Goal: Communication & Community: Answer question/provide support

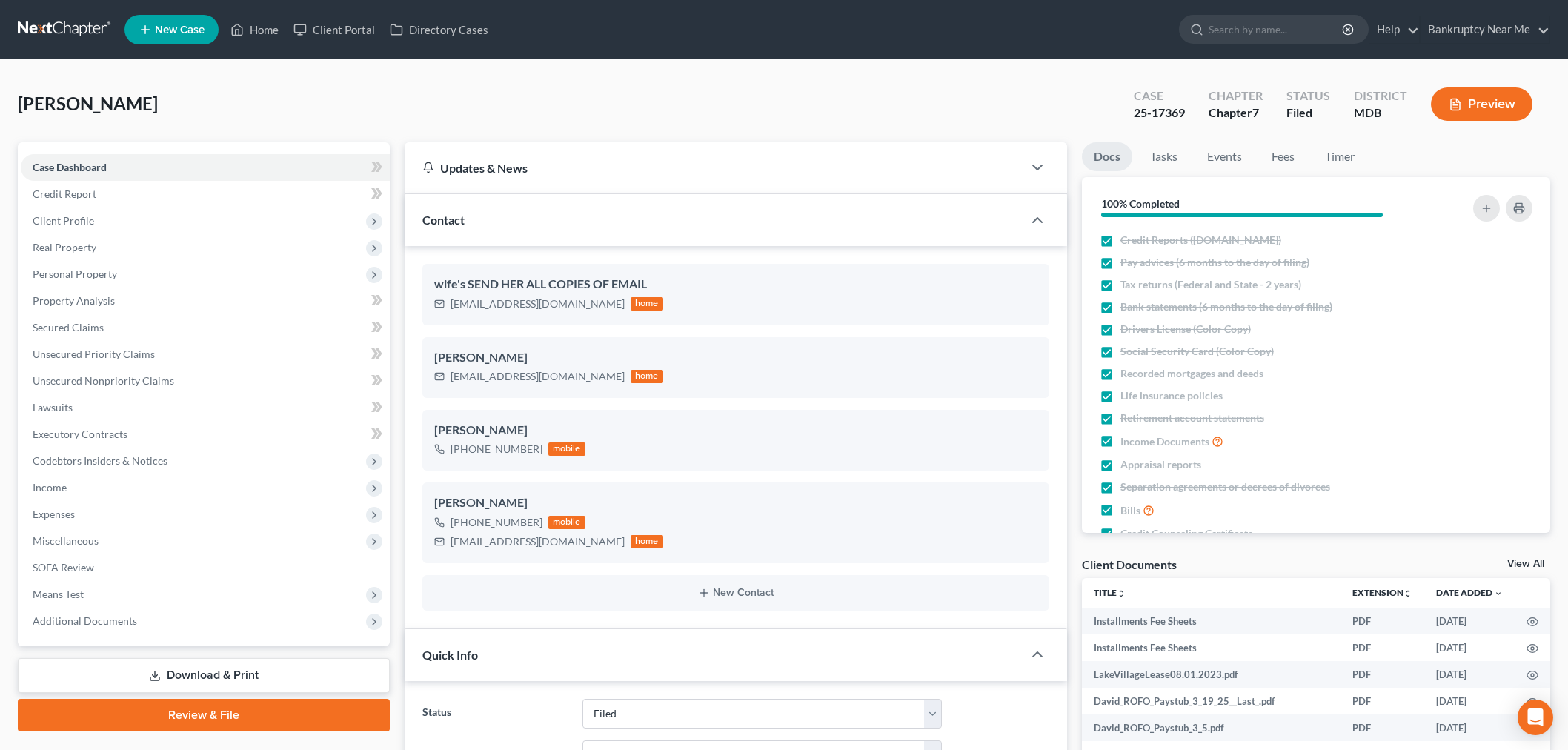
select select "6"
drag, startPoint x: 0, startPoint y: 0, endPoint x: 47, endPoint y: 26, distance: 53.7
click at [10, 22] on nav "Home New Case Client Portal Directory Cases Bankruptcy Near Me iris@bankruptcyn…" at bounding box center [784, 30] width 1568 height 59
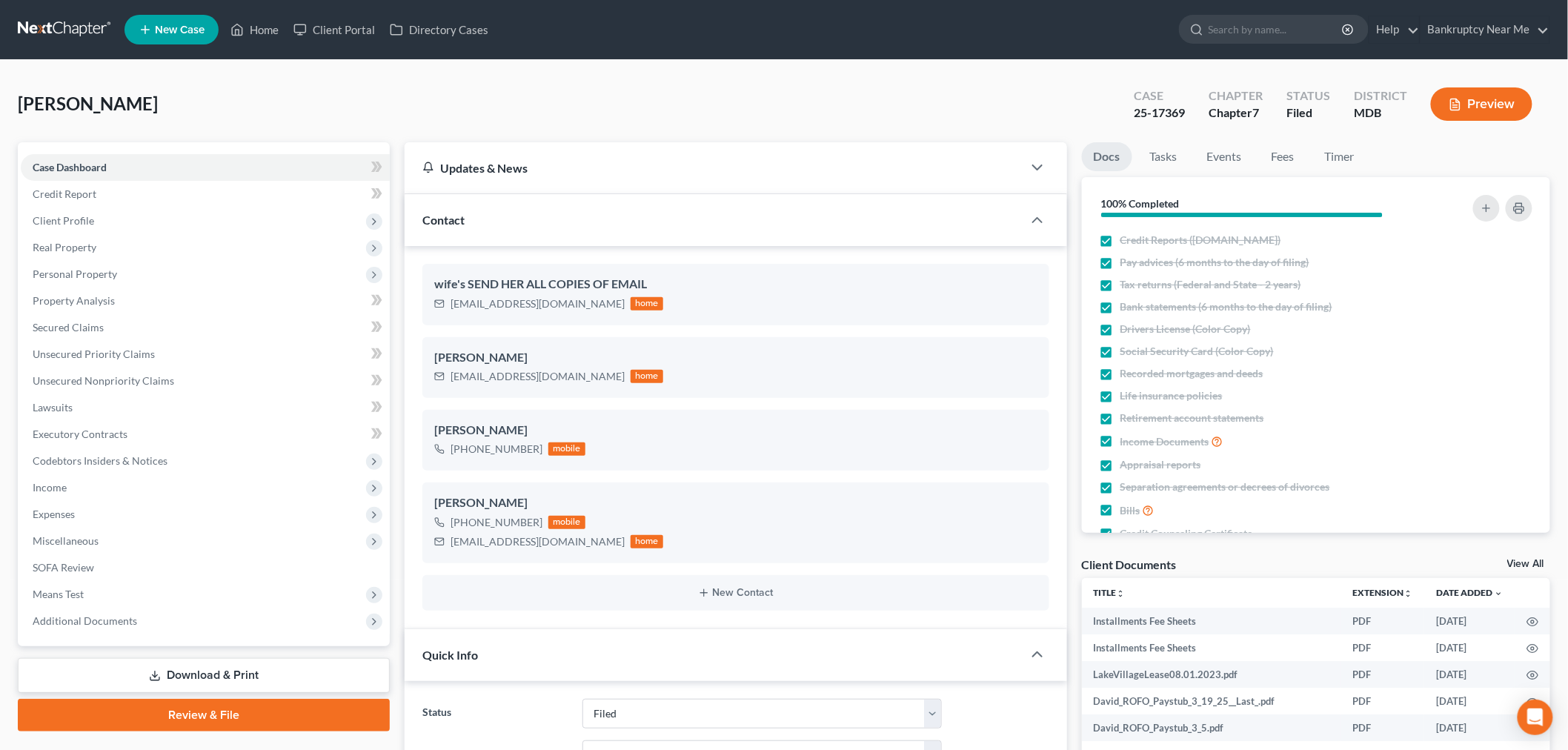
click at [62, 28] on link at bounding box center [65, 29] width 95 height 26
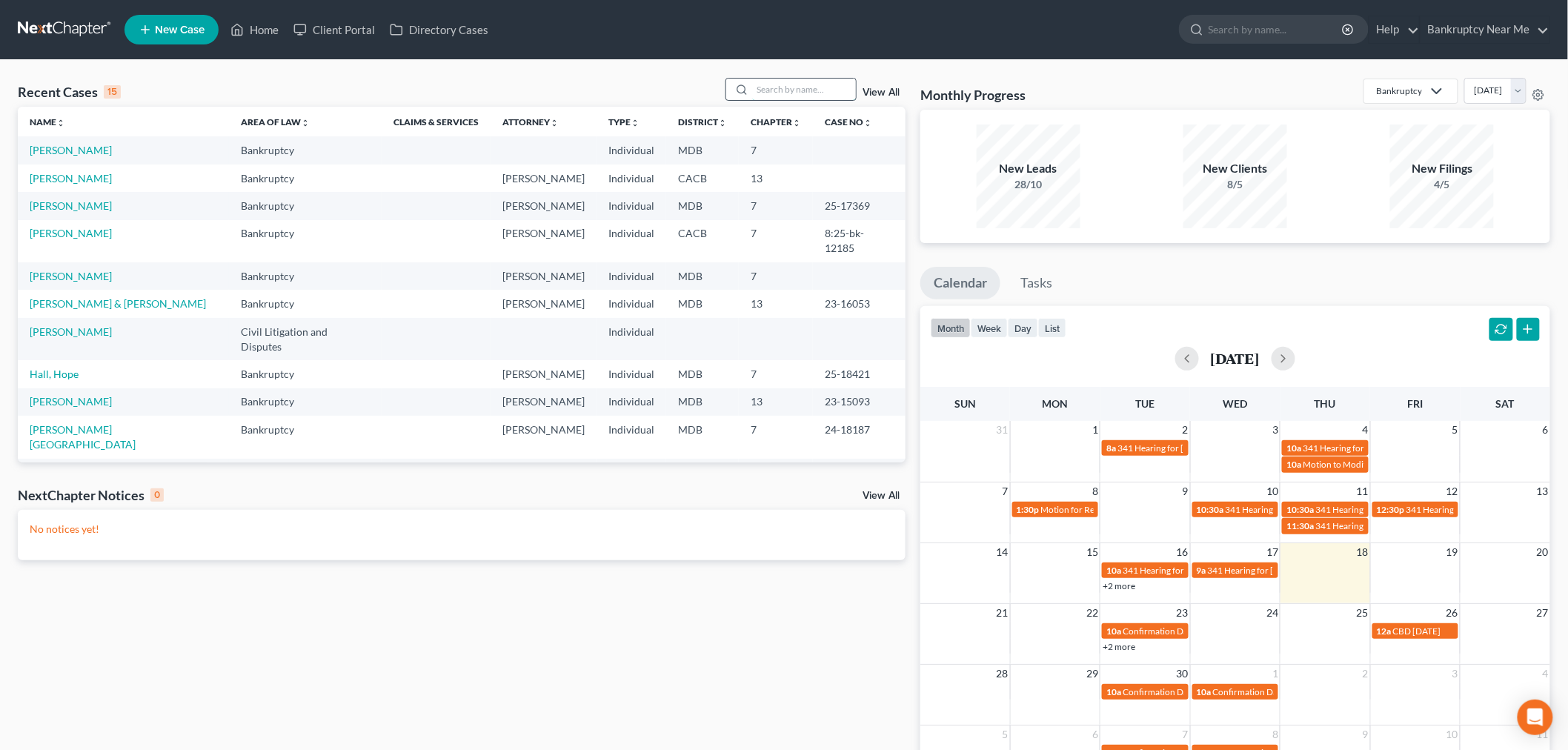
click at [782, 79] on input "search" at bounding box center [803, 89] width 104 height 22
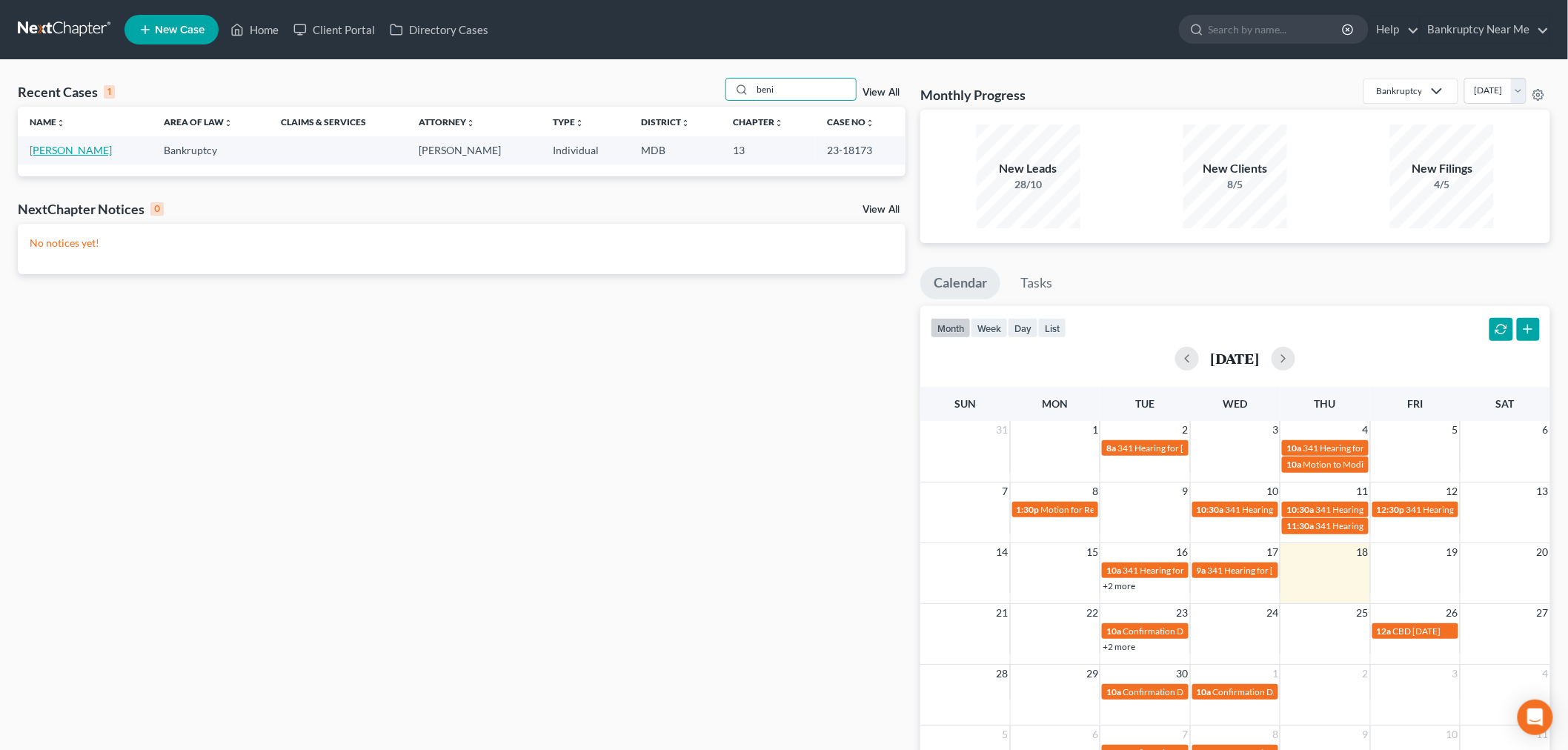
type input "beni"
click at [38, 150] on link "[PERSON_NAME]" at bounding box center [71, 150] width 82 height 13
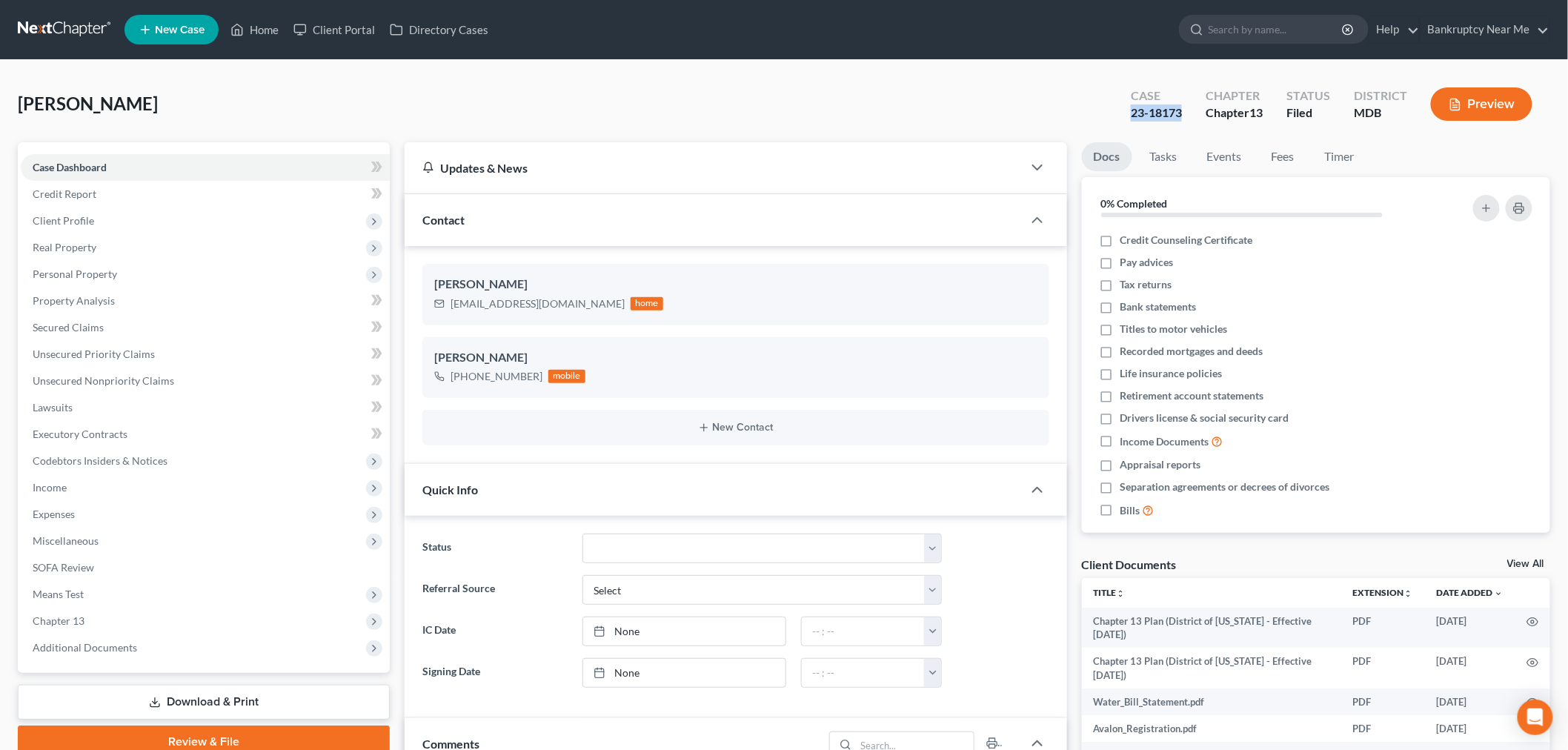
drag, startPoint x: 1182, startPoint y: 112, endPoint x: 1105, endPoint y: 113, distance: 77.0
click at [1105, 113] on div "[PERSON_NAME] Upgraded Case 23-18173 Chapter Chapter 13 Status Filed District M…" at bounding box center [784, 110] width 1533 height 64
copy div "23-18173"
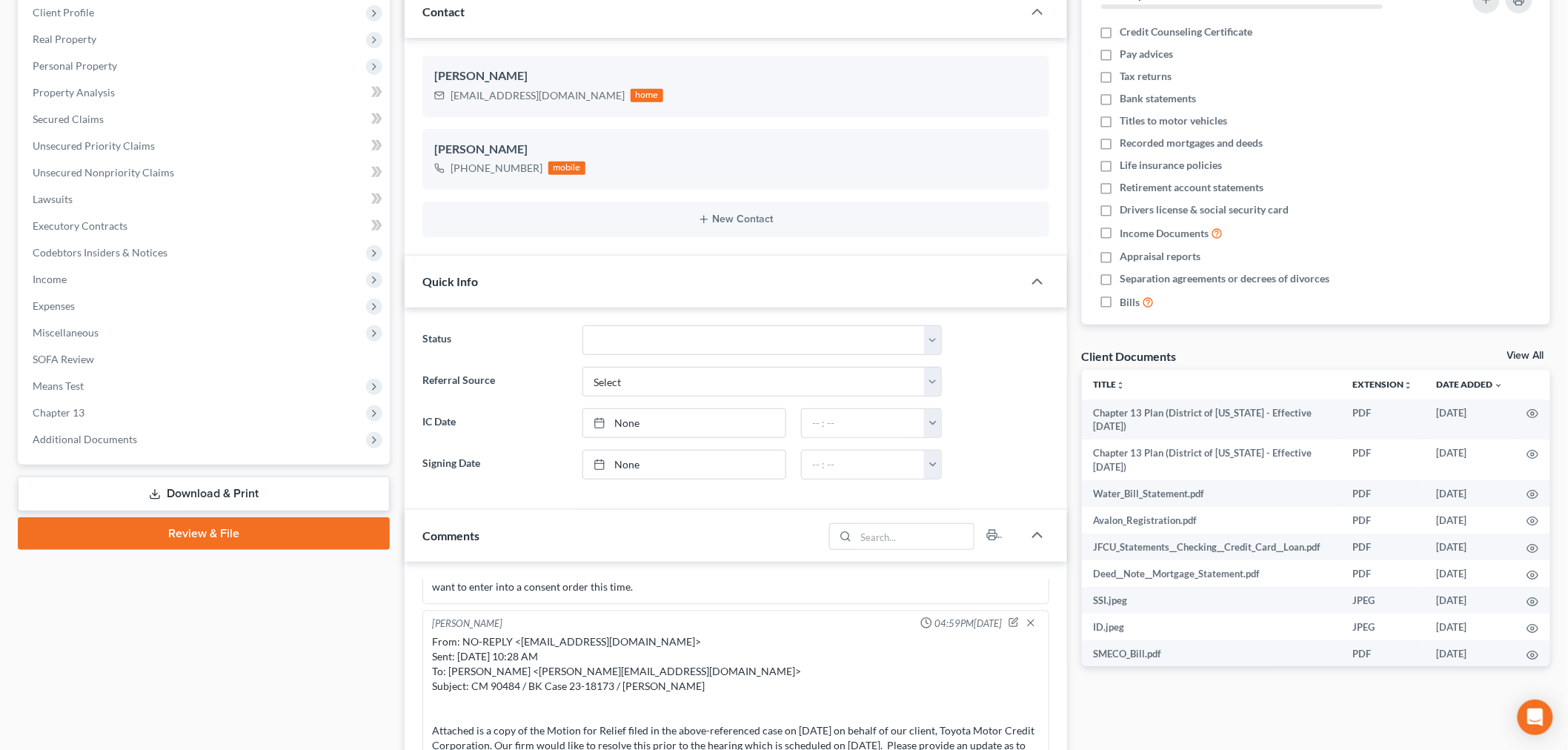
scroll to position [576, 0]
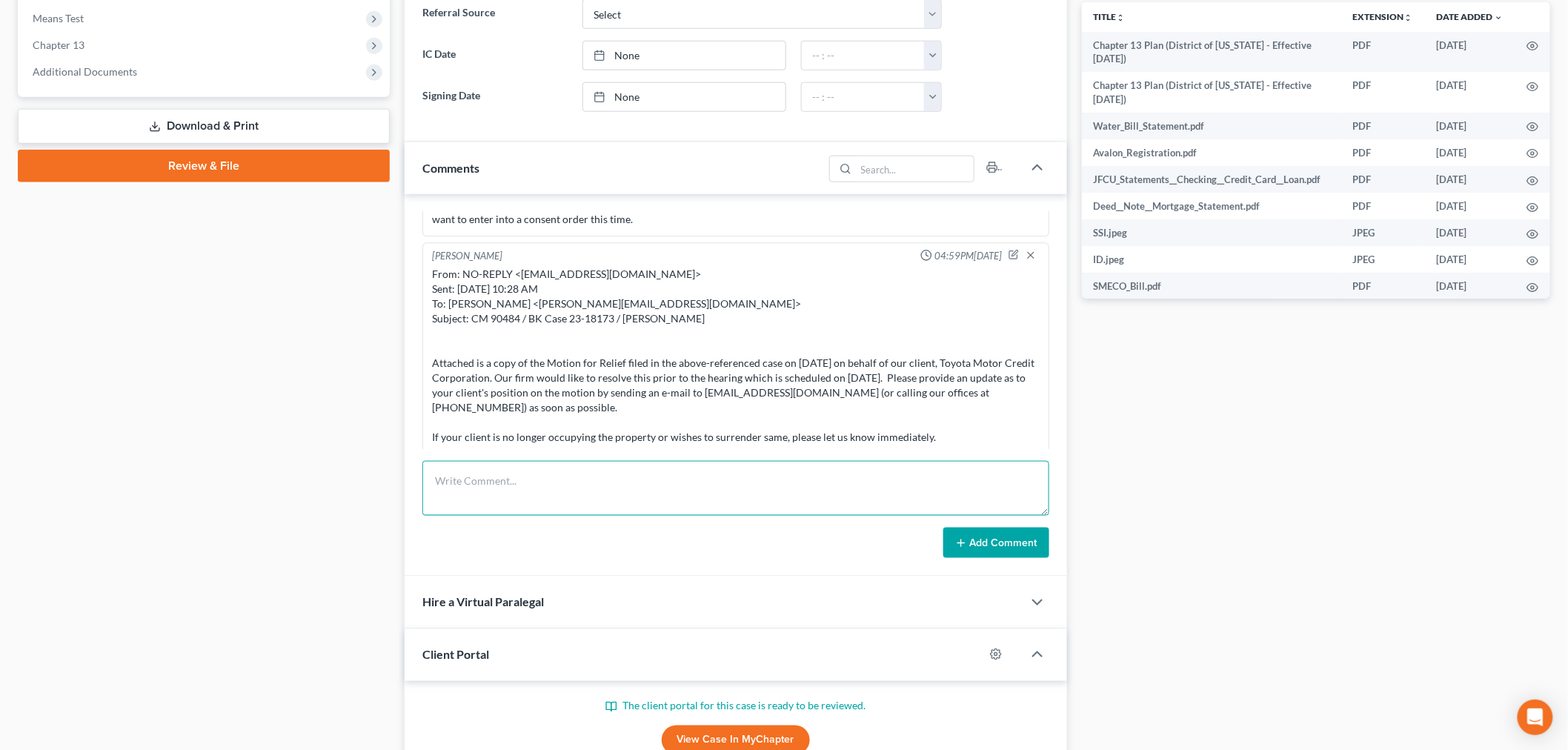
drag, startPoint x: 700, startPoint y: 479, endPoint x: 1513, endPoint y: 239, distance: 847.7
click at [699, 479] on textarea at bounding box center [736, 488] width 627 height 55
drag, startPoint x: 663, startPoint y: 493, endPoint x: 672, endPoint y: 489, distance: 9.8
click at [663, 493] on textarea "Call with [PERSON_NAME] he is 1 payment behind" at bounding box center [736, 488] width 627 height 55
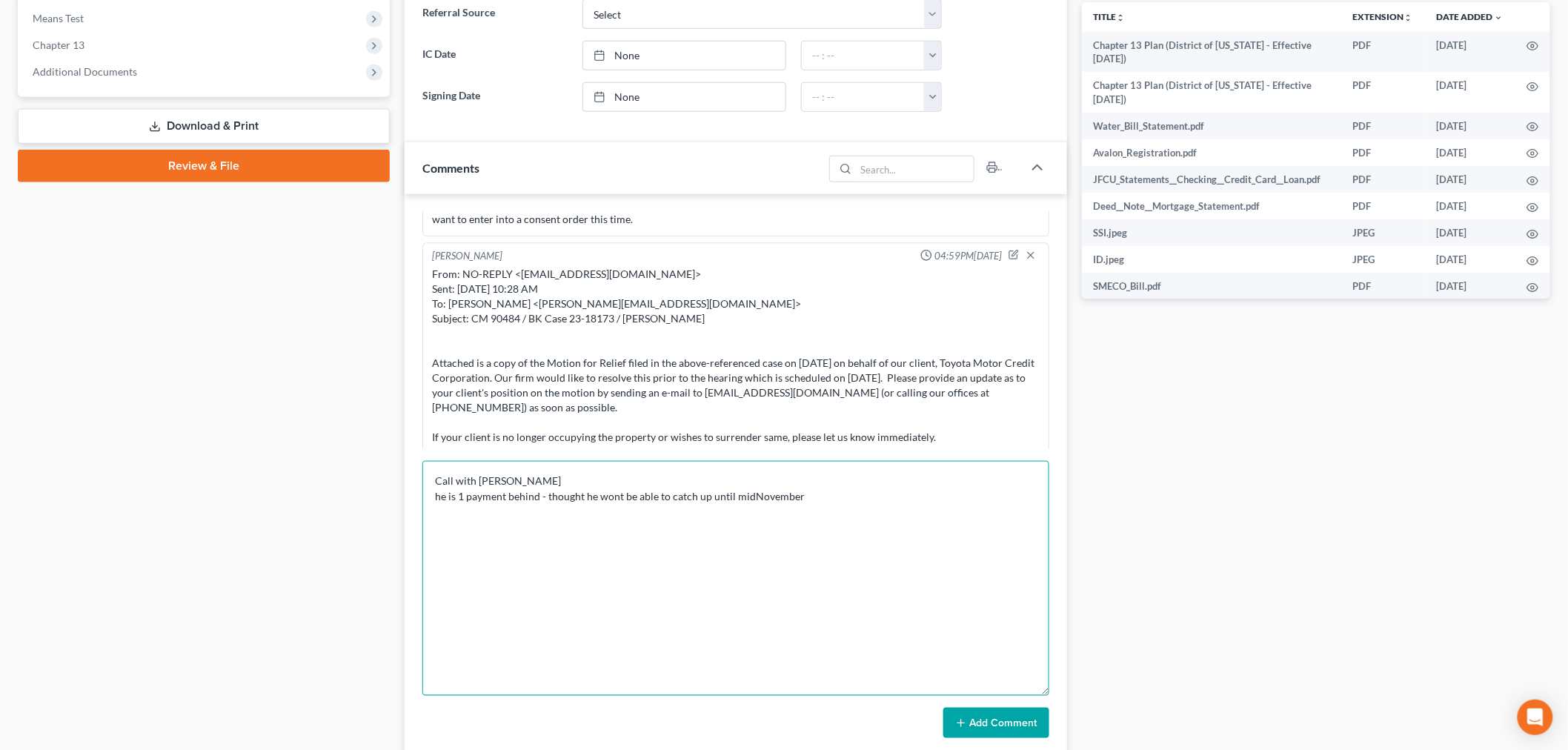
drag, startPoint x: 1025, startPoint y: 619, endPoint x: 994, endPoint y: 684, distance: 72.0
click at [1011, 695] on textarea "Call with [PERSON_NAME] he is 1 payment behind - thought he wont be able to cat…" at bounding box center [736, 578] width 627 height 234
click at [745, 494] on textarea "Call with [PERSON_NAME] he is 1 payment behind - thought he wont be able to cat…" at bounding box center [736, 584] width 627 height 247
click at [837, 506] on textarea "Call with [PERSON_NAME] he is 1 payment behind - thought he wont be able to cat…" at bounding box center [736, 584] width 627 height 247
click at [723, 510] on textarea "Call with [PERSON_NAME] he is 1 payment behind - thought he wont be able to cat…" at bounding box center [736, 584] width 627 height 247
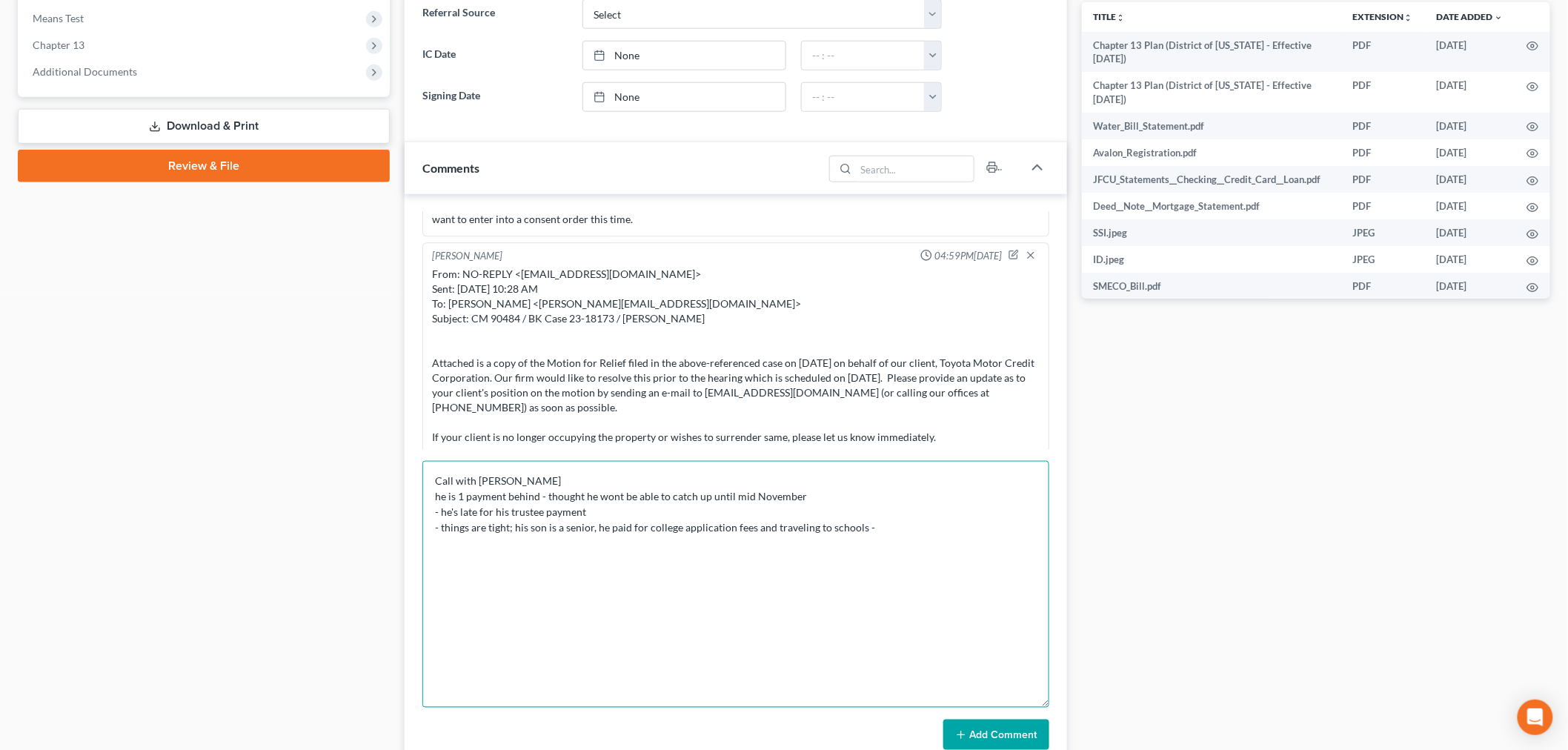
type textarea "Call with [PERSON_NAME] he is 1 payment behind - thought he wont be able to cat…"
click at [1014, 741] on button "Add Comment" at bounding box center [996, 735] width 106 height 31
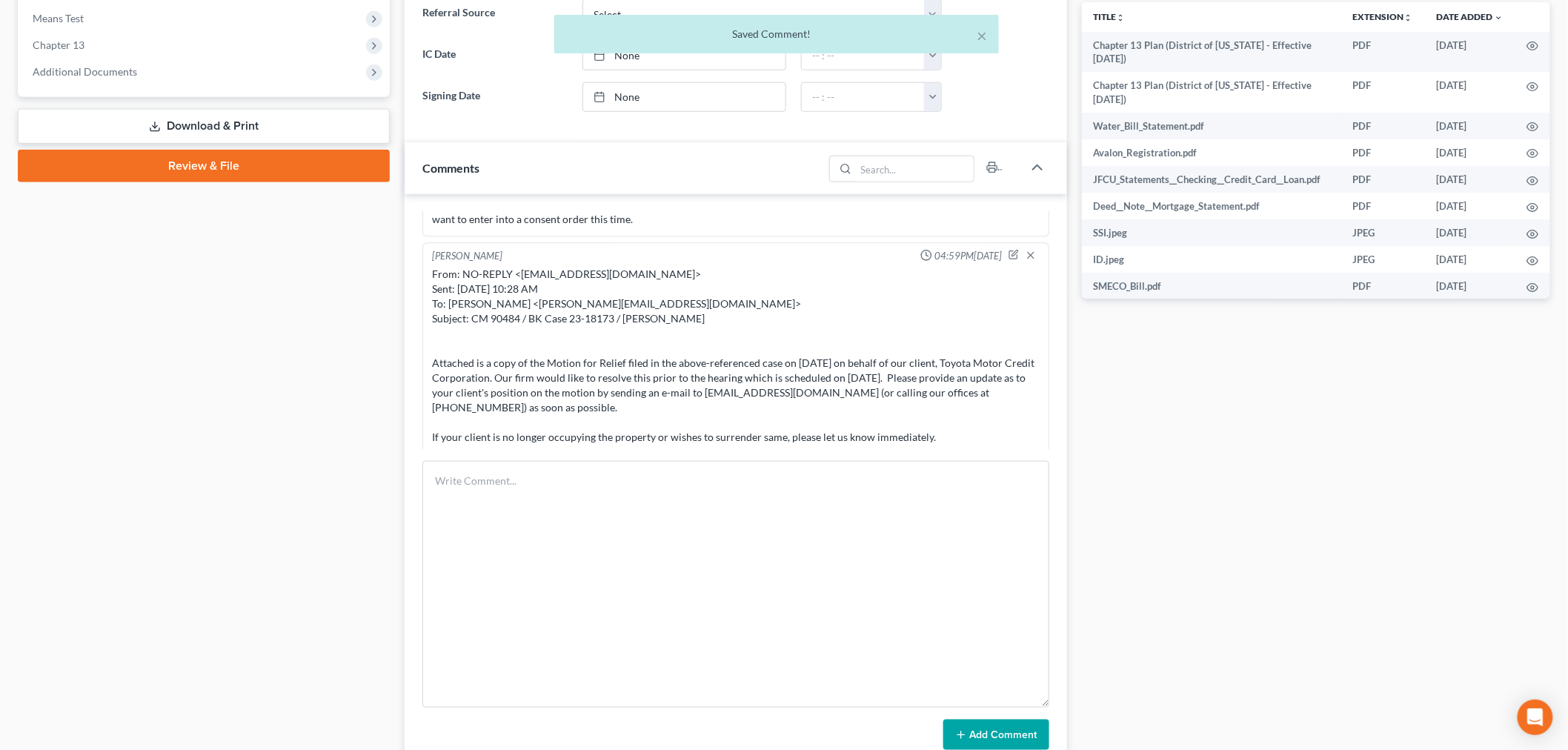
scroll to position [11217, 0]
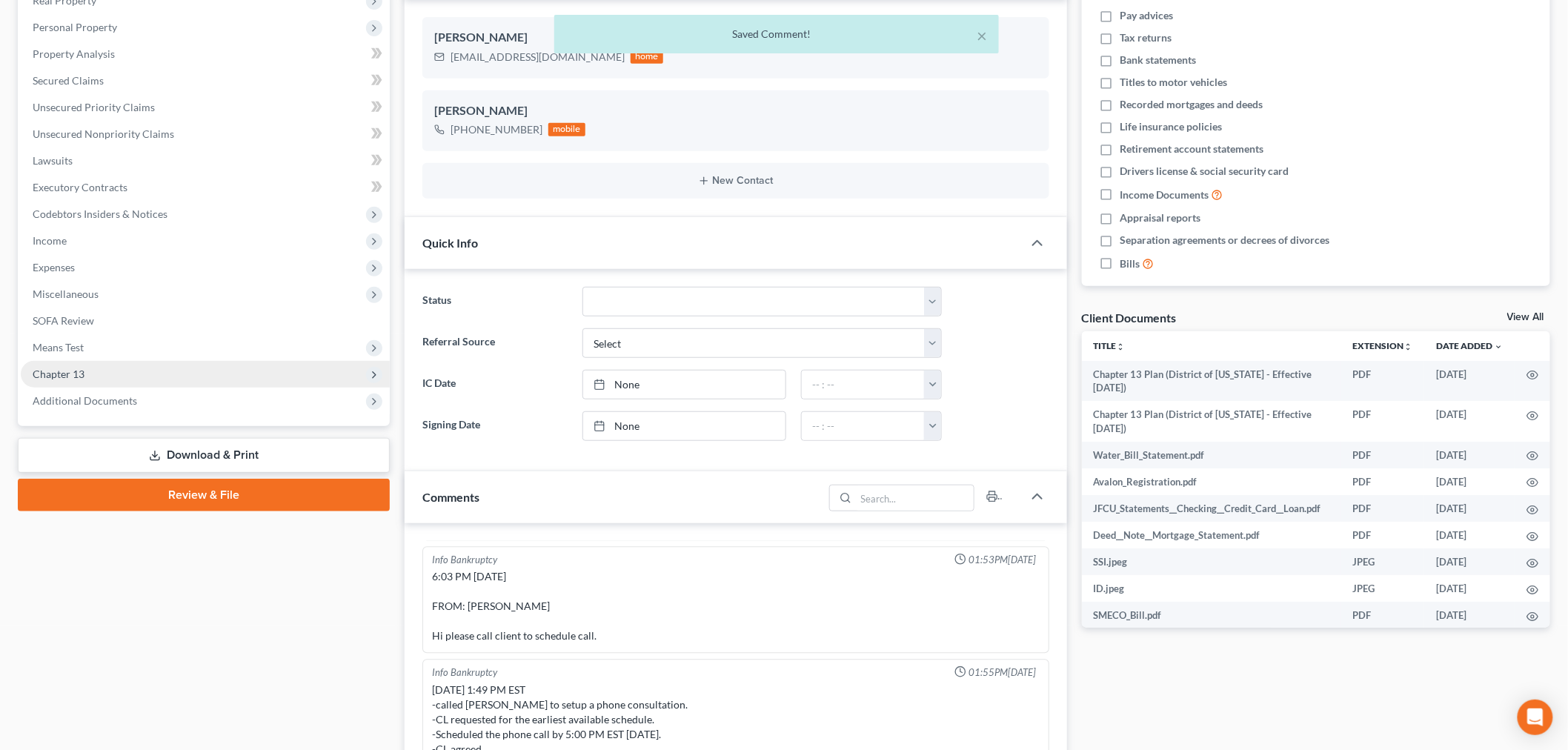
click at [72, 364] on span "Chapter 13" at bounding box center [205, 373] width 369 height 26
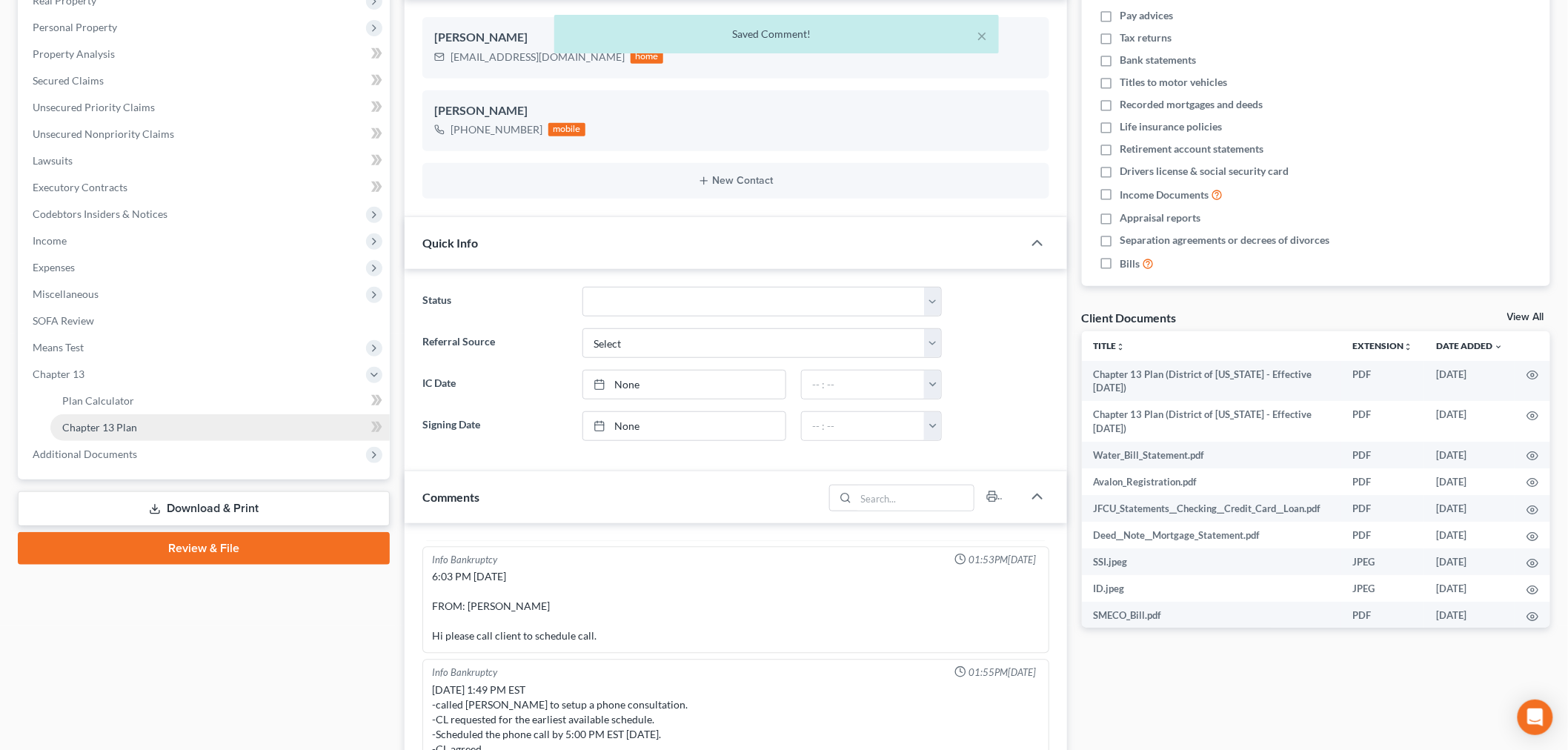
click at [120, 421] on span "Chapter 13 Plan" at bounding box center [99, 427] width 75 height 13
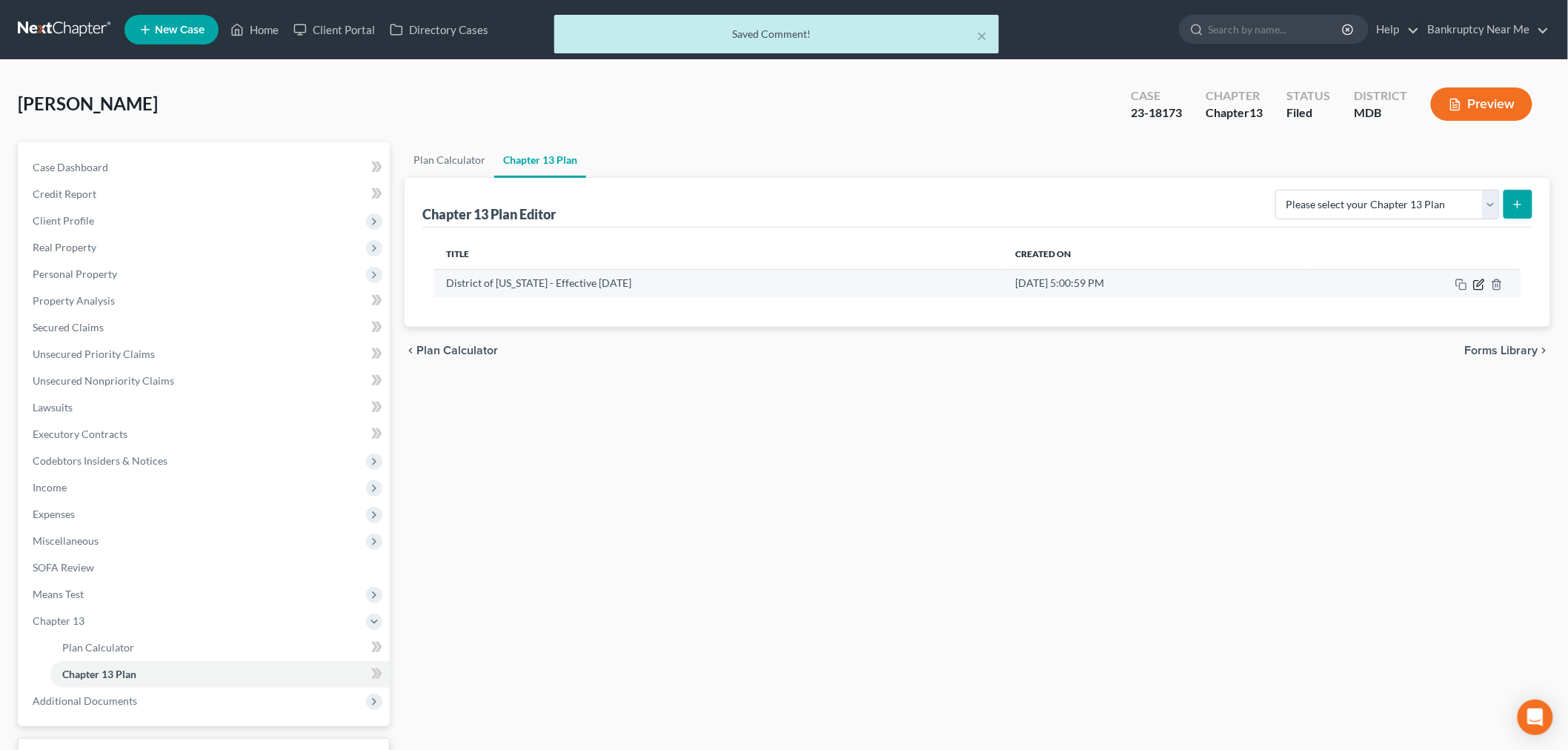
click at [1480, 285] on icon "button" at bounding box center [1479, 284] width 12 height 12
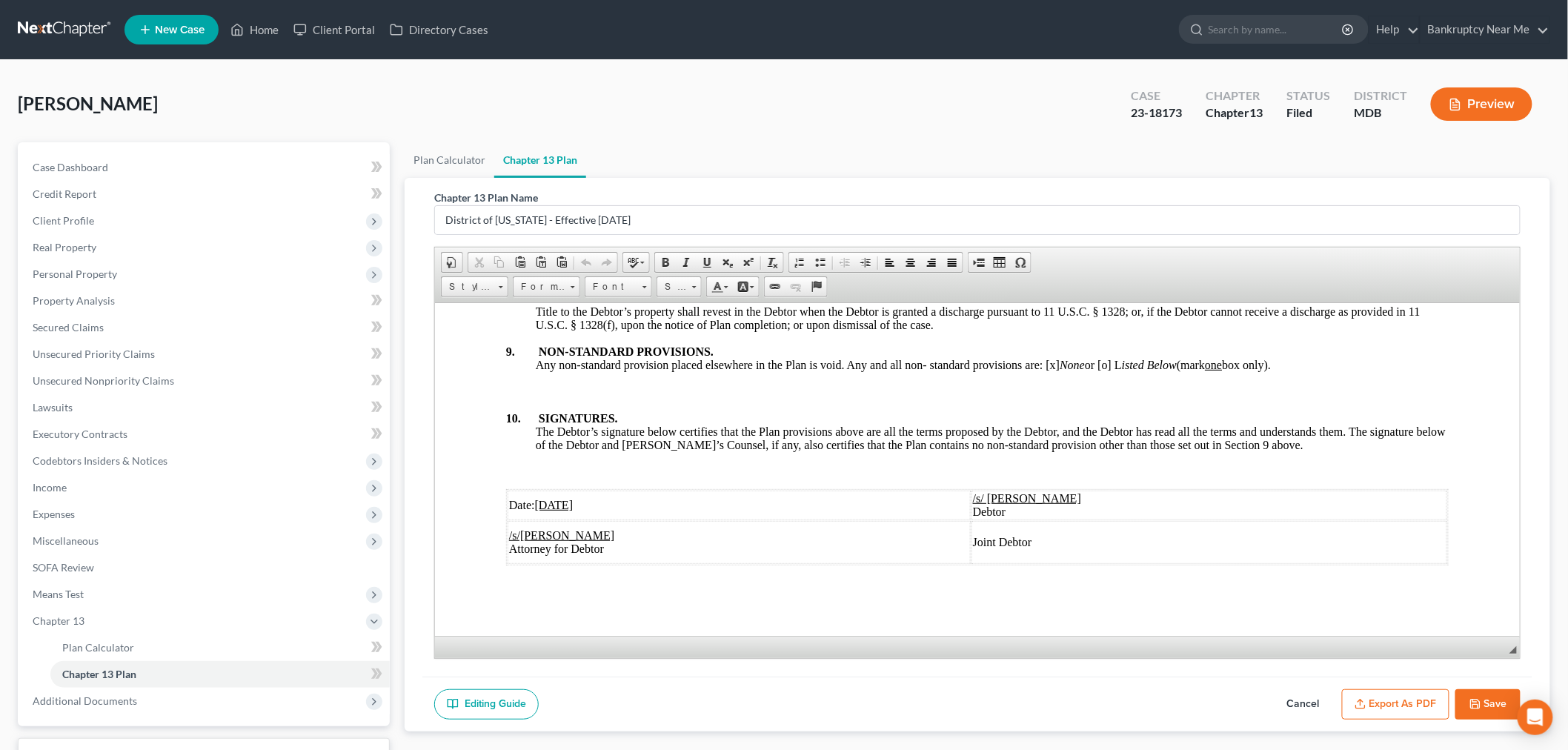
scroll to position [4917, 0]
click at [125, 528] on span "Miscellaneous" at bounding box center [205, 540] width 369 height 26
click at [127, 521] on span "Expenses" at bounding box center [205, 514] width 369 height 26
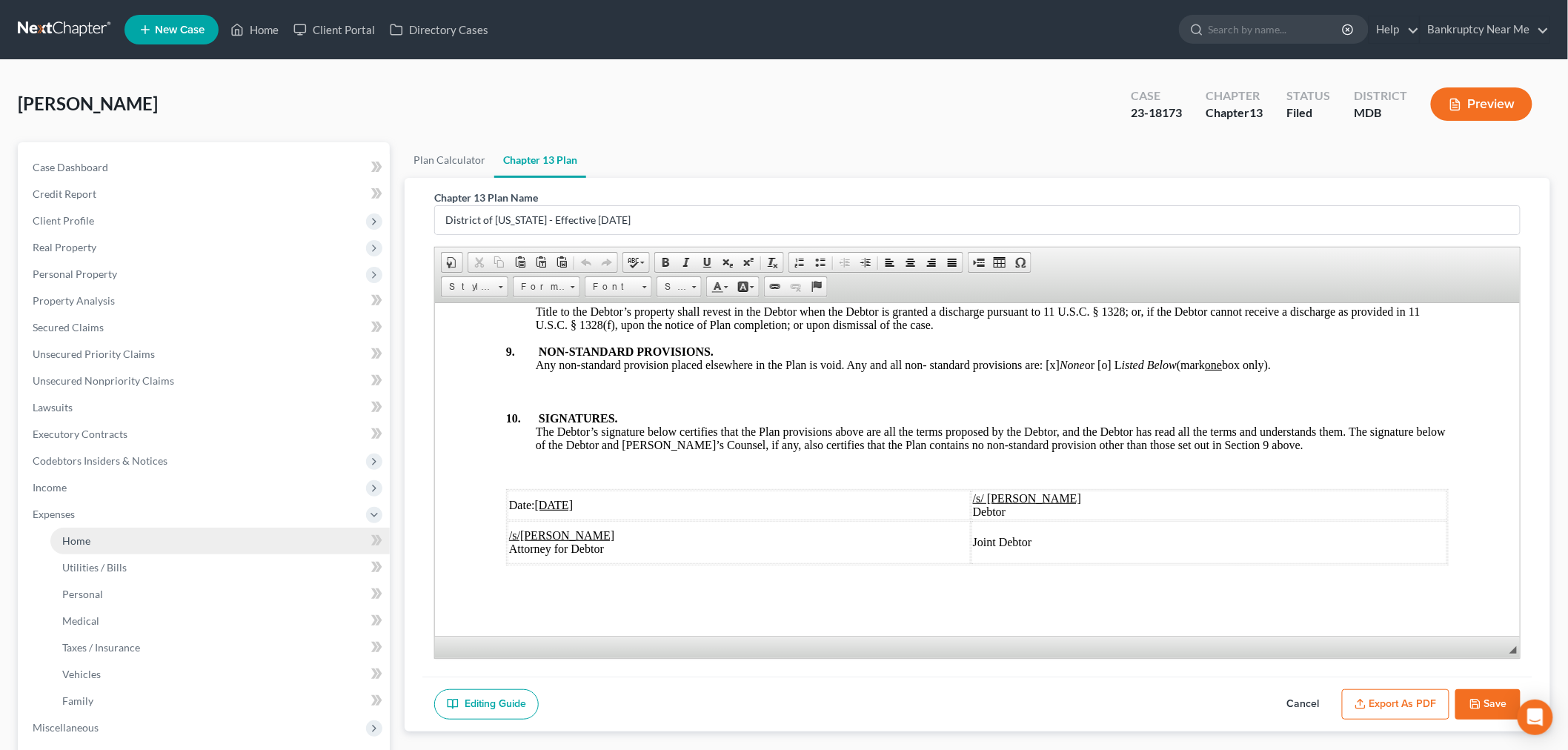
click at [129, 535] on link "Home" at bounding box center [220, 540] width 340 height 26
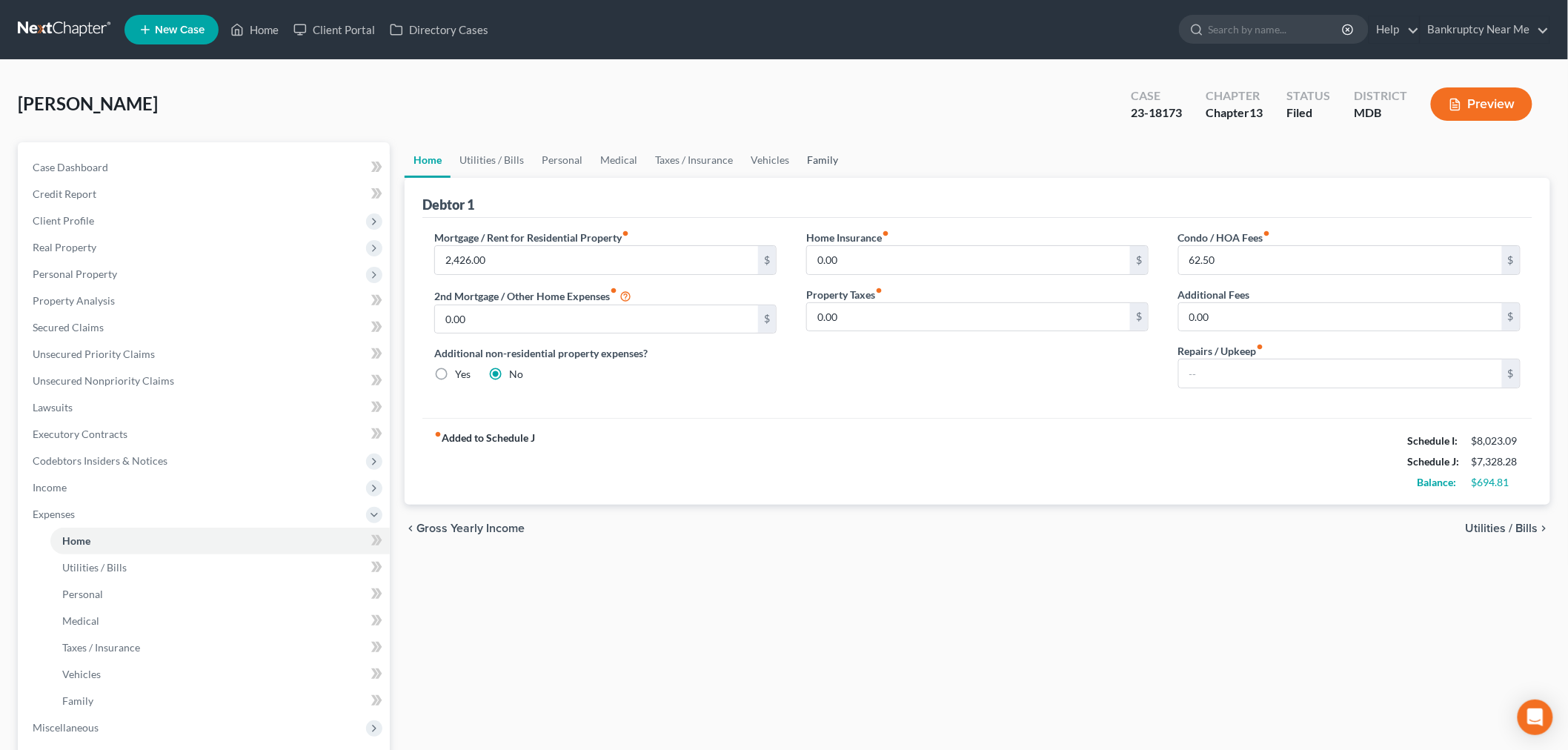
click at [830, 147] on link "Family" at bounding box center [823, 160] width 49 height 35
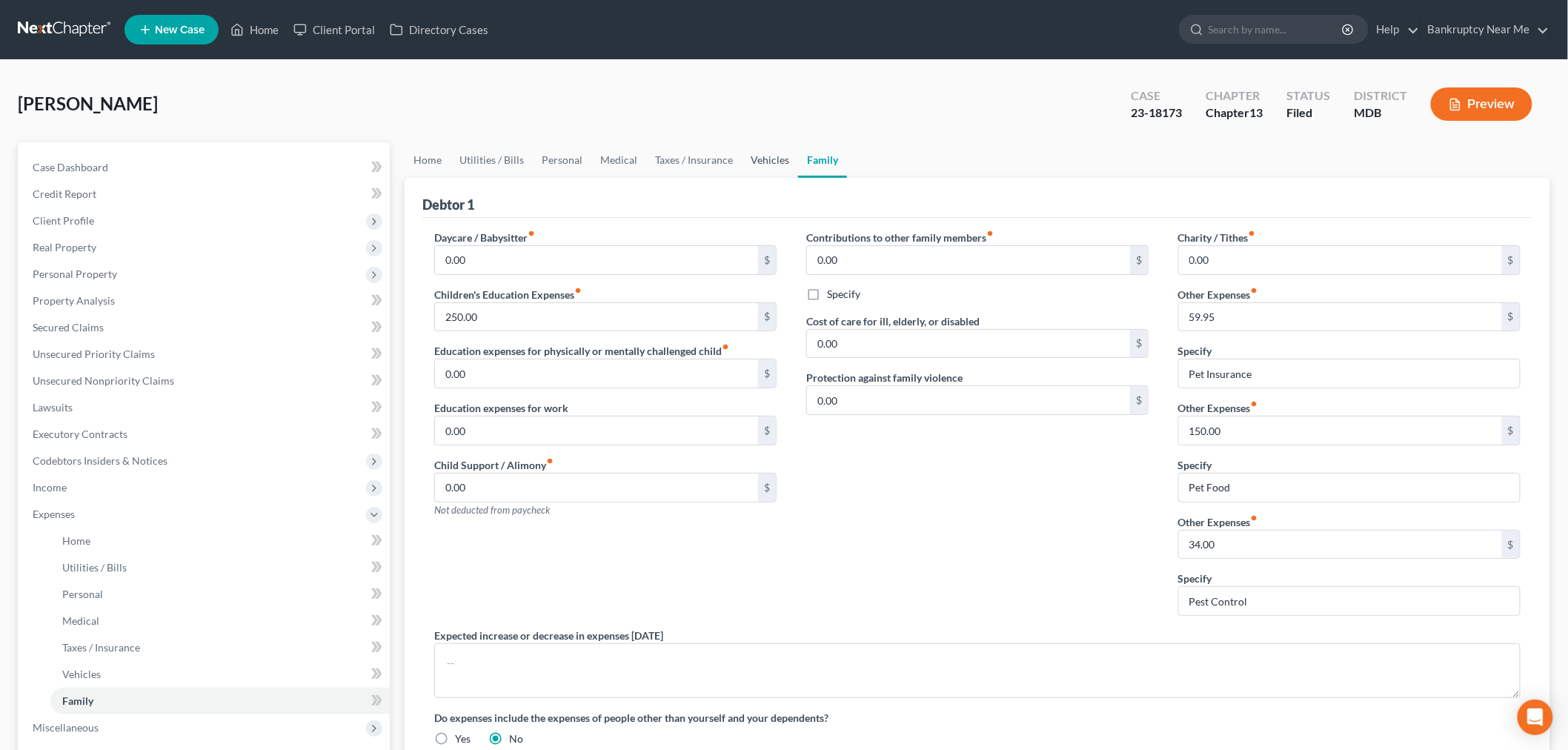
click at [758, 158] on link "Vehicles" at bounding box center [770, 160] width 56 height 35
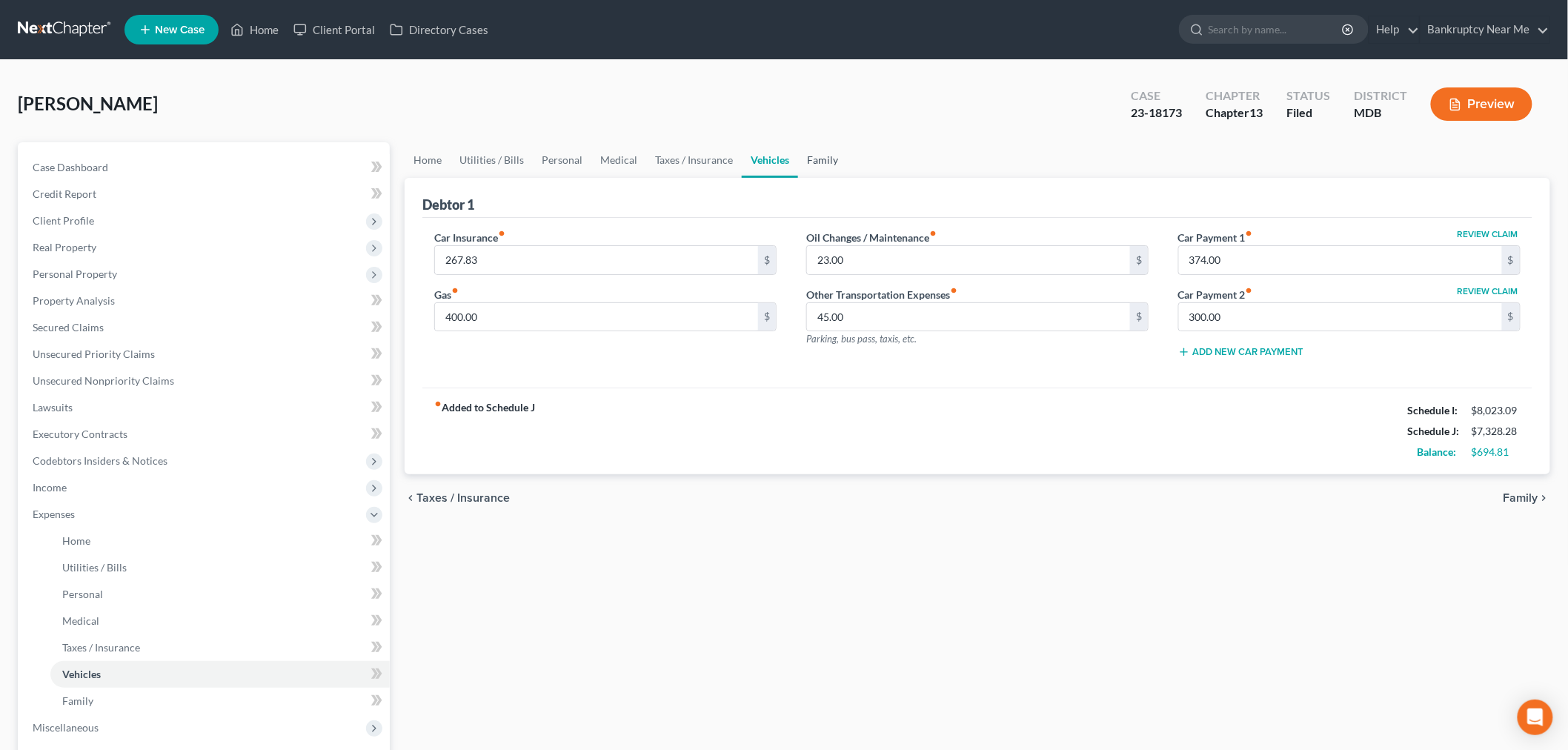
click at [832, 149] on link "Family" at bounding box center [823, 160] width 49 height 35
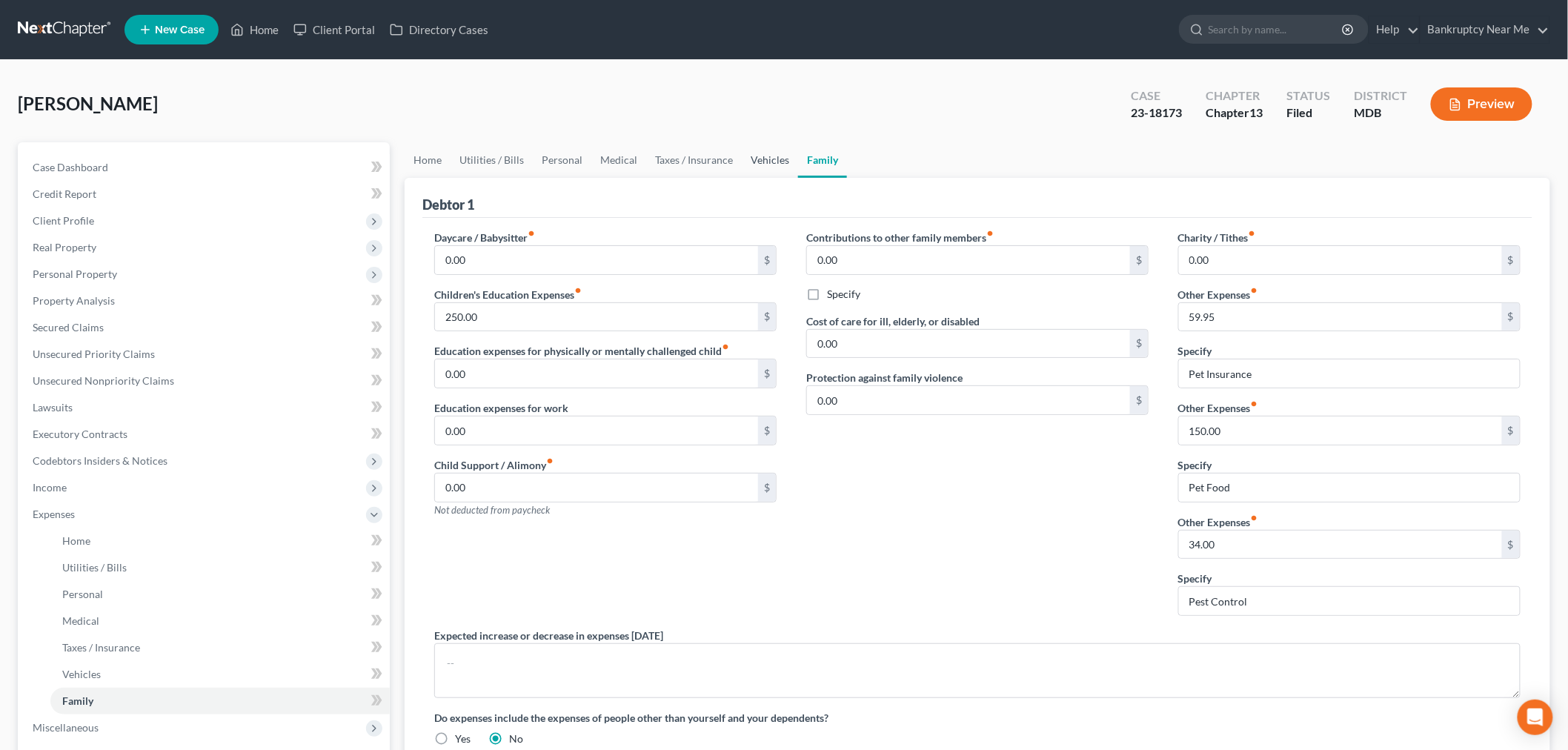
click at [765, 163] on link "Vehicles" at bounding box center [770, 160] width 56 height 35
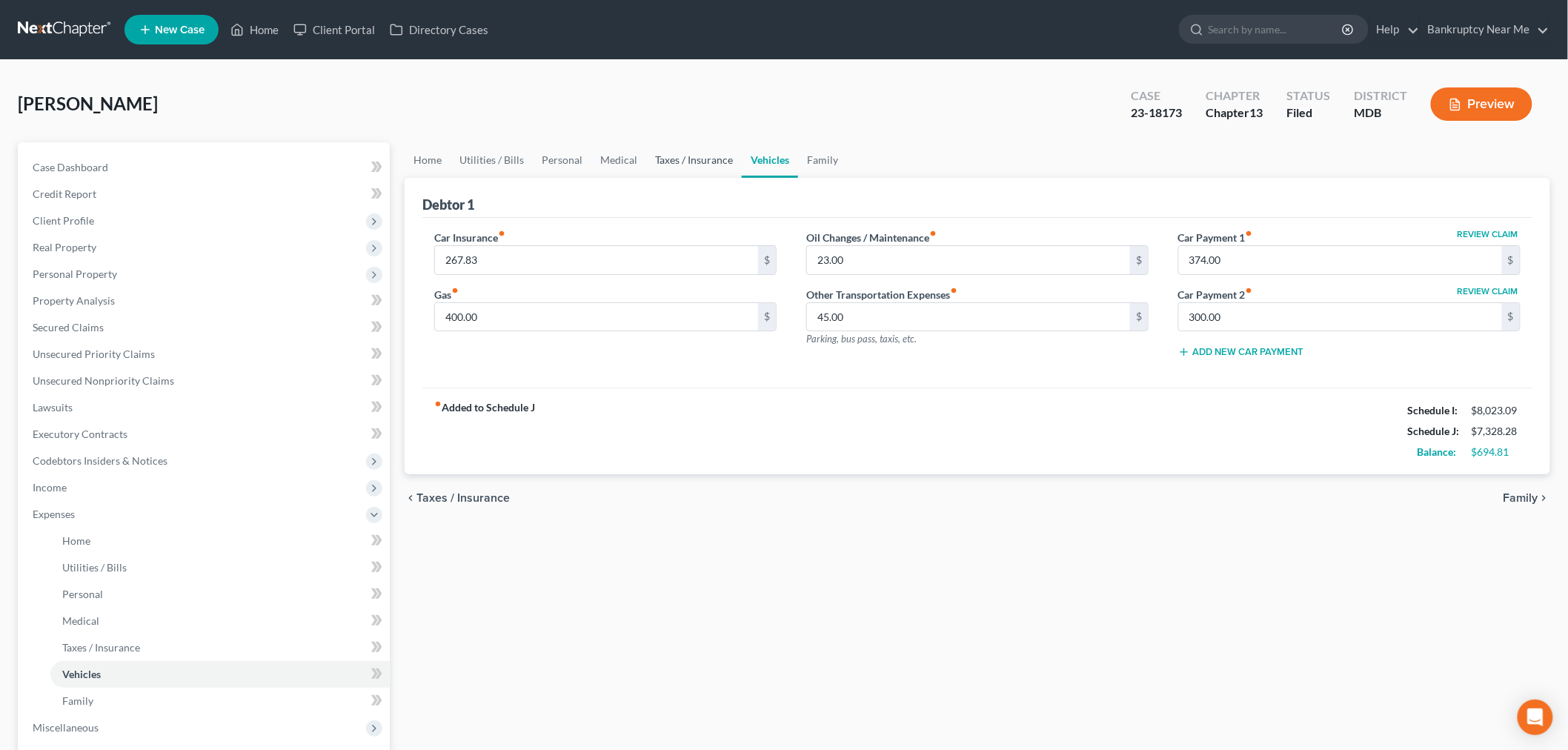
click at [708, 167] on link "Taxes / Insurance" at bounding box center [693, 160] width 96 height 35
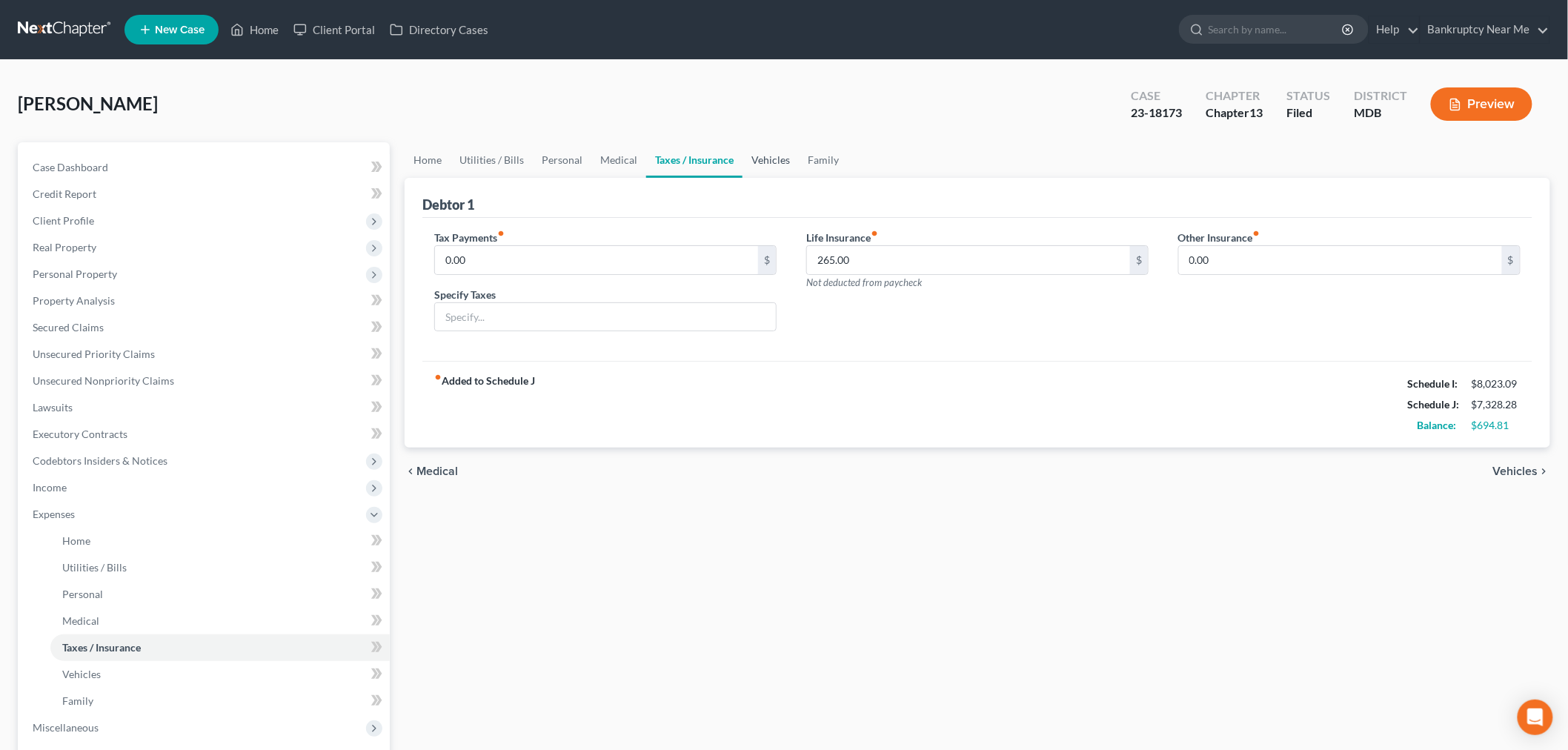
click at [784, 161] on link "Vehicles" at bounding box center [770, 160] width 56 height 35
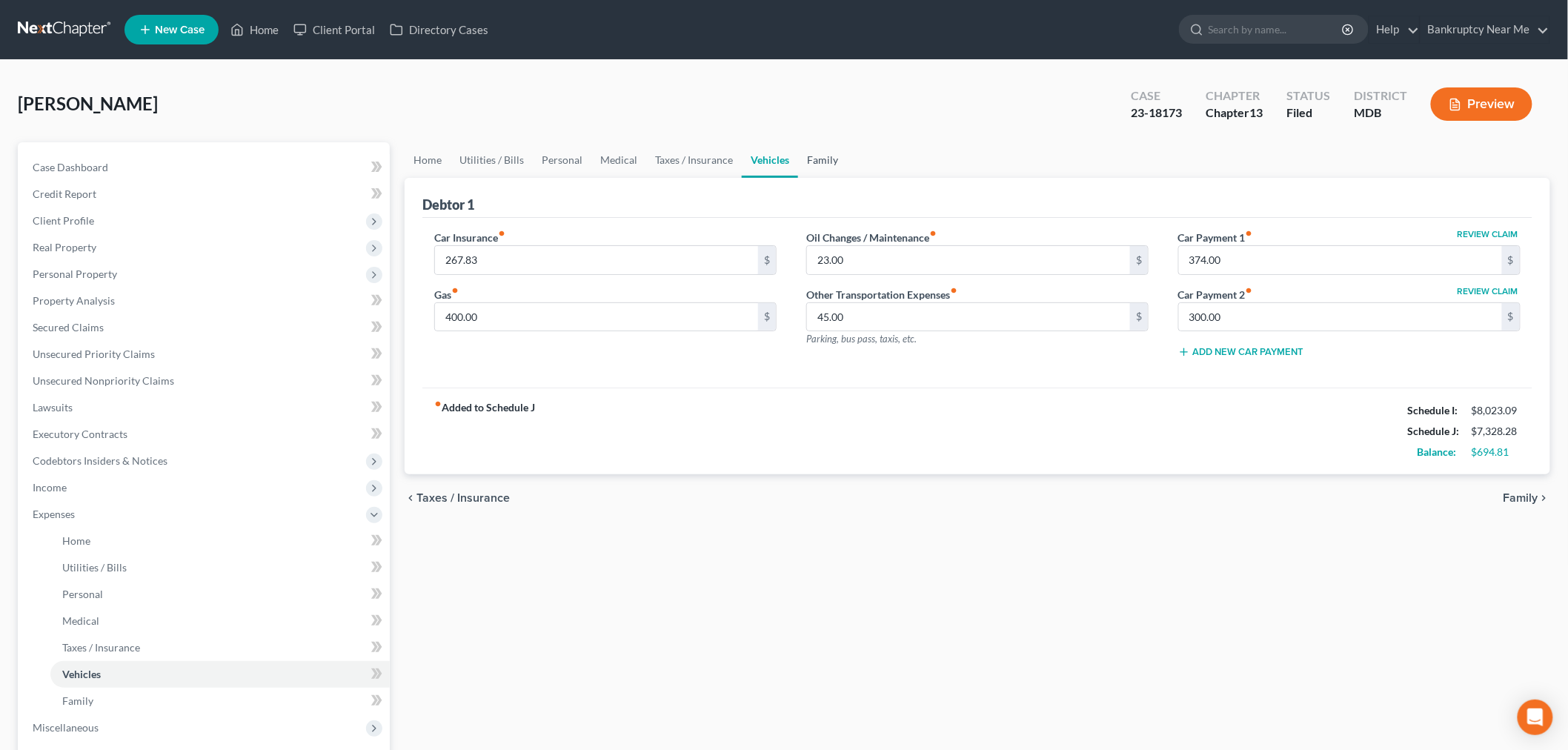
click at [827, 165] on link "Family" at bounding box center [823, 160] width 49 height 35
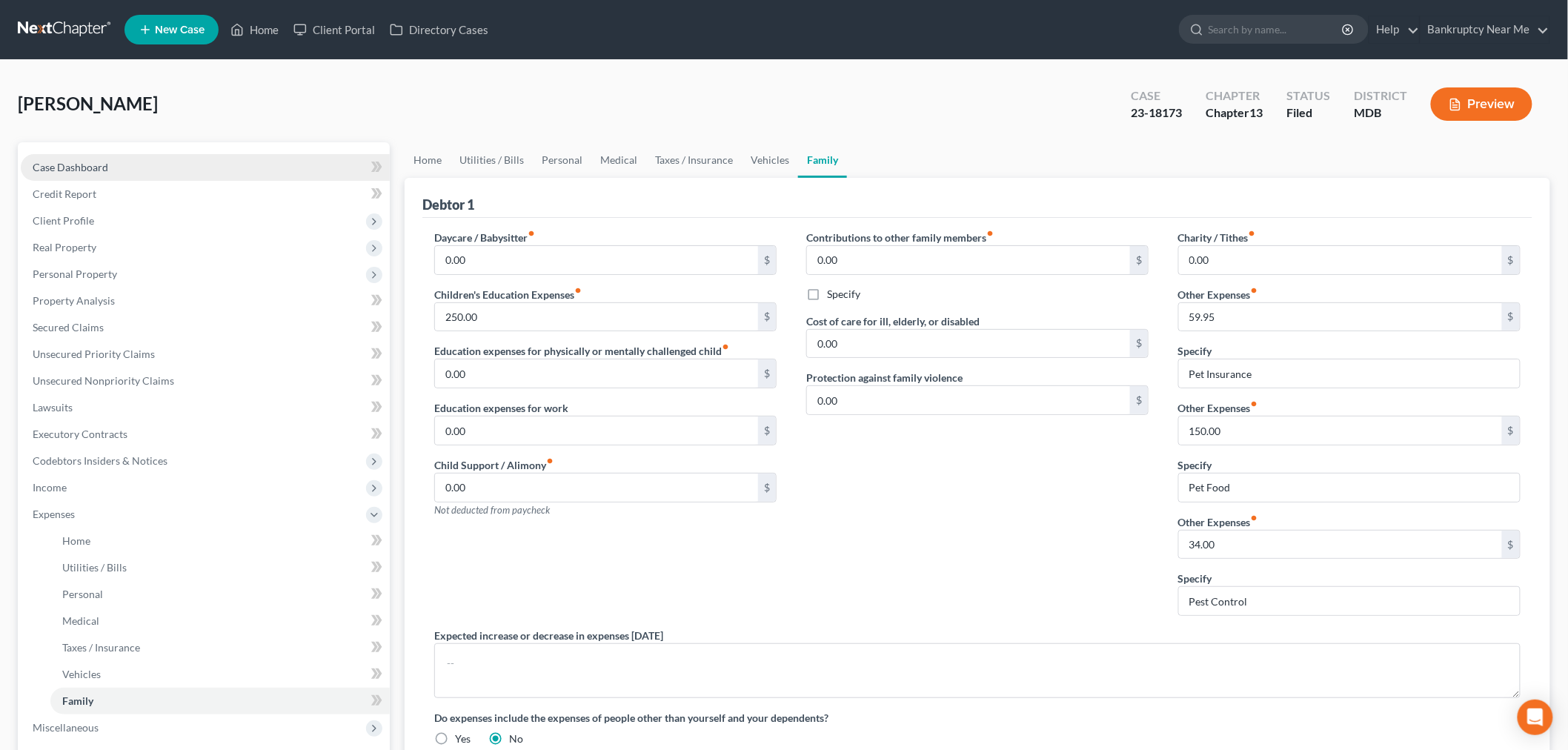
click at [137, 172] on link "Case Dashboard" at bounding box center [205, 167] width 369 height 26
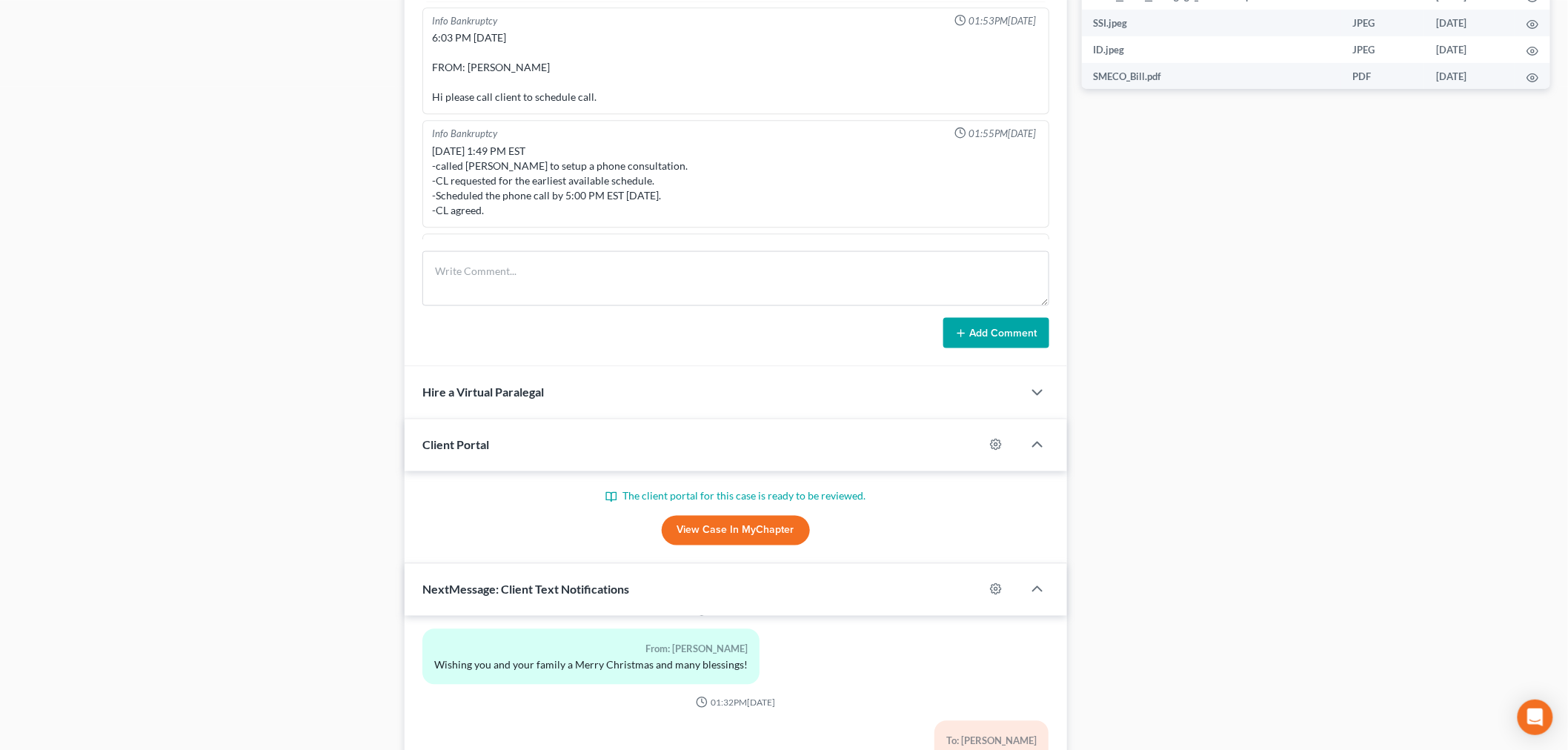
scroll to position [493, 0]
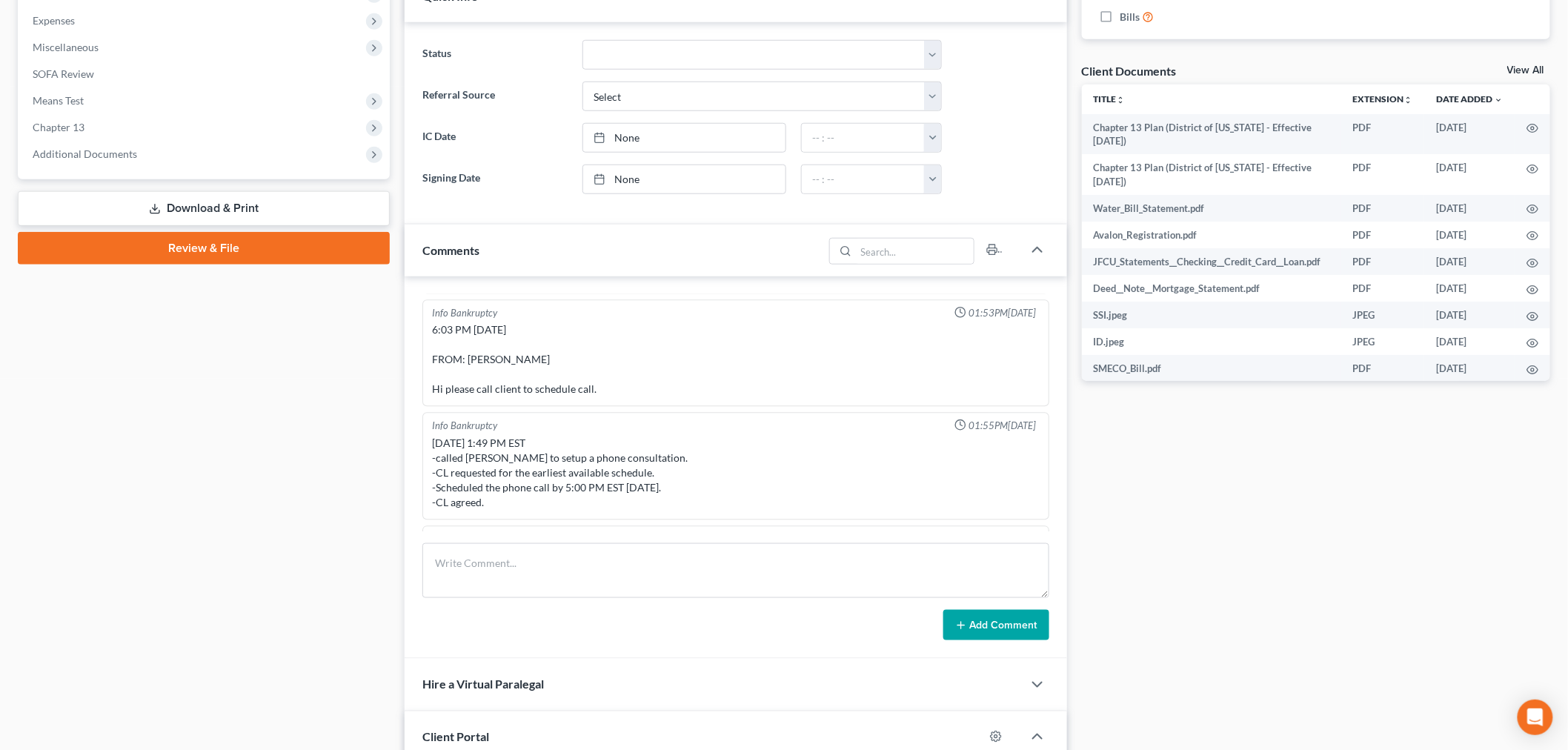
click at [1009, 532] on icon "button" at bounding box center [1014, 537] width 10 height 10
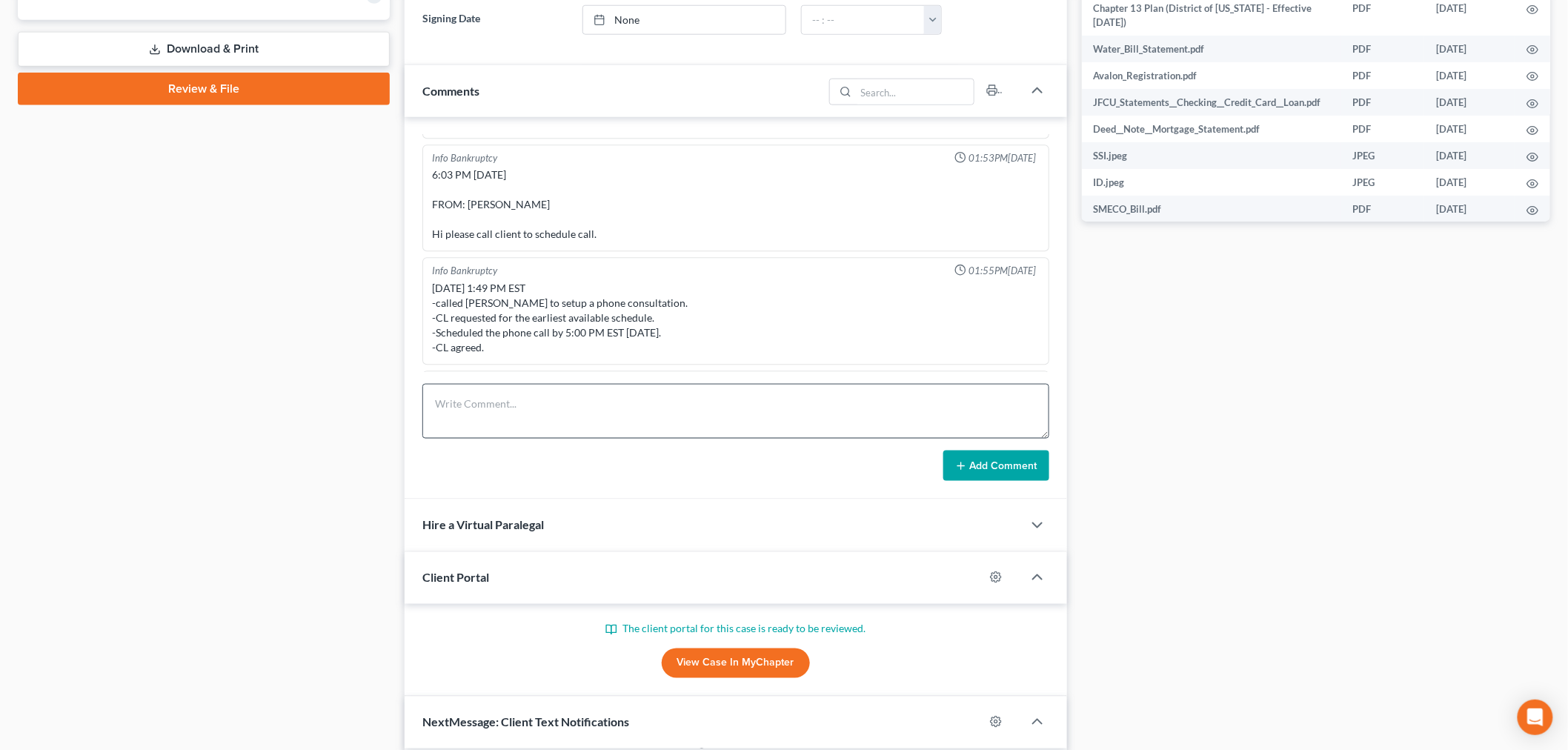
scroll to position [658, 0]
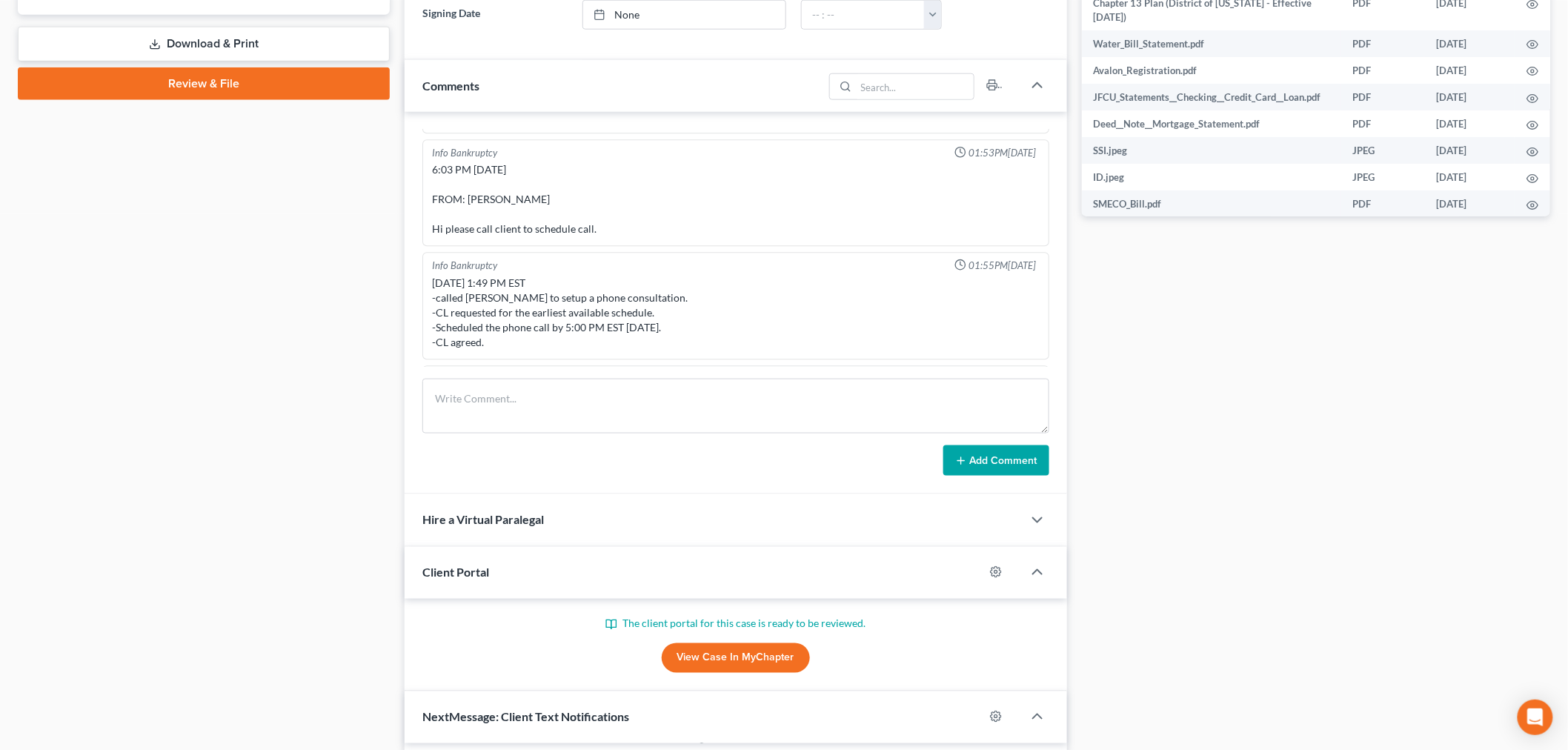
drag, startPoint x: 1023, startPoint y: 358, endPoint x: 917, endPoint y: 320, distance: 112.6
click at [1003, 616] on div "Updates & News × [US_STATE] District Notes: Take a look at NextChapter's Distri…" at bounding box center [736, 279] width 663 height 1591
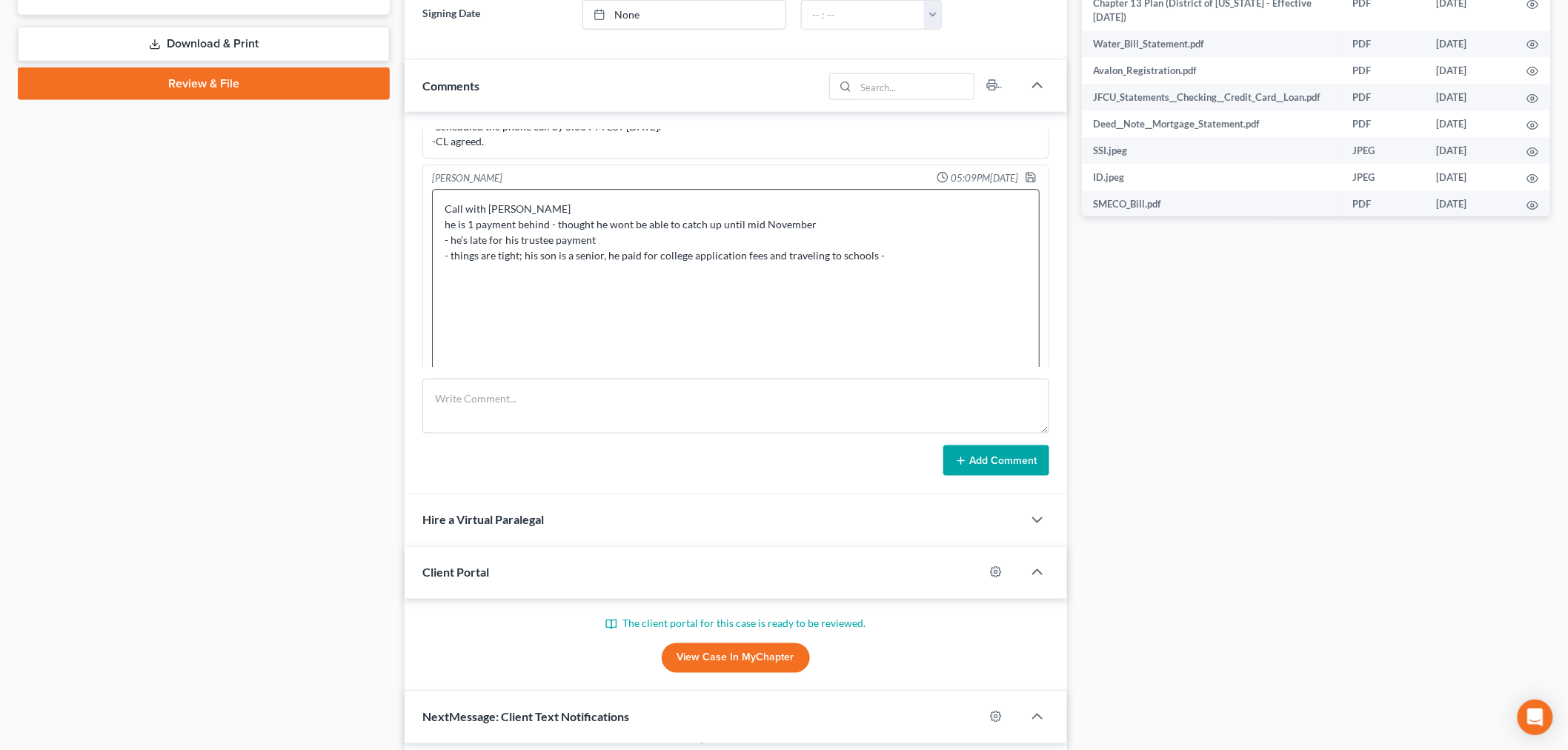
scroll to position [11377, 0]
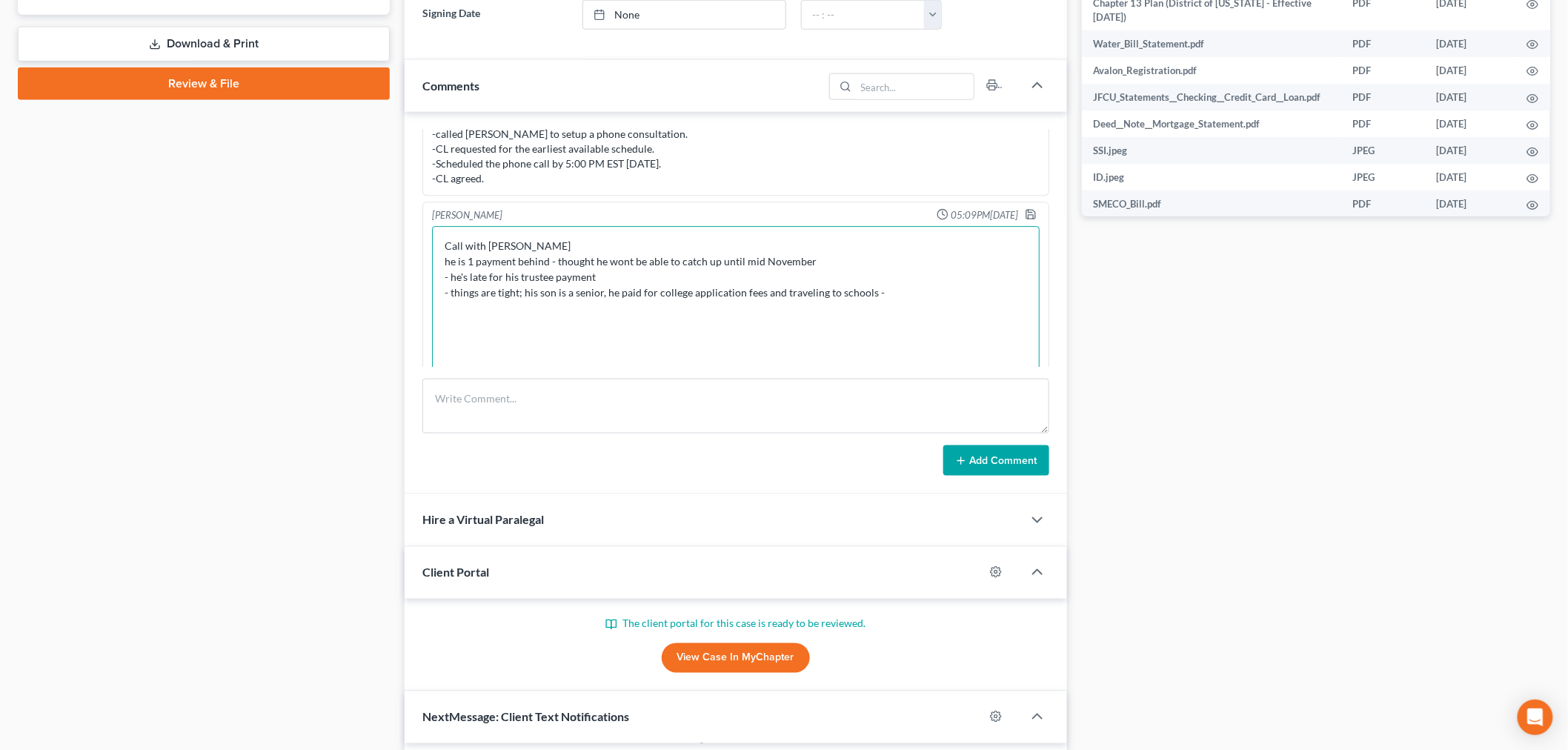
click at [944, 226] on textarea "Call with [PERSON_NAME] he is 1 payment behind - thought he wont be able to cat…" at bounding box center [736, 384] width 607 height 316
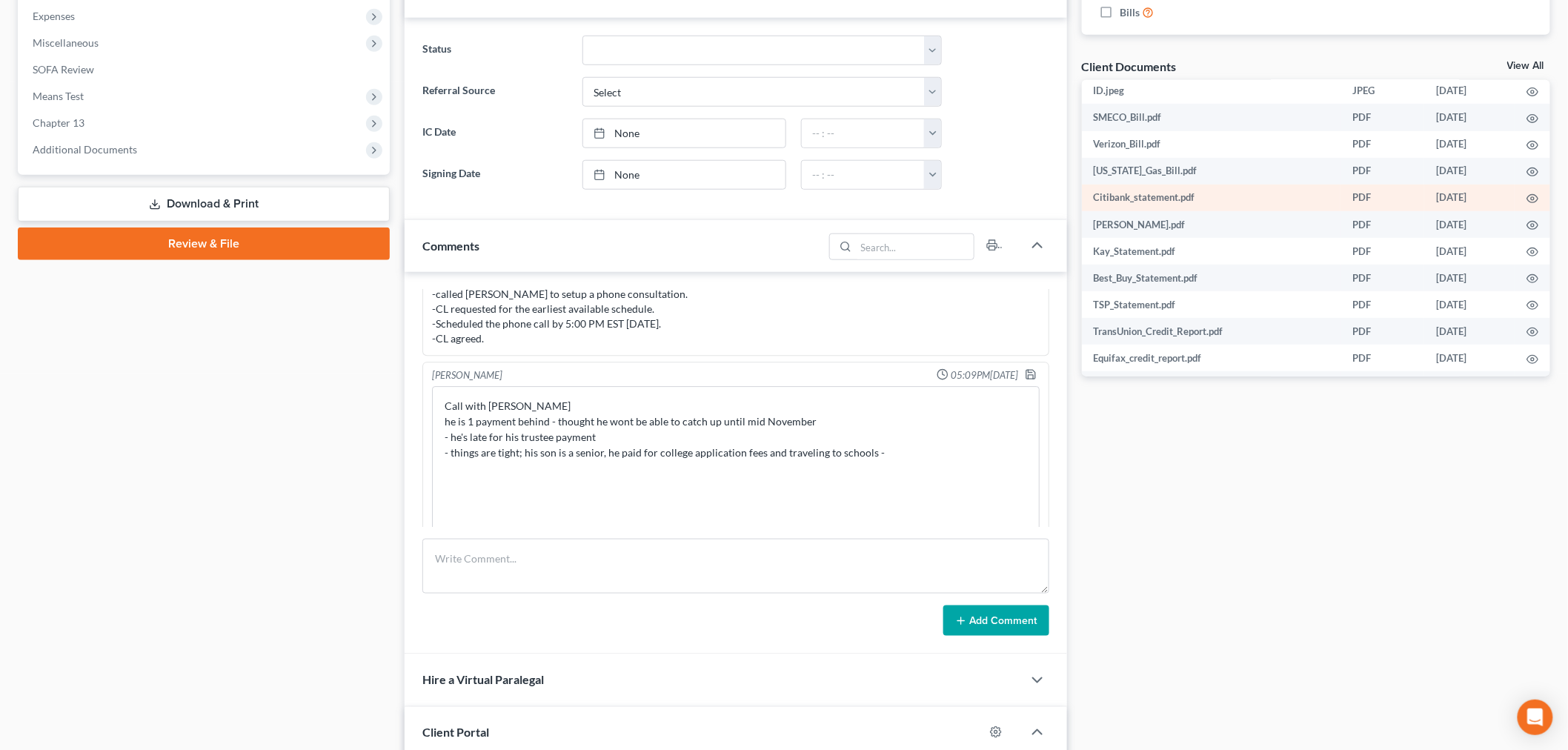
scroll to position [493, 0]
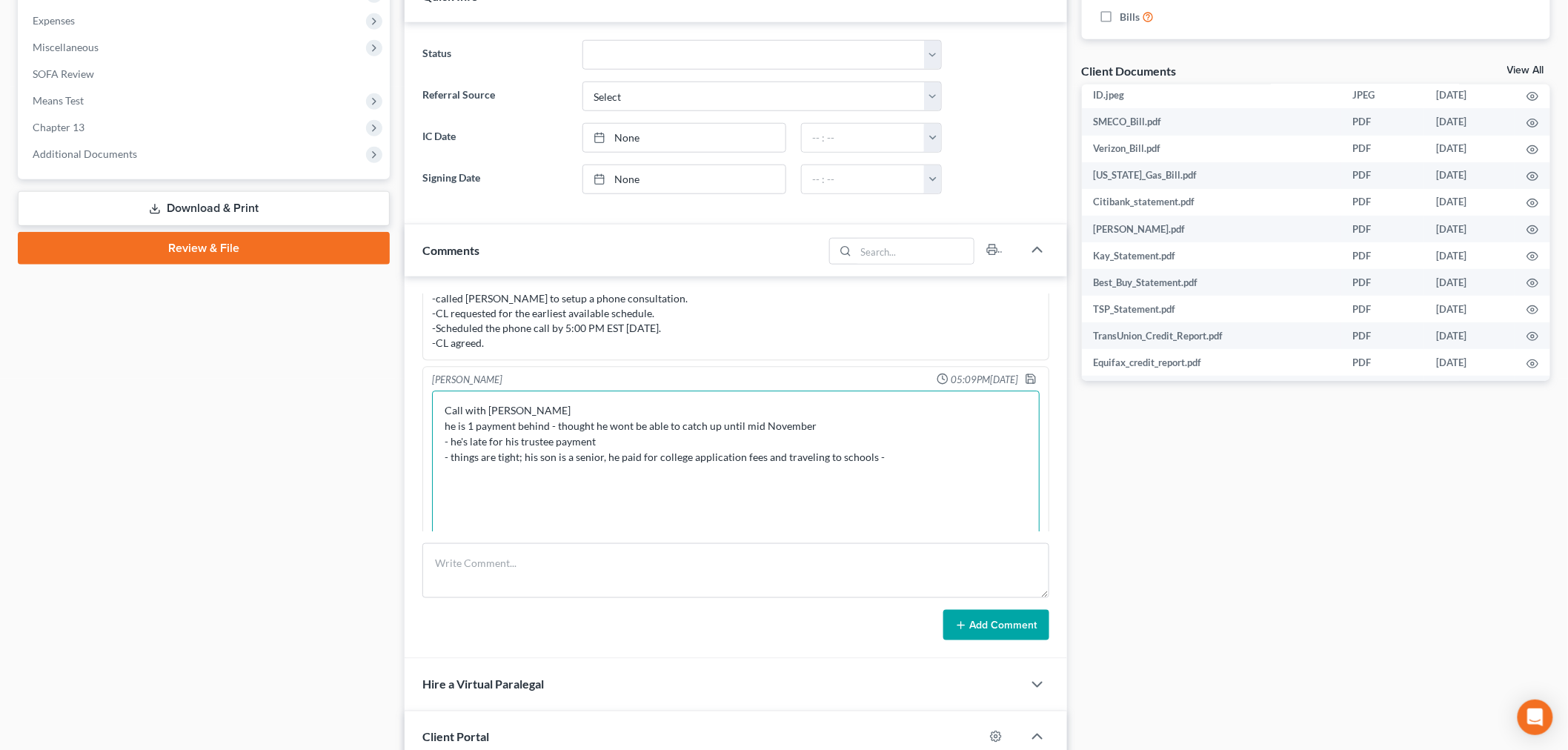
drag, startPoint x: 917, startPoint y: 386, endPoint x: 1006, endPoint y: 279, distance: 139.2
click at [921, 390] on textarea "Call with [PERSON_NAME] he is 1 payment behind - thought he wont be able to cat…" at bounding box center [736, 548] width 607 height 316
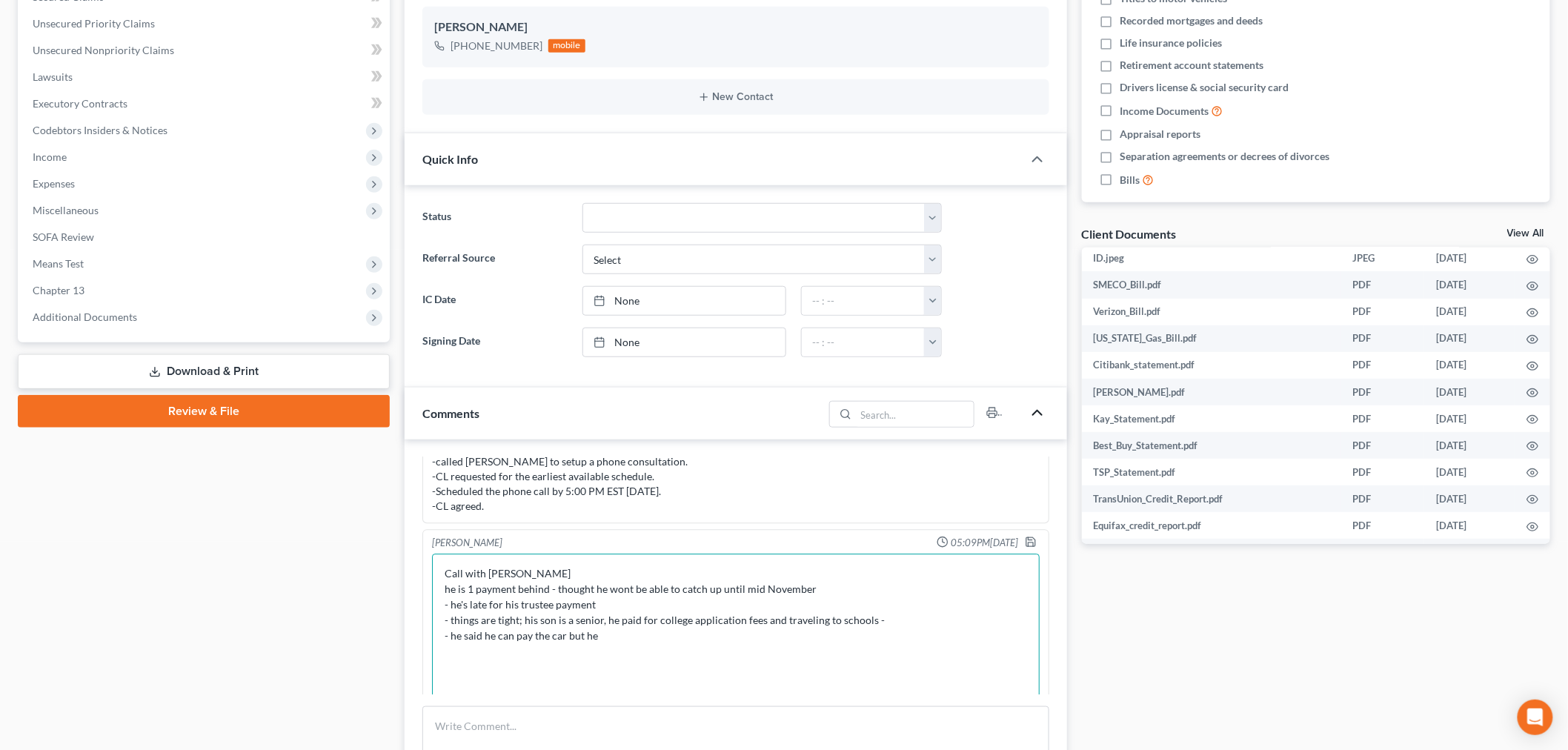
scroll to position [329, 0]
click at [889, 560] on textarea "Call with [PERSON_NAME] he is 1 payment behind - thought he wont be able to cat…" at bounding box center [736, 713] width 607 height 316
click at [665, 560] on textarea "Call with [PERSON_NAME] he is 1 payment behind - thought he wont be able to cat…" at bounding box center [736, 713] width 607 height 316
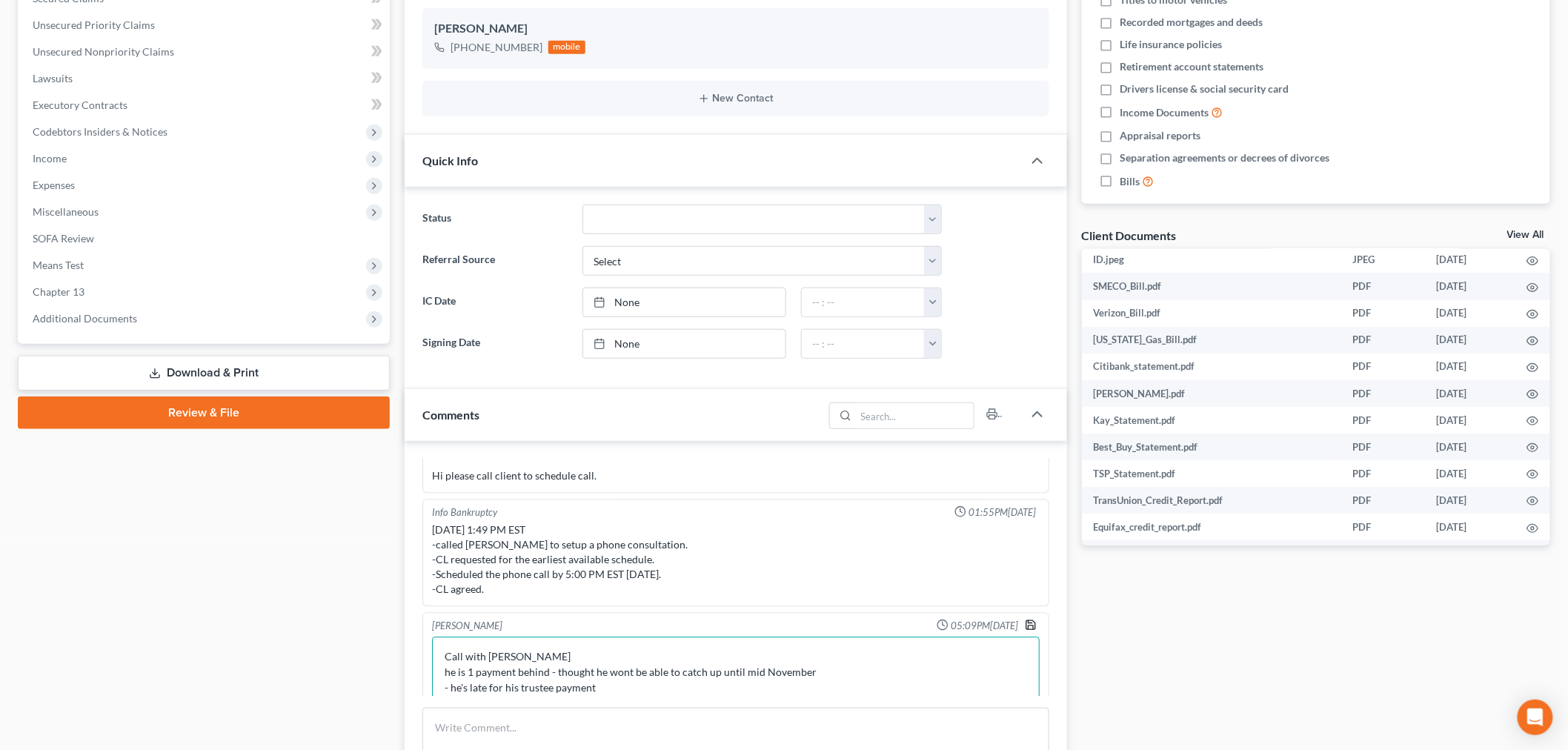
type textarea "Call with [PERSON_NAME] he is 1 payment behind - thought he wont be able to cat…"
click at [1027, 621] on icon "button" at bounding box center [1031, 625] width 9 height 9
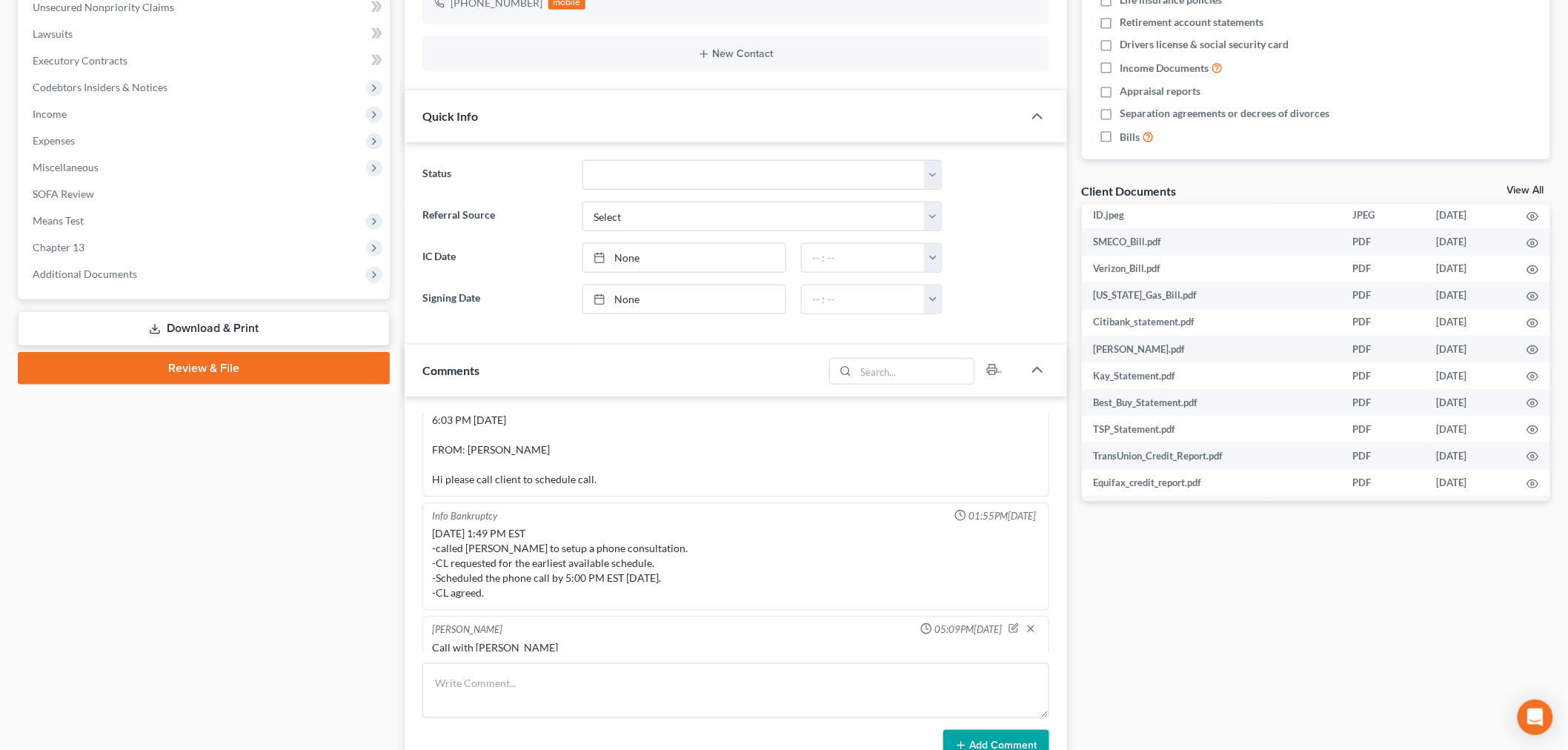
scroll to position [411, 0]
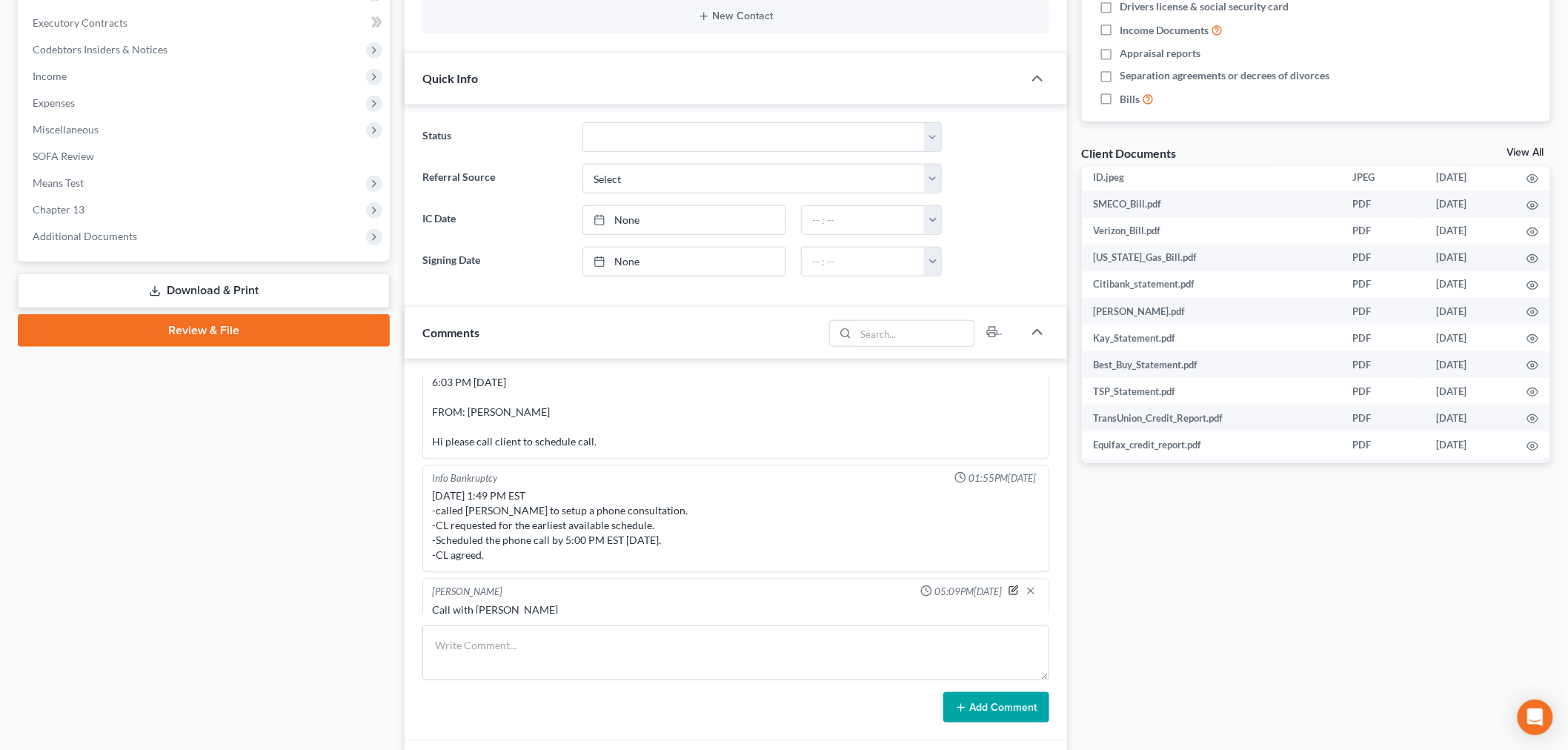
click at [1009, 585] on icon "button" at bounding box center [1014, 590] width 10 height 10
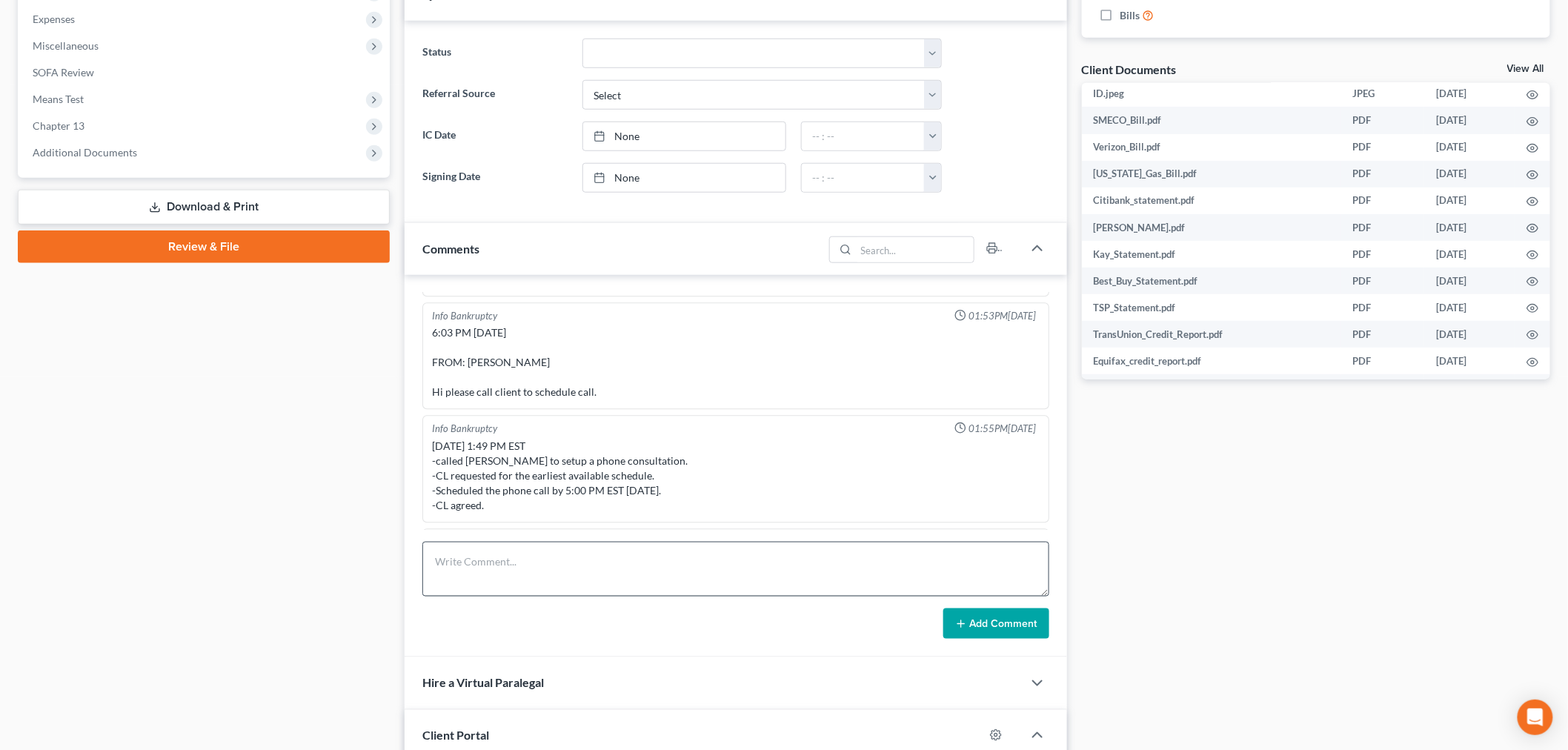
scroll to position [576, 0]
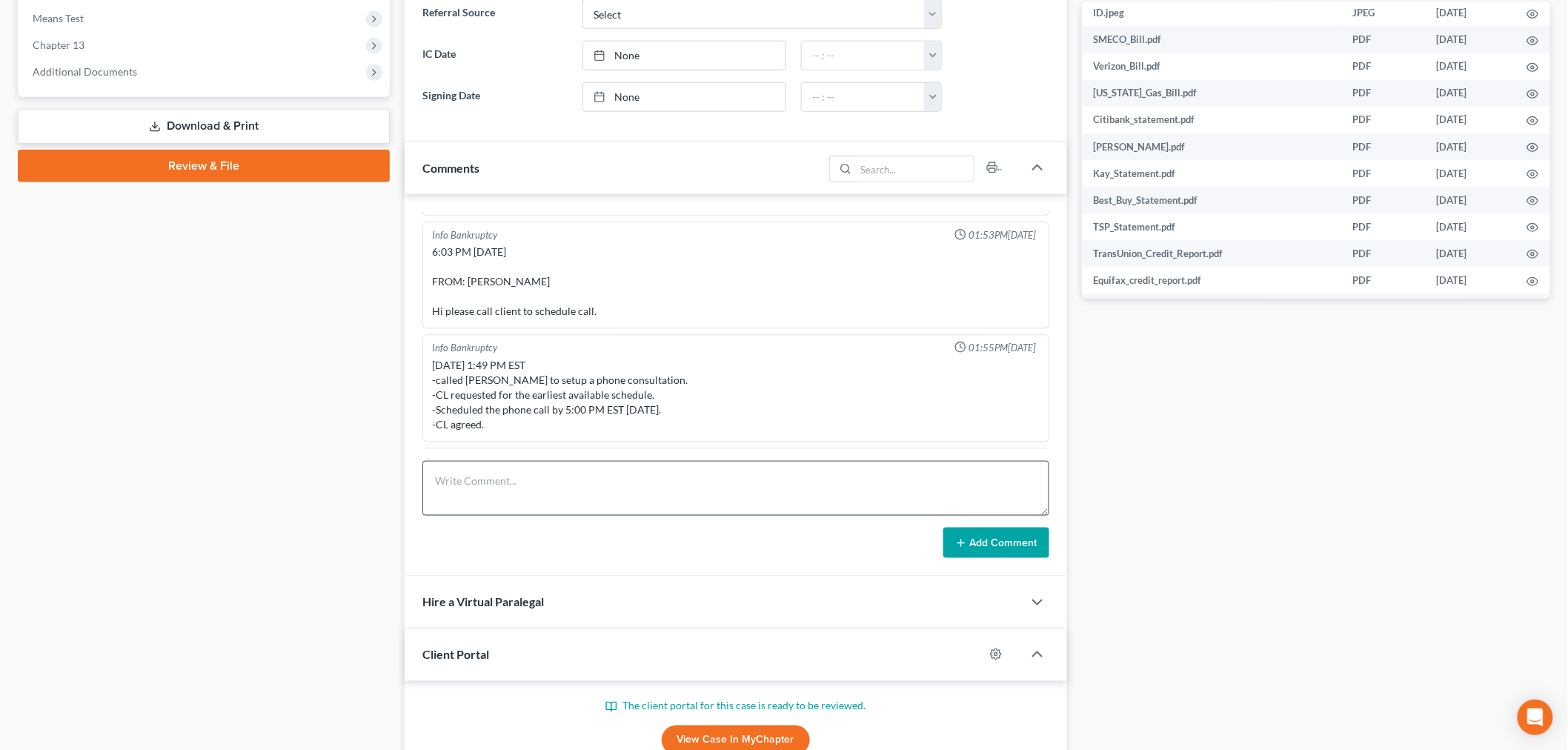
drag, startPoint x: 1025, startPoint y: 435, endPoint x: 914, endPoint y: 494, distance: 125.7
click at [976, 621] on div "Updates & News × [US_STATE] District Notes: Take a look at NextChapter's Distri…" at bounding box center [736, 361] width 663 height 1591
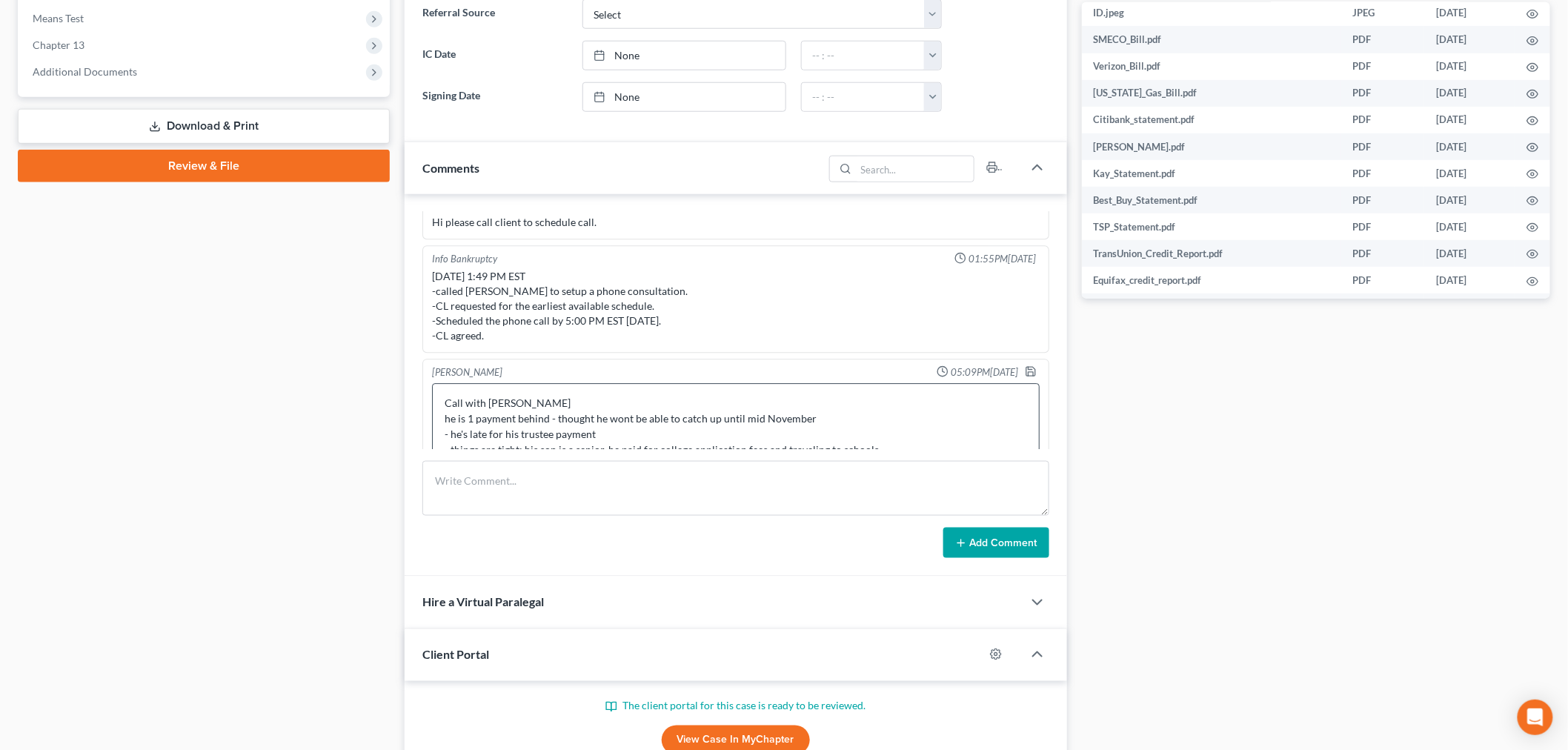
scroll to position [11397, 0]
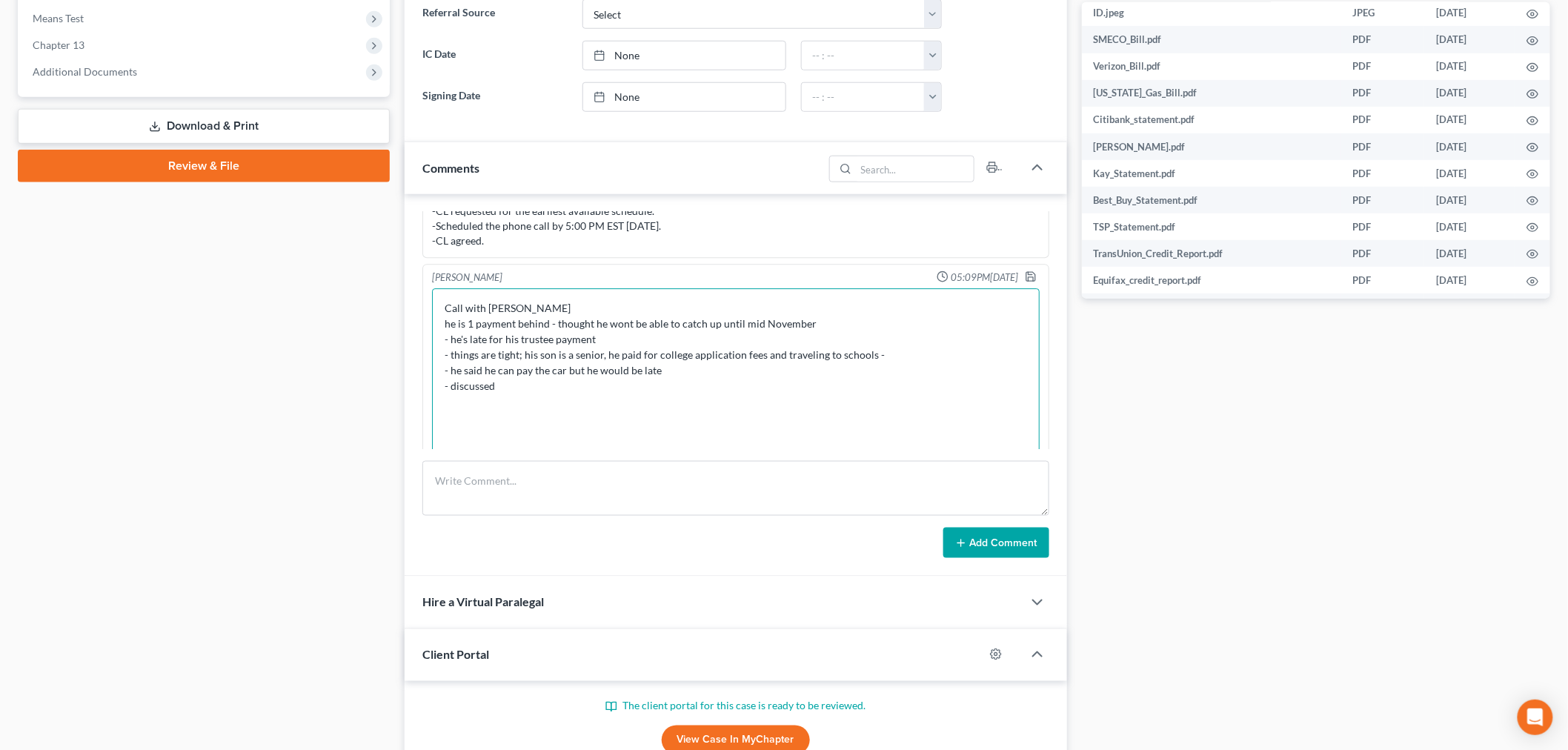
click at [890, 338] on textarea "Call with [PERSON_NAME] he is 1 payment behind - thought he wont be able to cat…" at bounding box center [736, 408] width 607 height 239
click at [639, 304] on textarea "Call with [PERSON_NAME] he is 1 payment behind - thought he wont be able to cat…" at bounding box center [736, 408] width 607 height 239
click at [590, 319] on textarea "Call with [PERSON_NAME] he is 1 payment behind - thought he wont be able to cat…" at bounding box center [736, 408] width 607 height 239
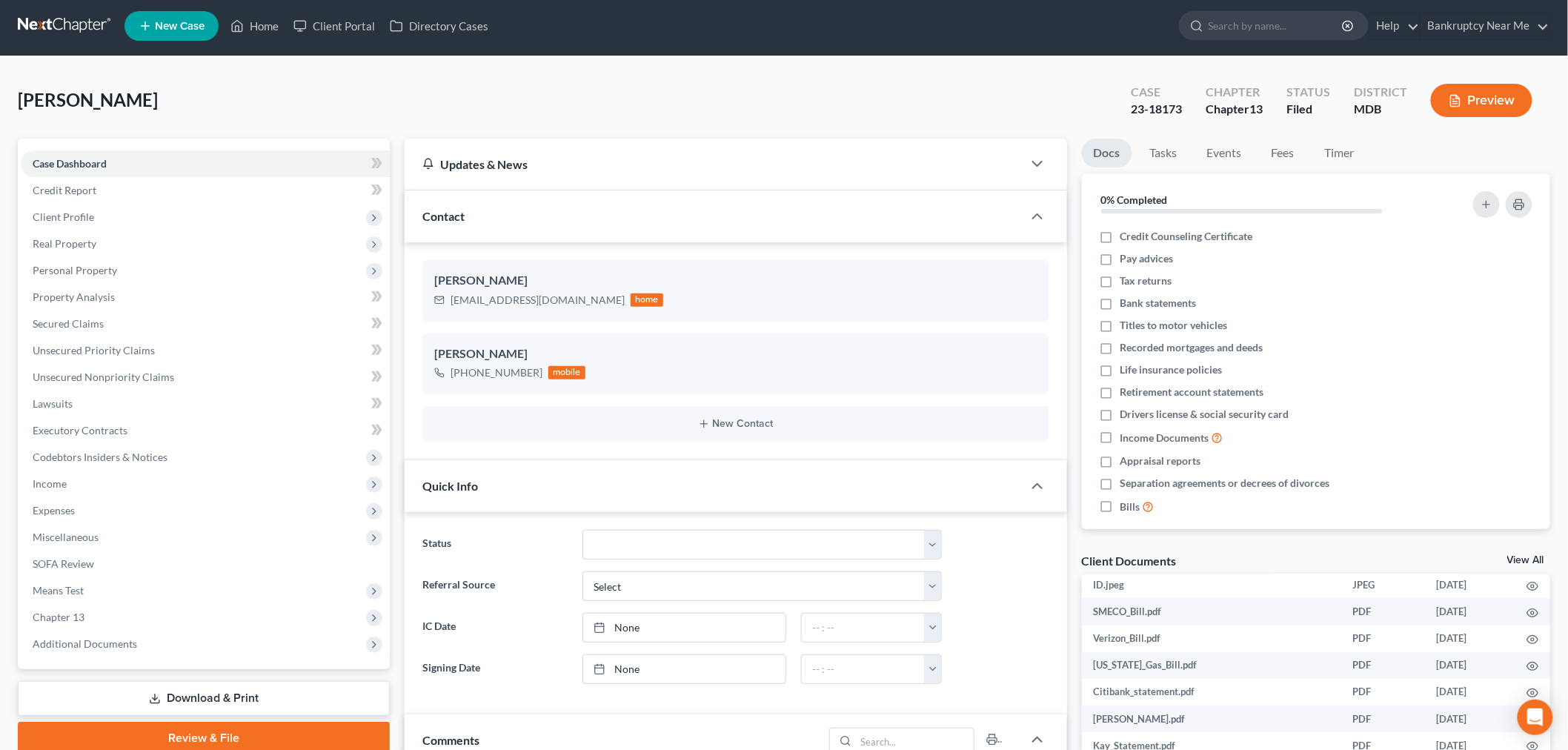
scroll to position [0, 0]
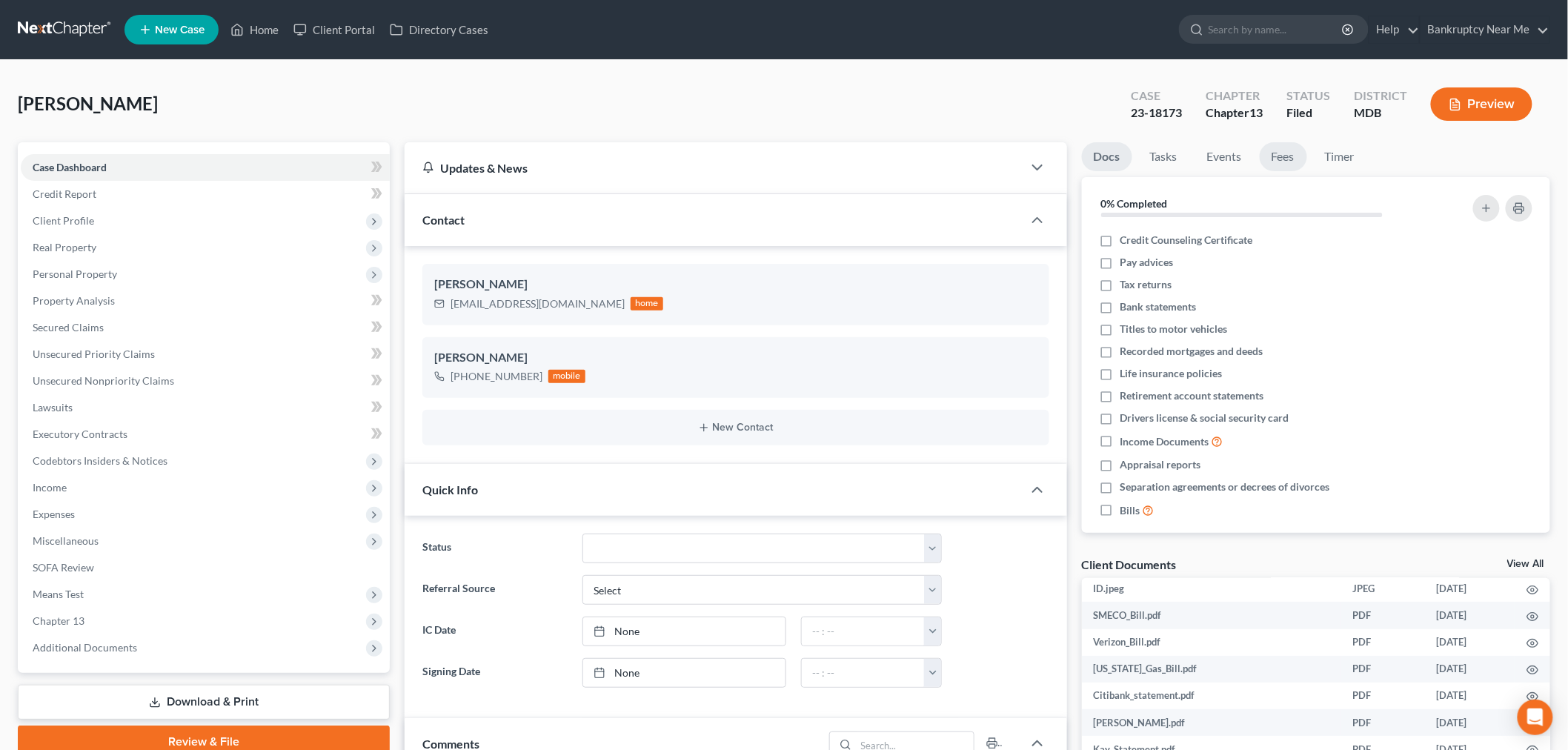
click at [1273, 159] on link "Fees" at bounding box center [1283, 157] width 47 height 29
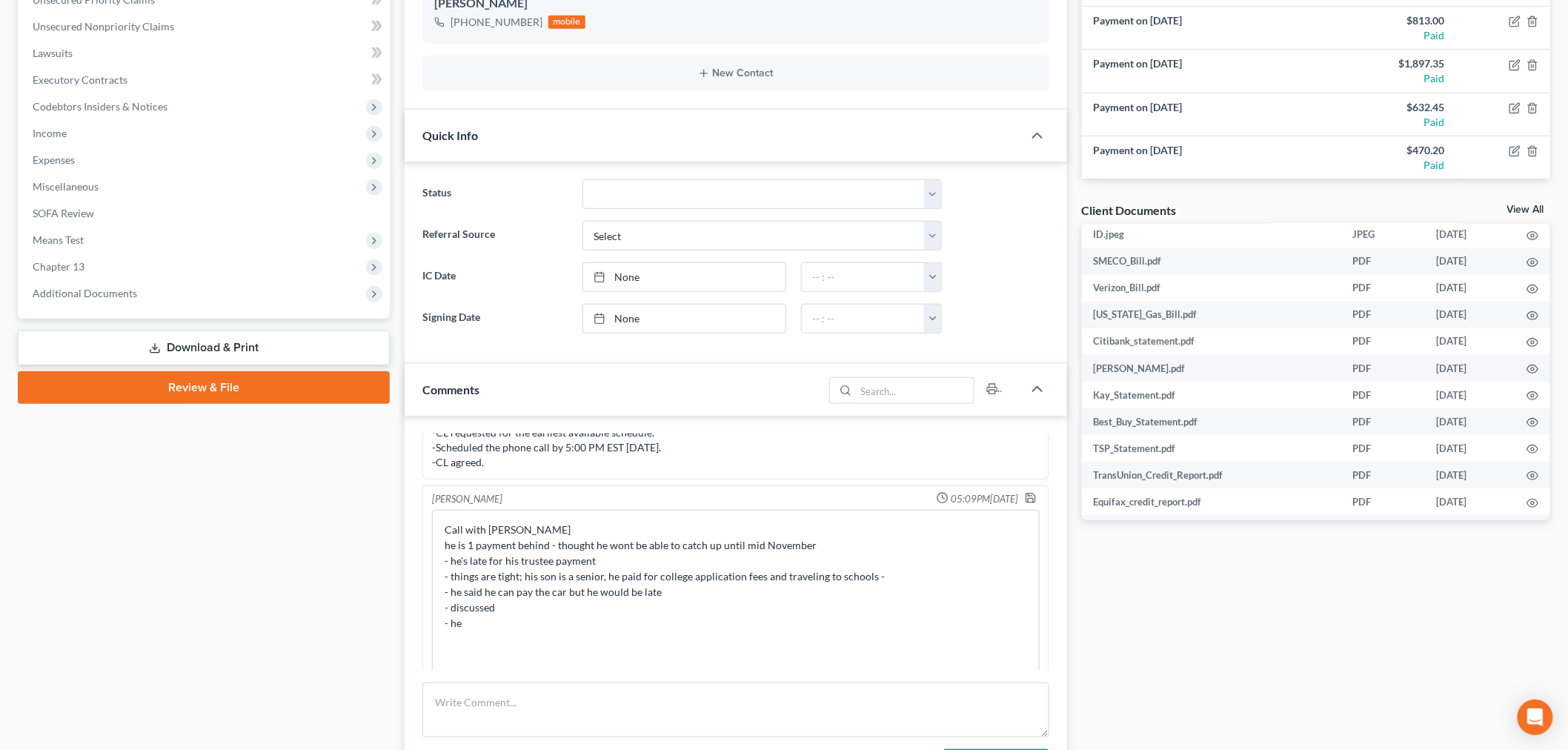
scroll to position [493, 0]
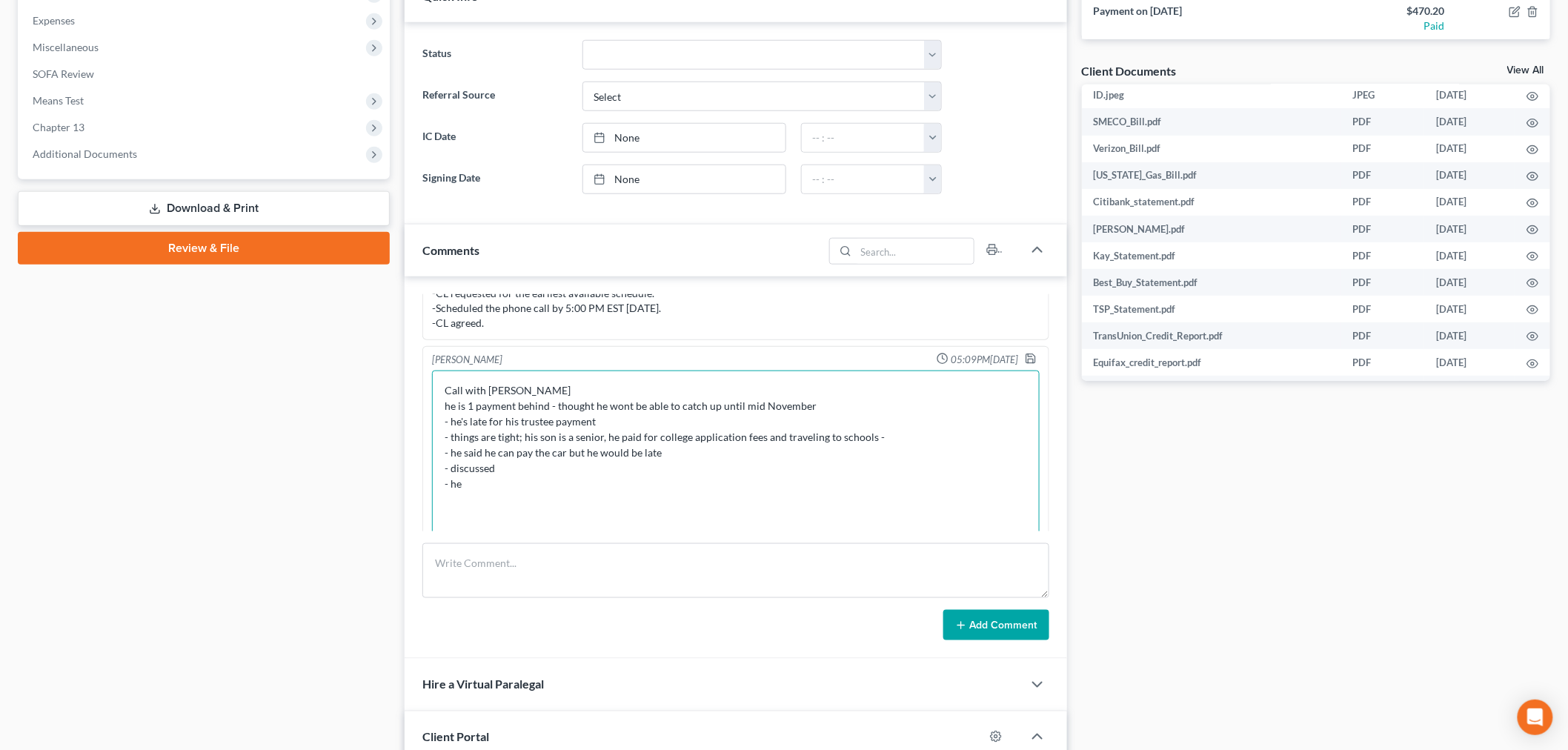
click at [566, 379] on textarea "Call with [PERSON_NAME] he is 1 payment behind - thought he wont be able to cat…" at bounding box center [736, 490] width 607 height 239
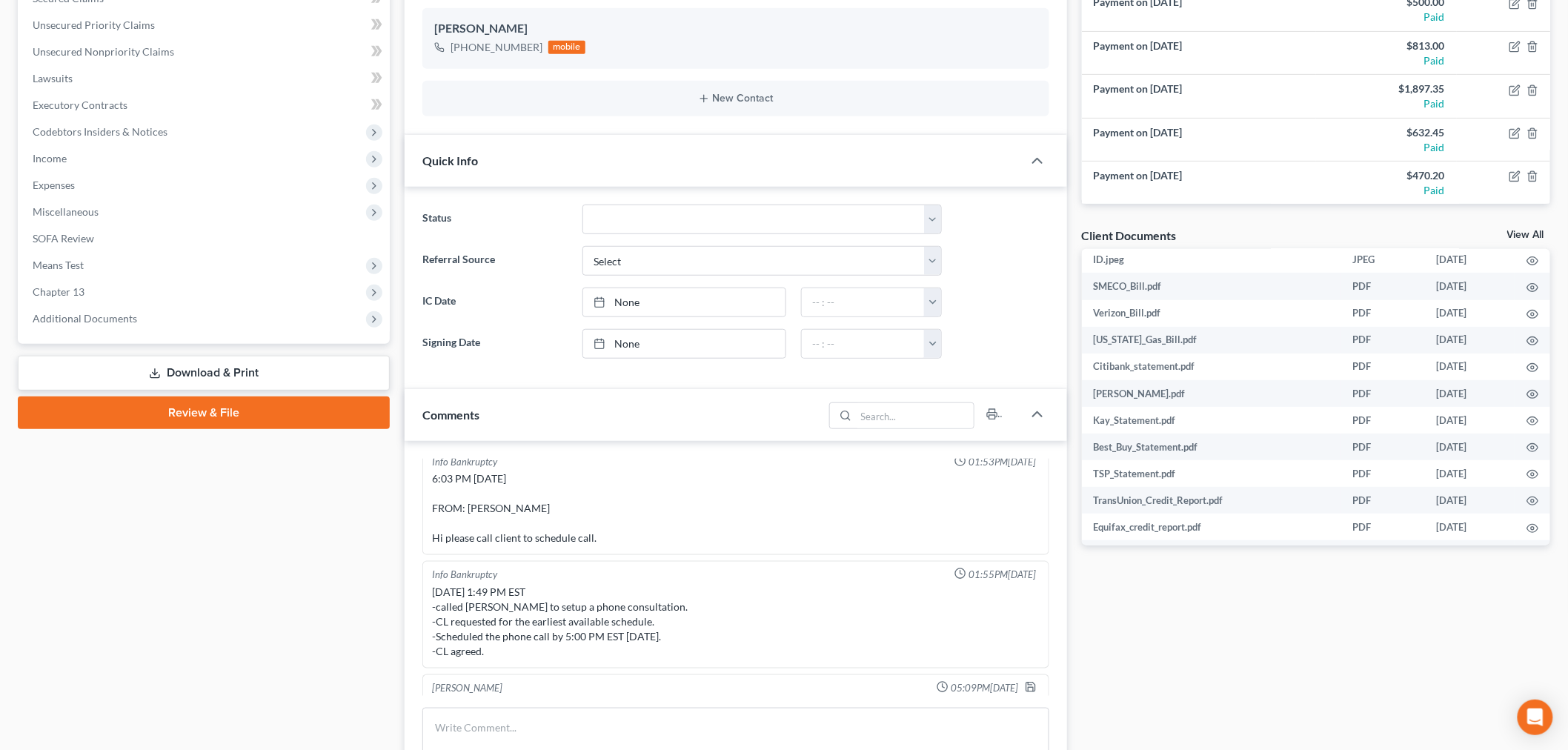
scroll to position [11232, 0]
type textarea "Call with [PERSON_NAME] he is 1 payment behind - thought he wont be able to cat…"
click at [1025, 682] on icon "button" at bounding box center [1031, 687] width 12 height 12
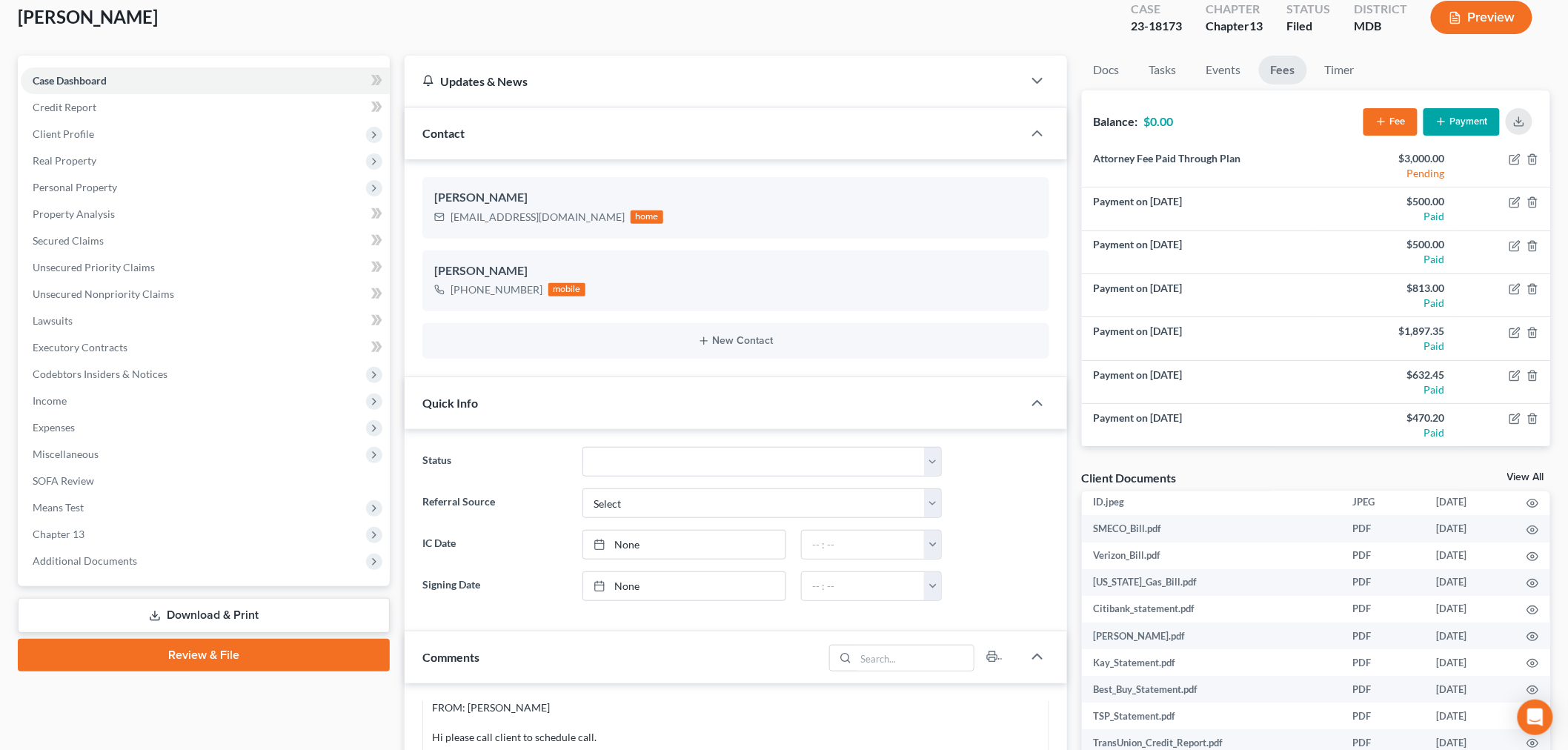
scroll to position [0, 0]
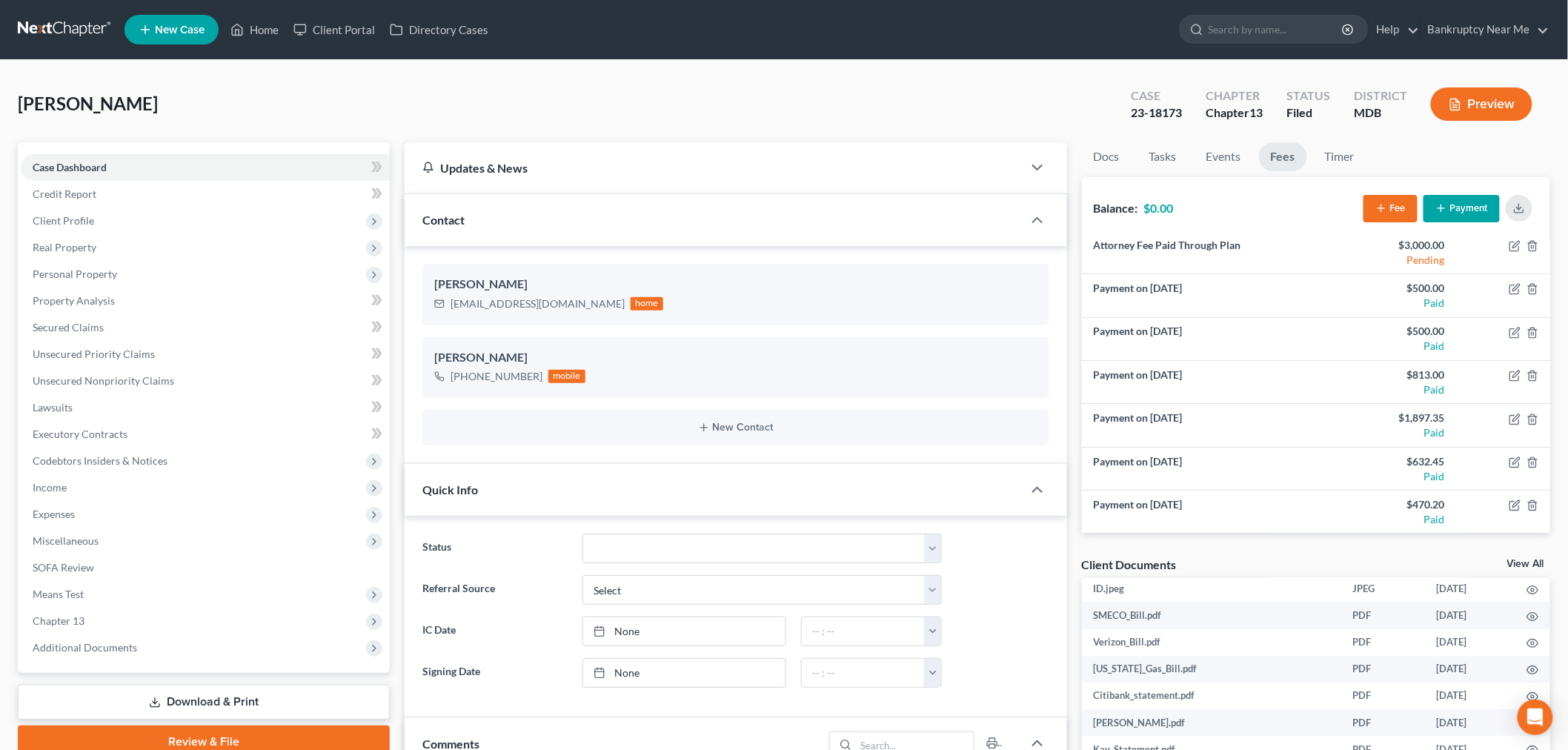
drag, startPoint x: 74, startPoint y: 23, endPoint x: 85, endPoint y: 26, distance: 11.4
click at [74, 23] on link at bounding box center [65, 29] width 95 height 26
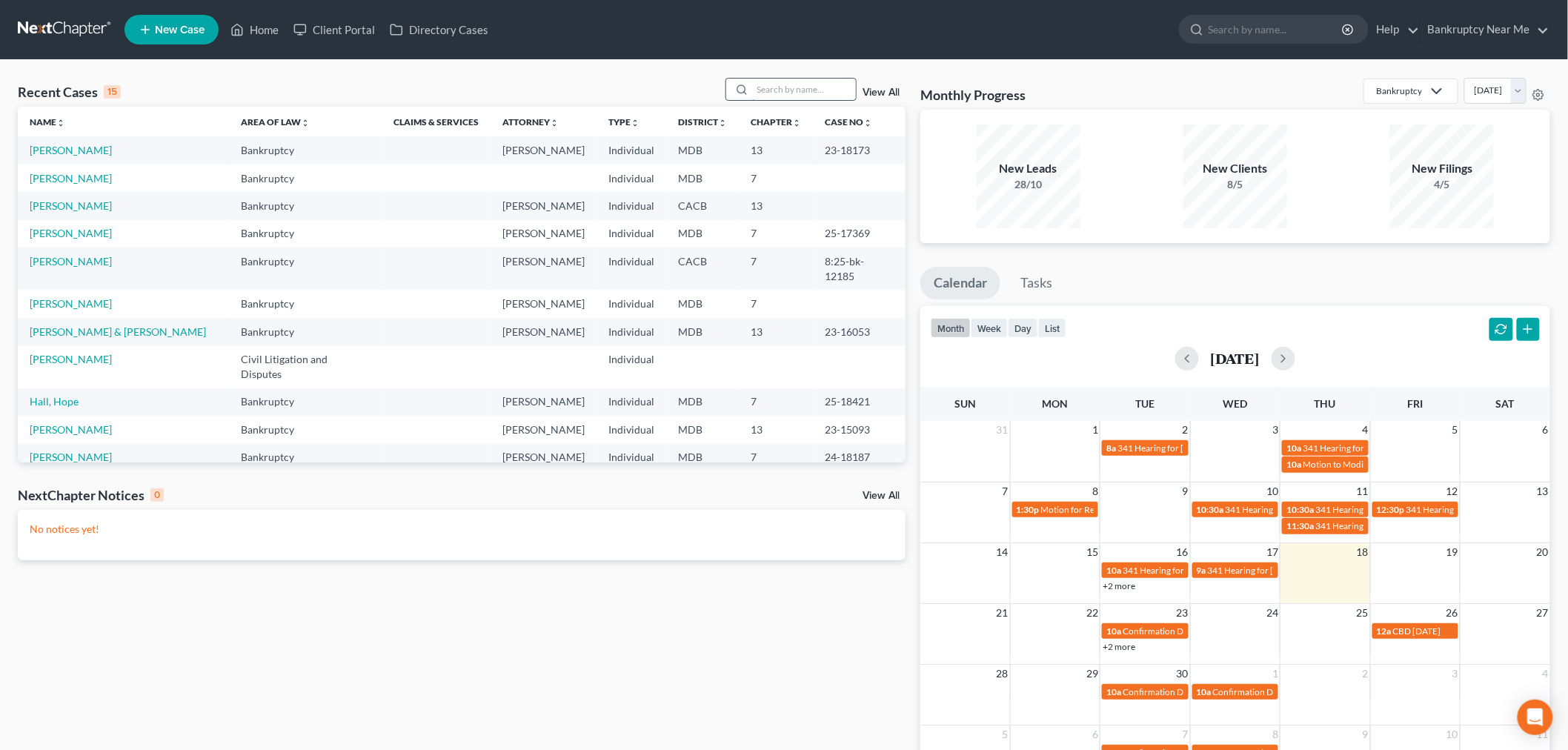
click at [805, 85] on input "search" at bounding box center [803, 89] width 104 height 22
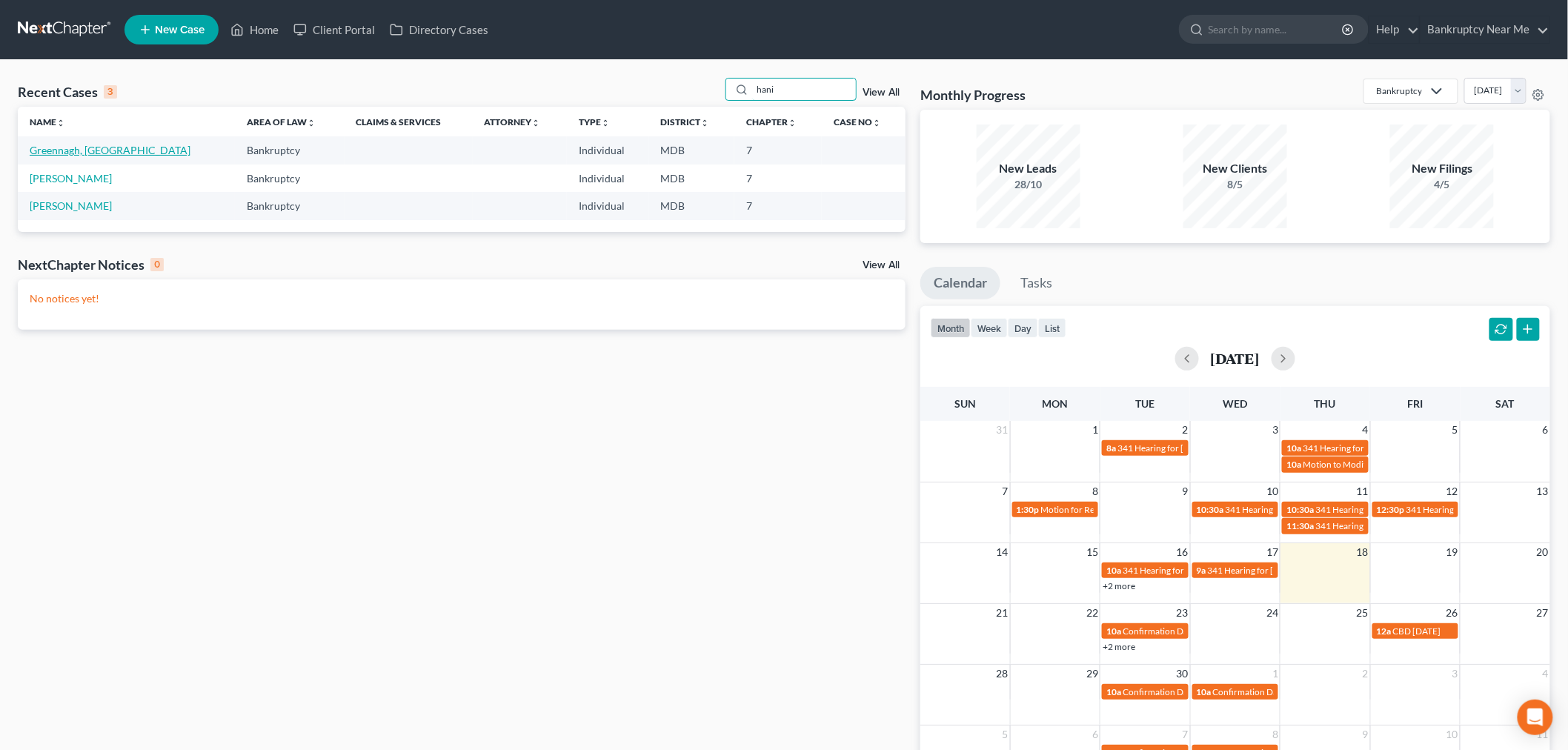
type input "hani"
click at [88, 149] on link "Greennagh, Haniraha" at bounding box center [110, 150] width 161 height 13
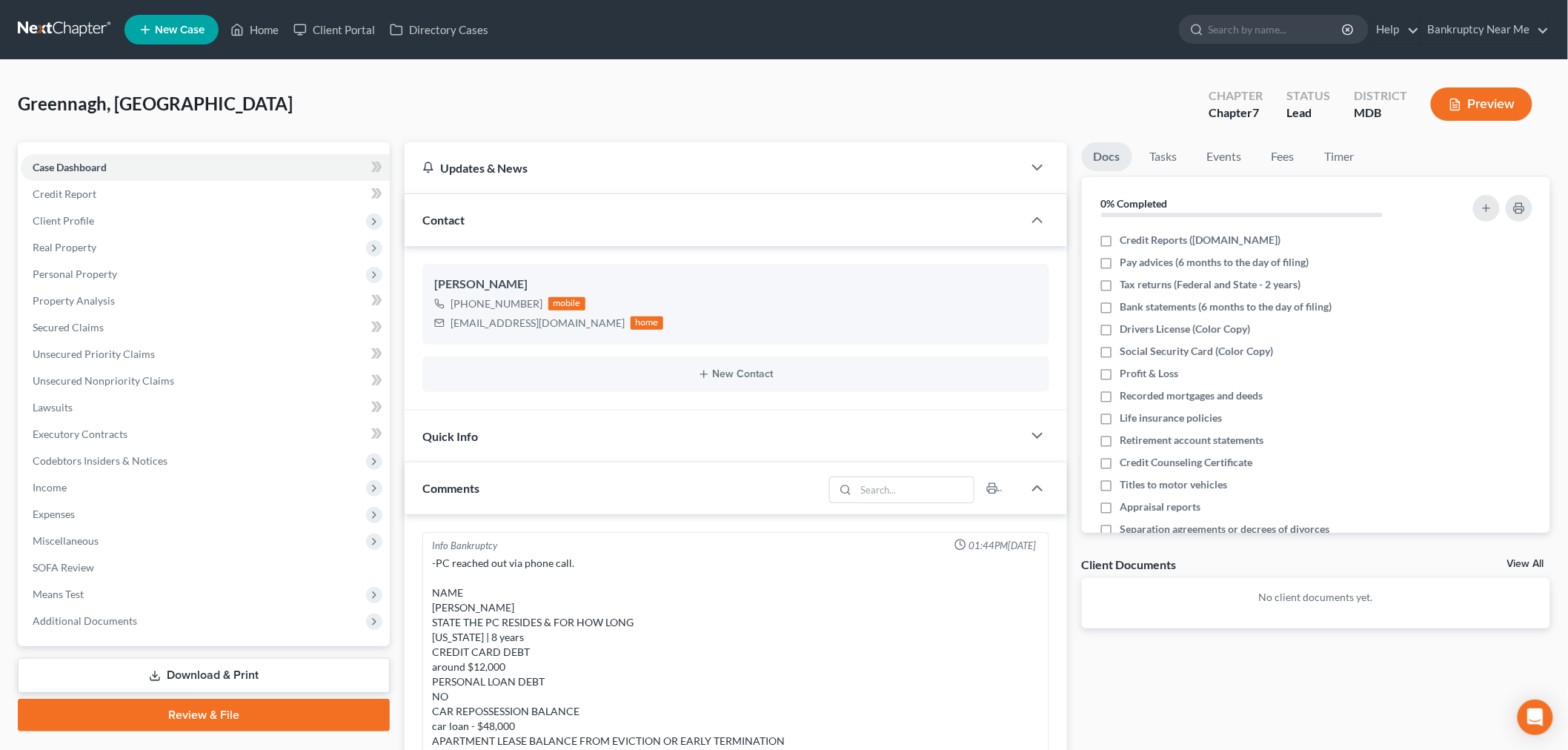
scroll to position [589, 0]
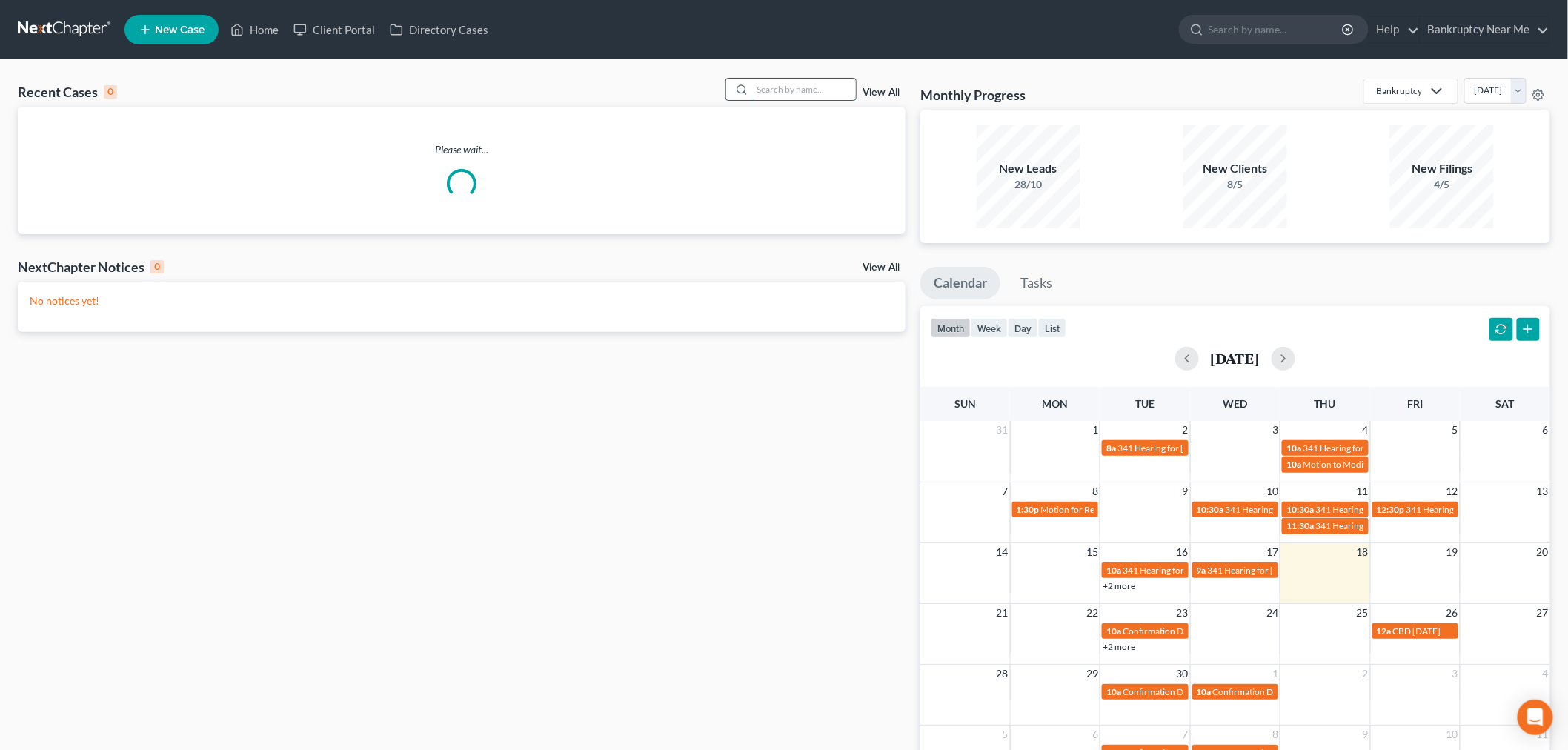
click at [793, 97] on input "search" at bounding box center [803, 89] width 104 height 22
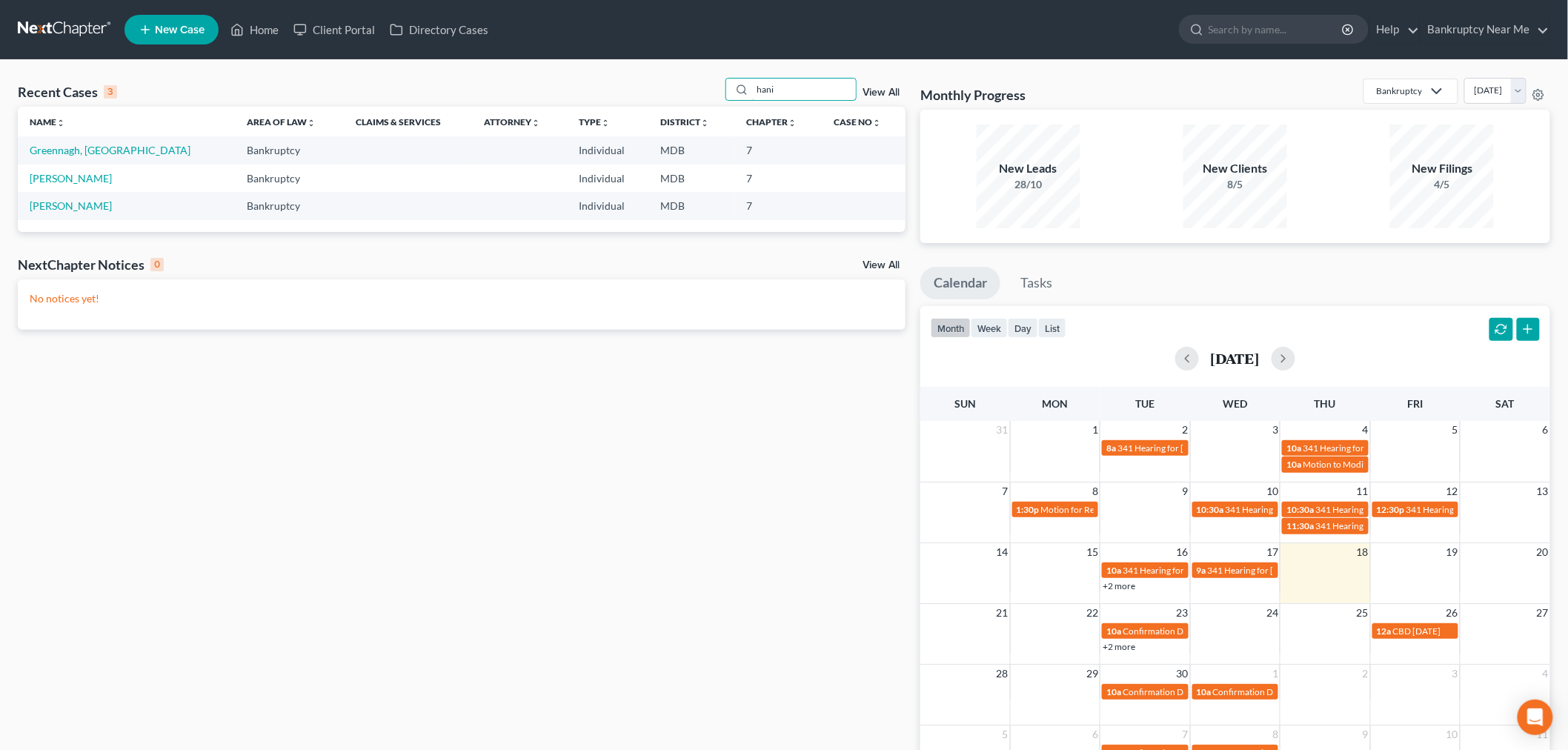
type input "hani"
click at [98, 157] on td "Greennagh, Haniraha" at bounding box center [126, 150] width 217 height 27
click at [104, 144] on link "Greennagh, Haniraha" at bounding box center [110, 150] width 161 height 13
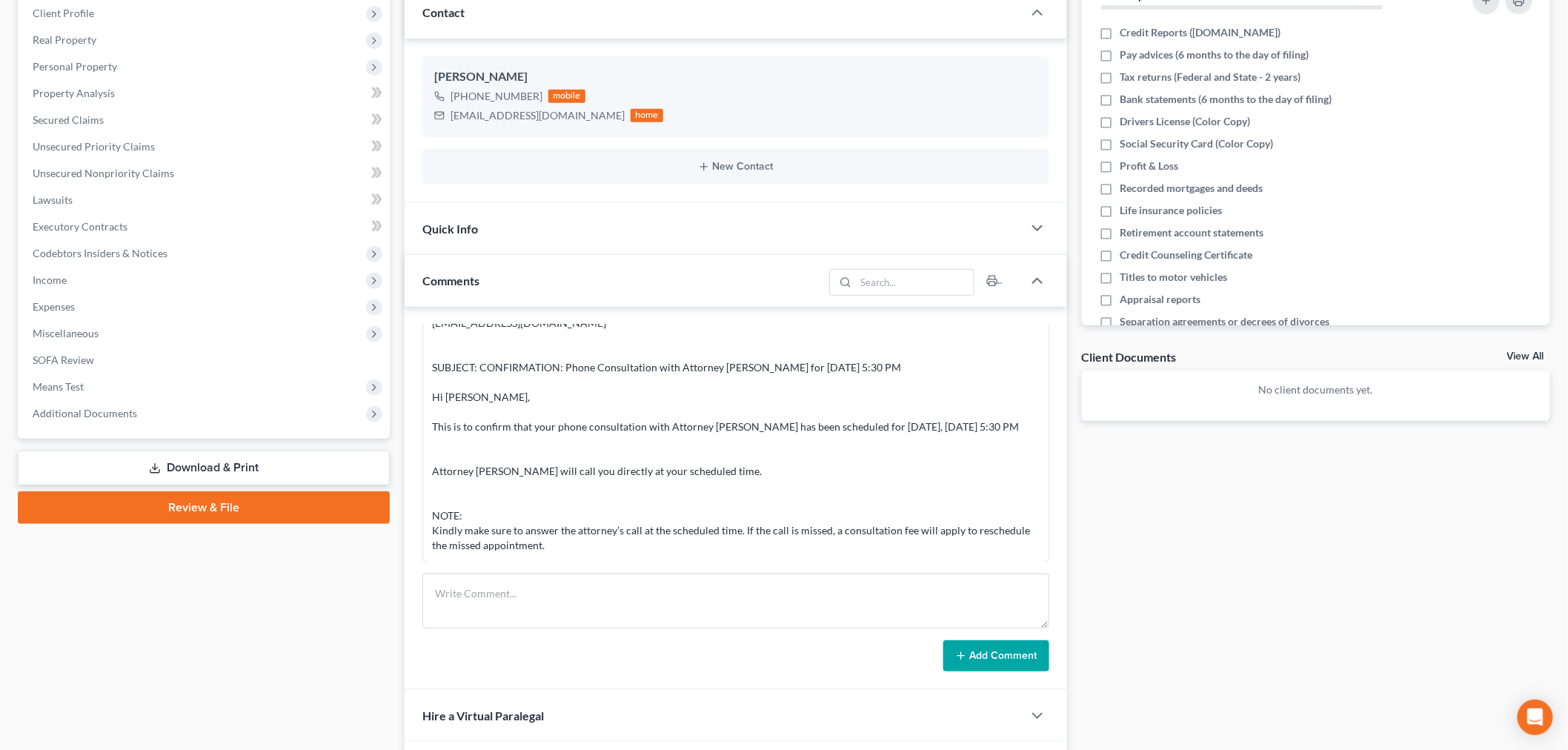
scroll to position [360, 0]
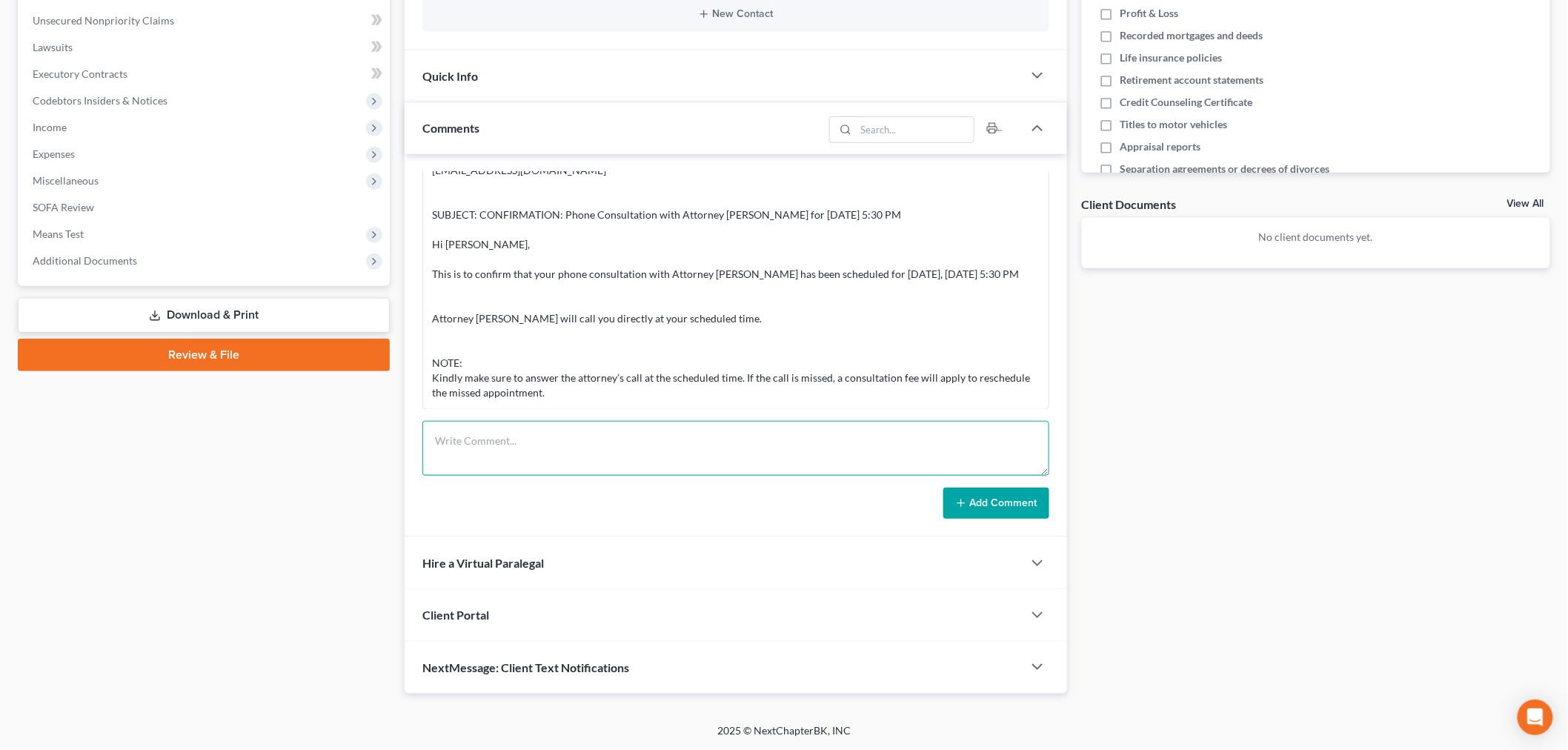
click at [613, 441] on textarea at bounding box center [736, 448] width 627 height 55
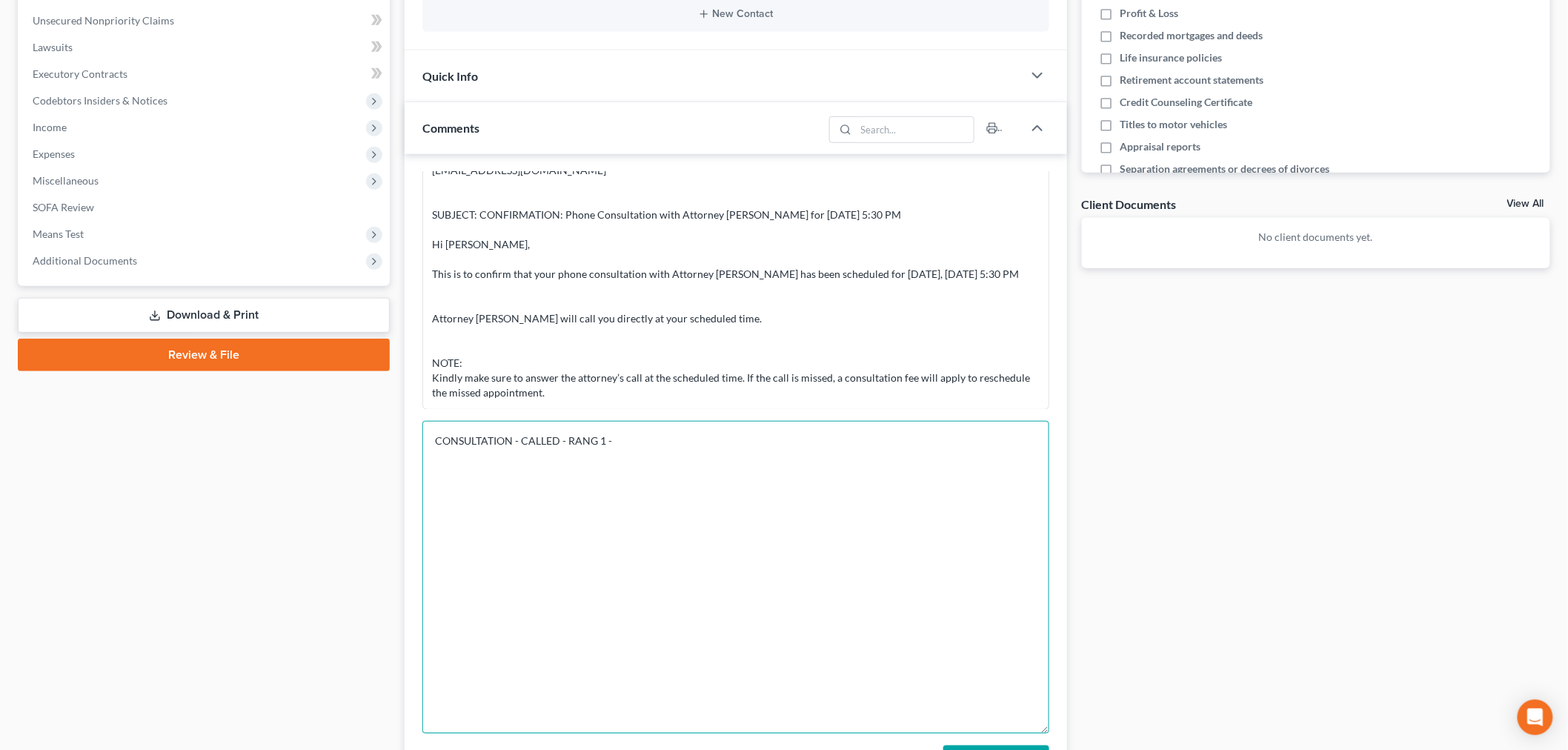
drag, startPoint x: 1047, startPoint y: 468, endPoint x: 998, endPoint y: 730, distance: 266.5
click at [1006, 733] on textarea "CONSULTATION - CALLED - RANG 1 -" at bounding box center [736, 577] width 627 height 312
click at [876, 473] on textarea "CONSULTATION - CALLED - RANG 1 - she picked up" at bounding box center [736, 589] width 627 height 336
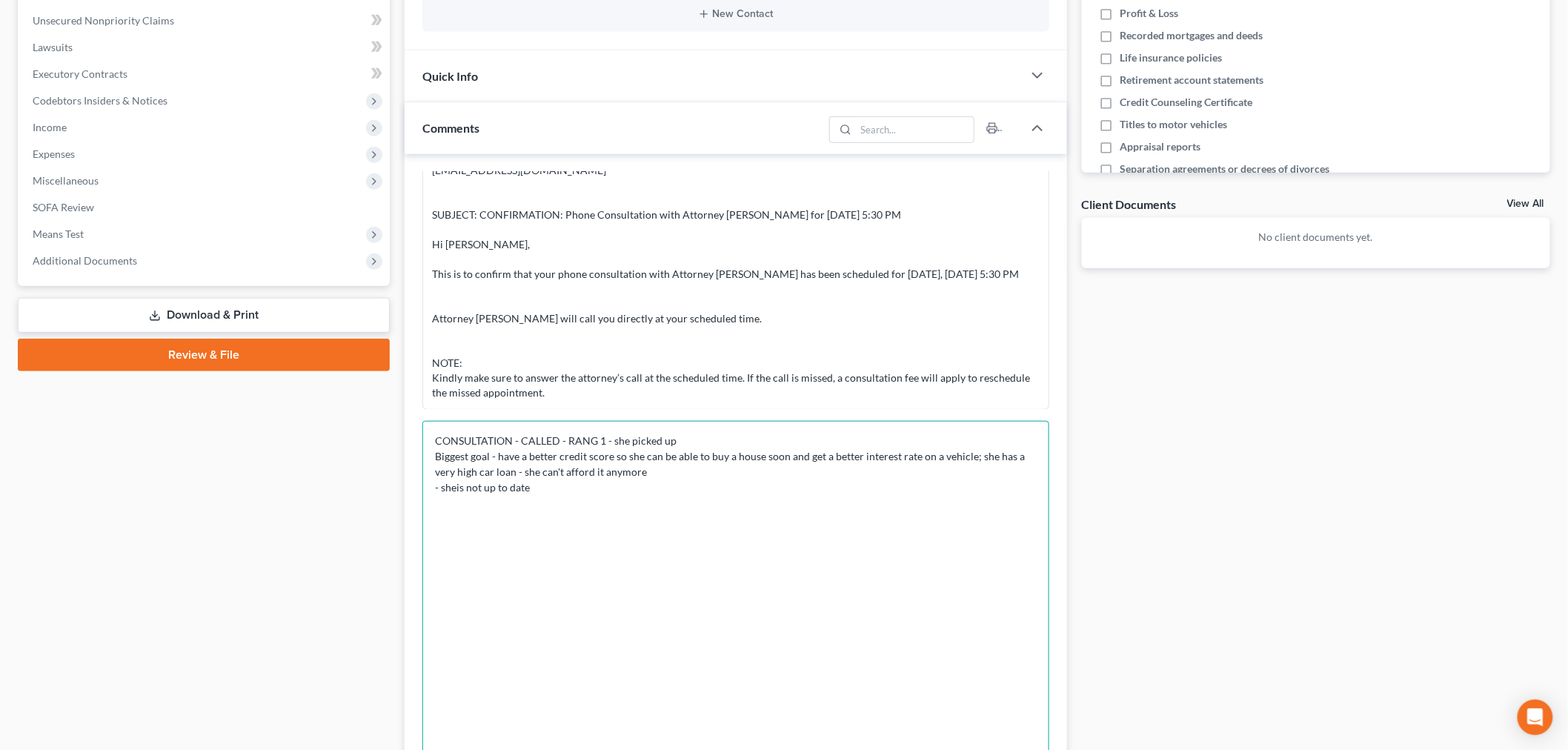
click at [455, 491] on textarea "CONSULTATION - CALLED - RANG 1 - she picked up Biggest goal - have a better cre…" at bounding box center [736, 589] width 627 height 336
click at [566, 489] on textarea "CONSULTATION - CALLED - RANG 1 - she picked up Biggest goal - have a better cre…" at bounding box center [736, 589] width 627 height 336
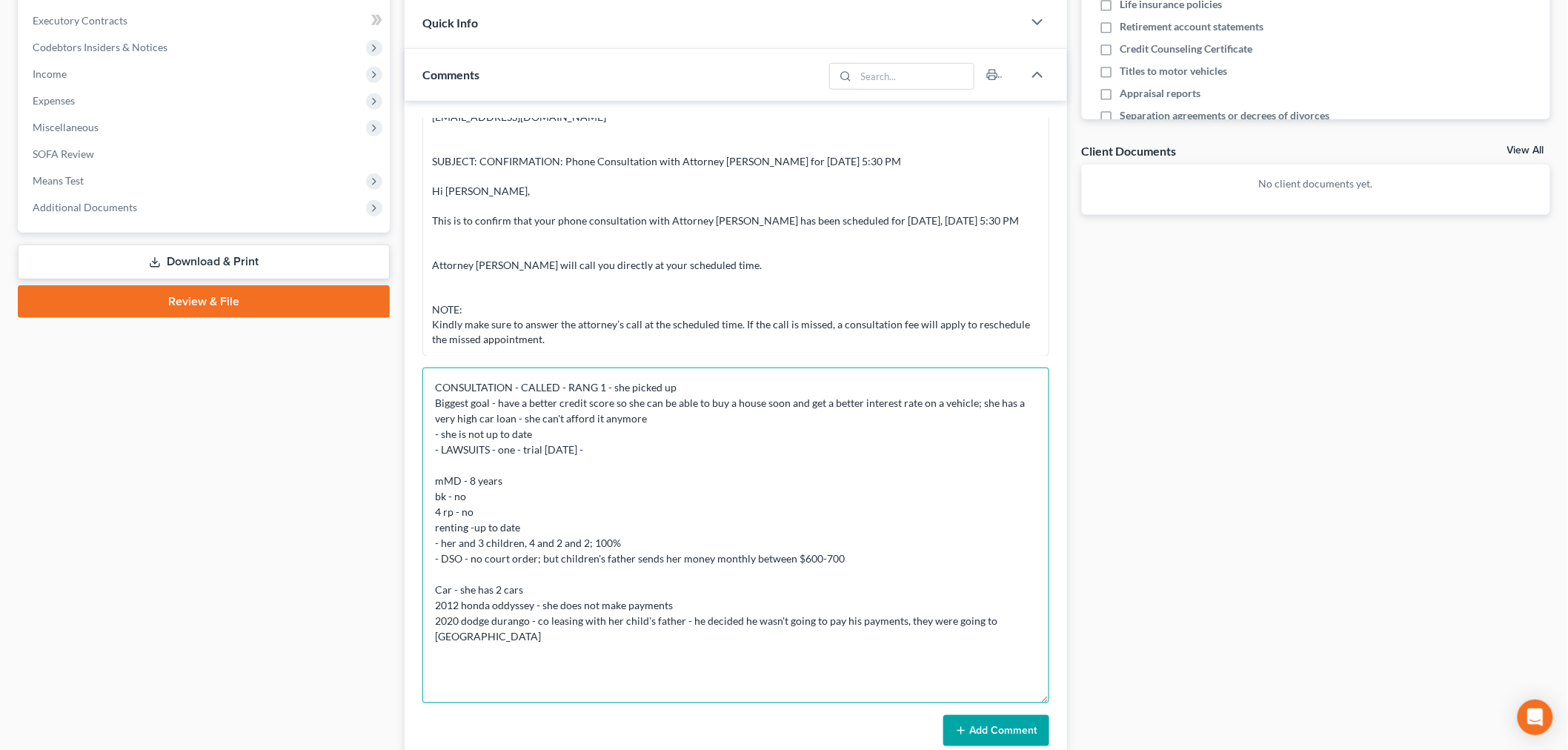
scroll to position [442, 0]
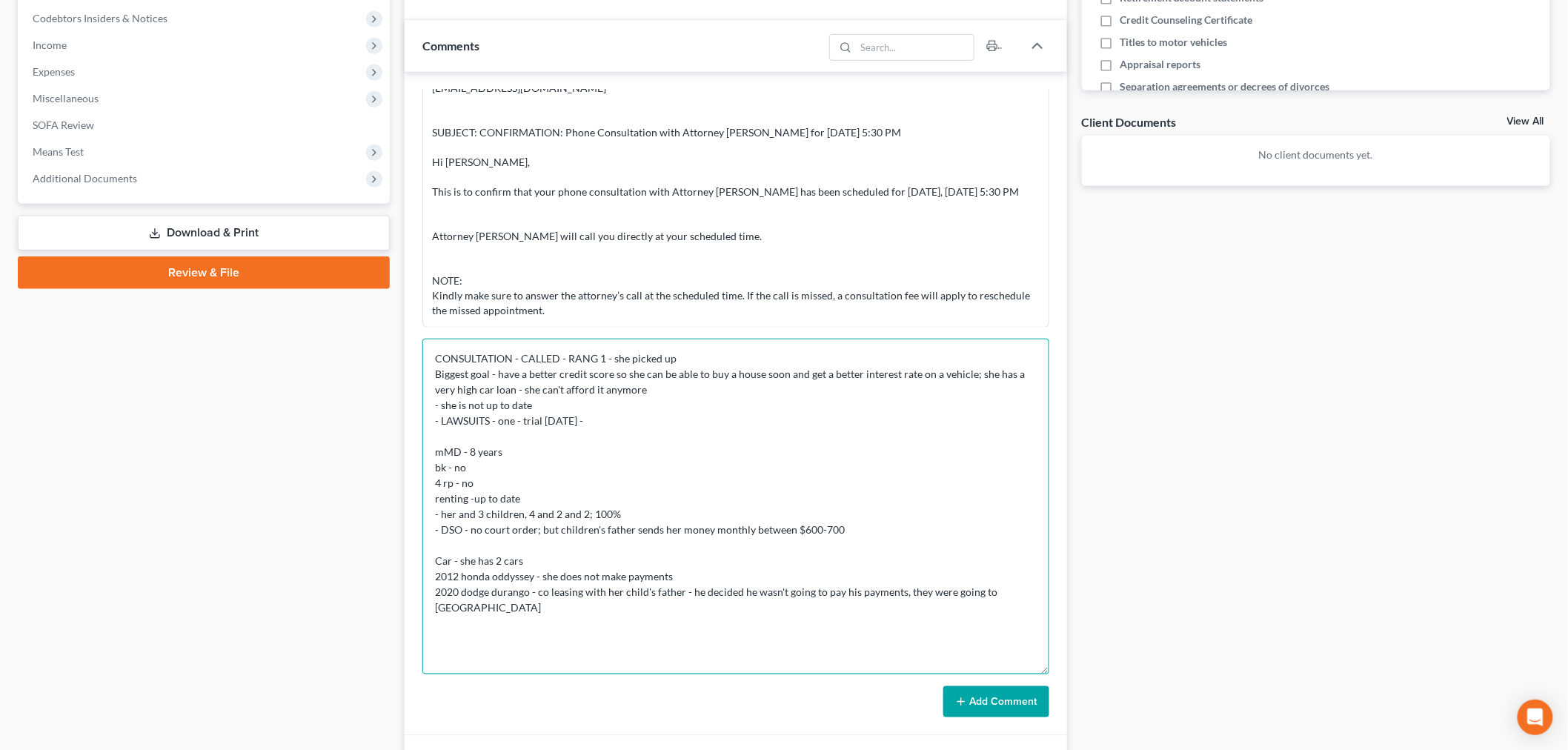
click at [1023, 591] on textarea "CONSULTATION - CALLED - RANG 1 - she picked up Biggest goal - have a better cre…" at bounding box center [736, 507] width 627 height 336
click at [790, 586] on textarea "CONSULTATION - CALLED - RANG 1 - she picked up Biggest goal - have a better cre…" at bounding box center [736, 507] width 627 height 336
click at [790, 573] on textarea "CONSULTATION - CALLED - RANG 1 - she picked up Biggest goal - have a better cre…" at bounding box center [736, 507] width 627 height 336
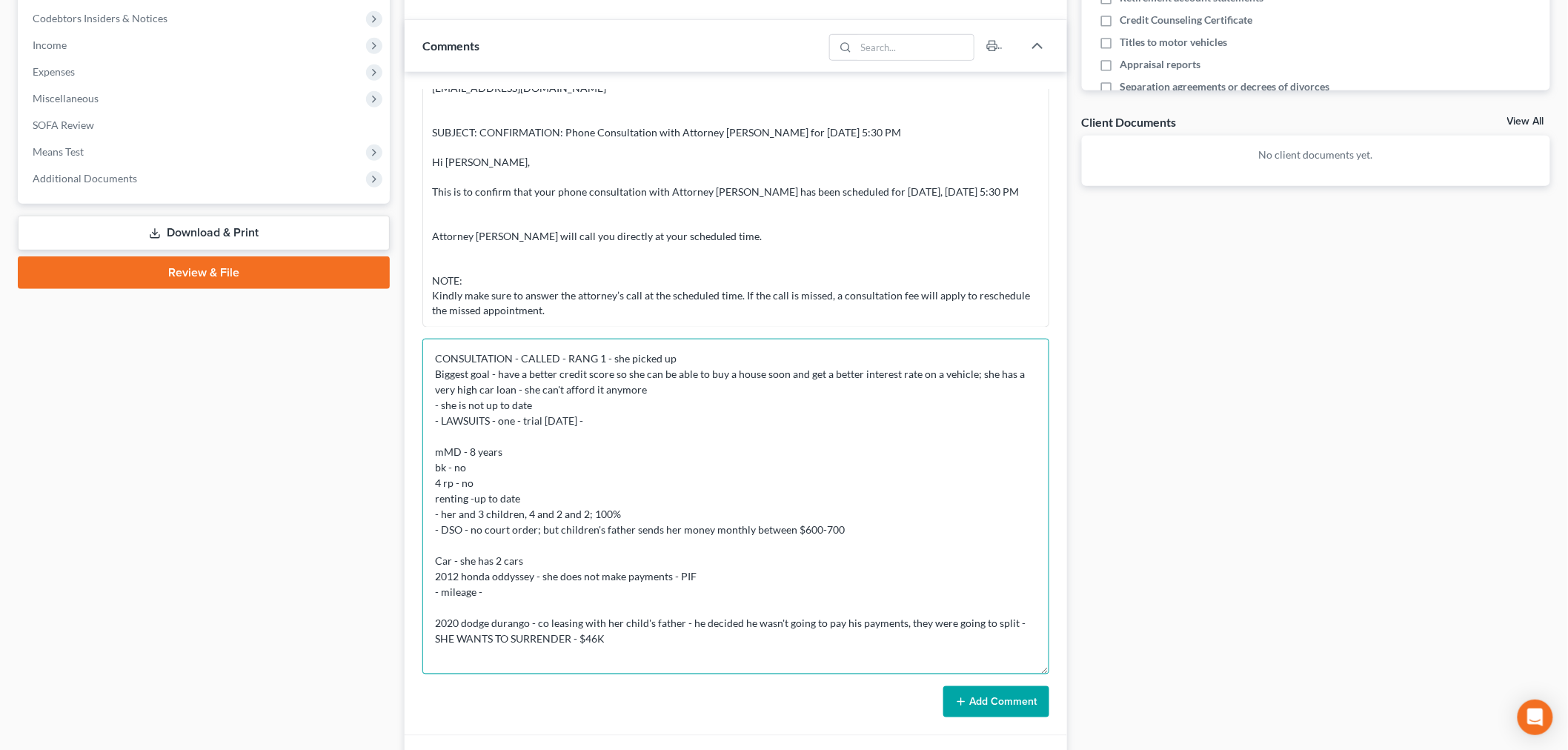
click at [698, 574] on textarea "CONSULTATION - CALLED - RANG 1 - she picked up Biggest goal - have a better cre…" at bounding box center [736, 507] width 627 height 336
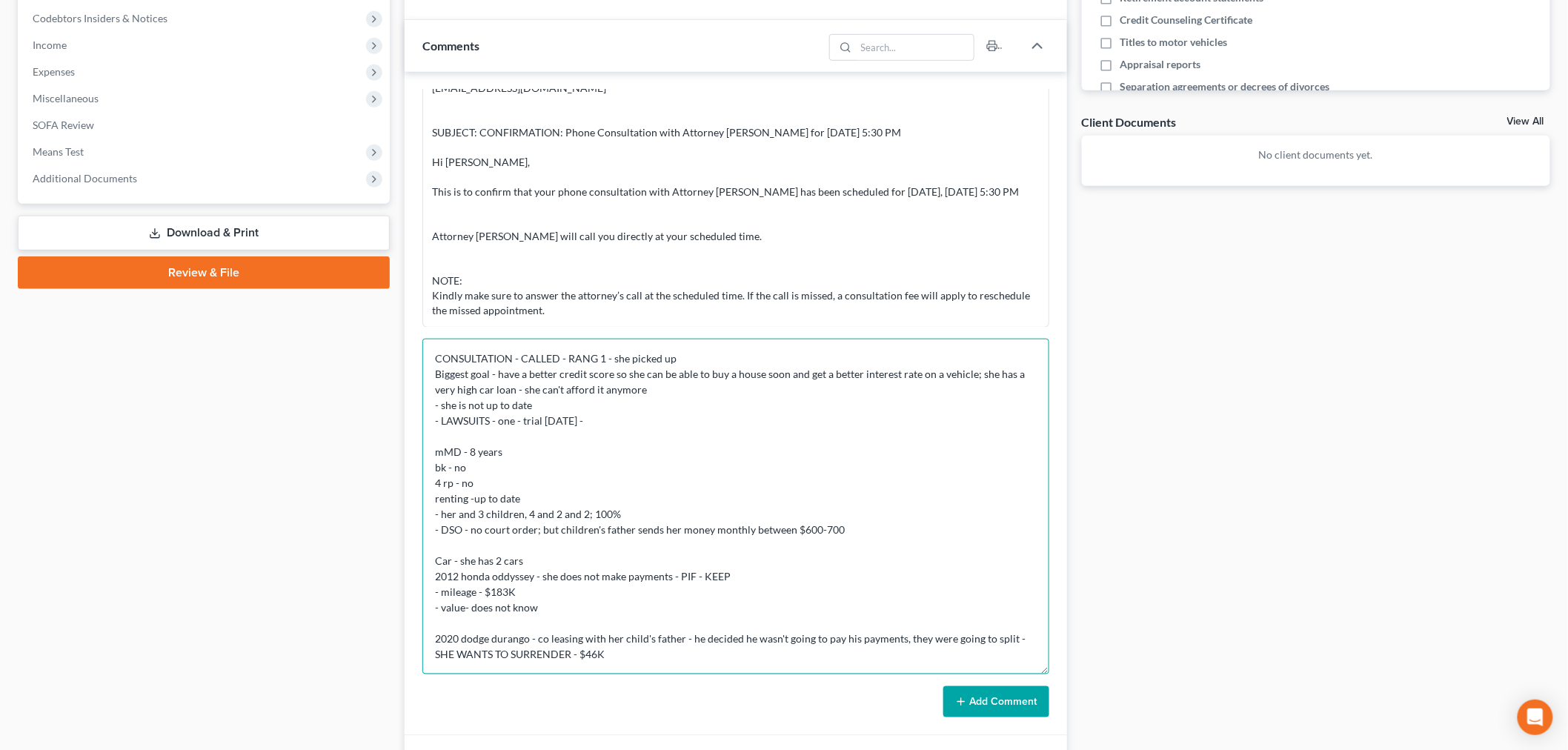
click at [643, 595] on textarea "CONSULTATION - CALLED - RANG 1 - she picked up Biggest goal - have a better cre…" at bounding box center [736, 507] width 627 height 336
click at [637, 601] on textarea "CONSULTATION - CALLED - RANG 1 - she picked up Biggest goal - have a better cre…" at bounding box center [736, 507] width 627 height 336
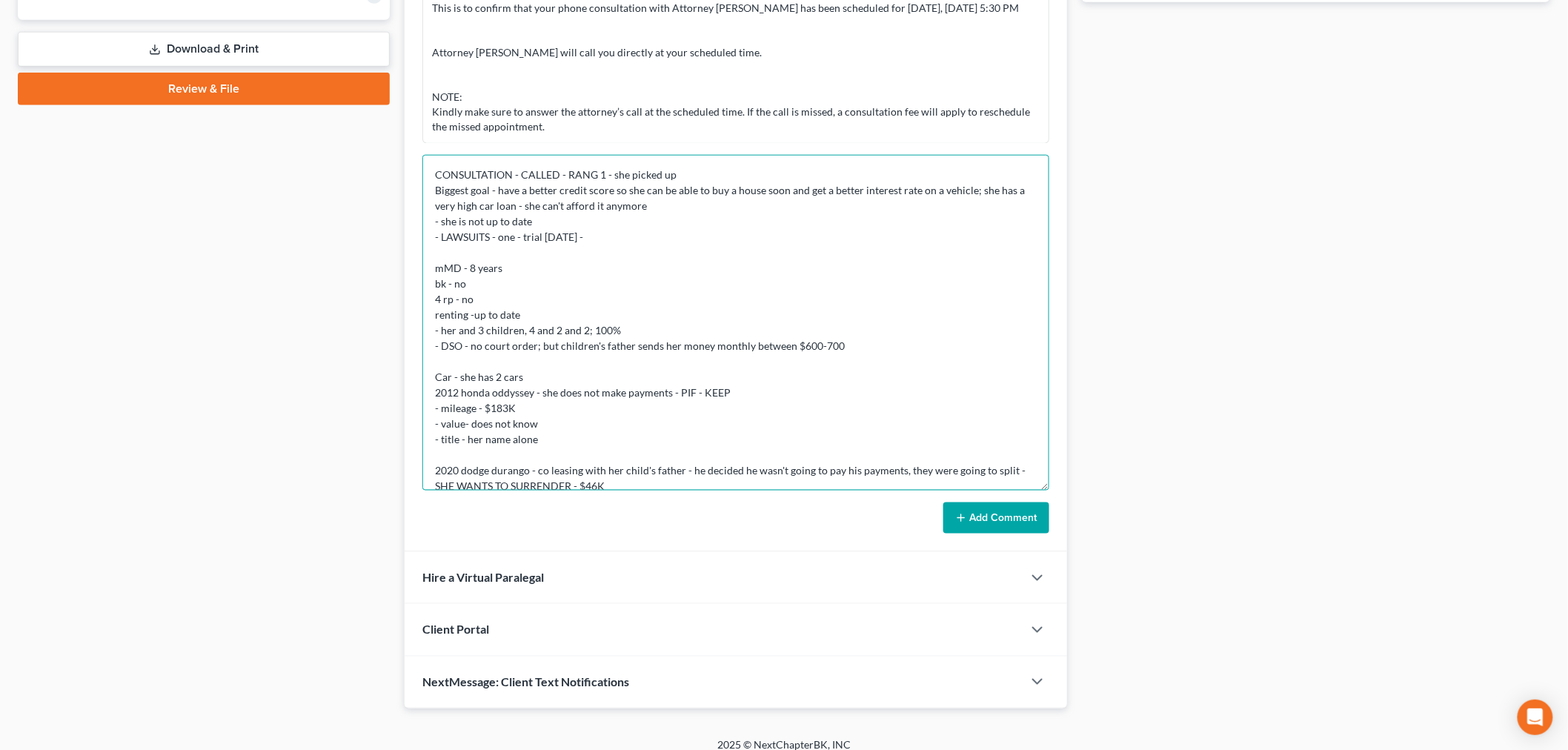
scroll to position [640, 0]
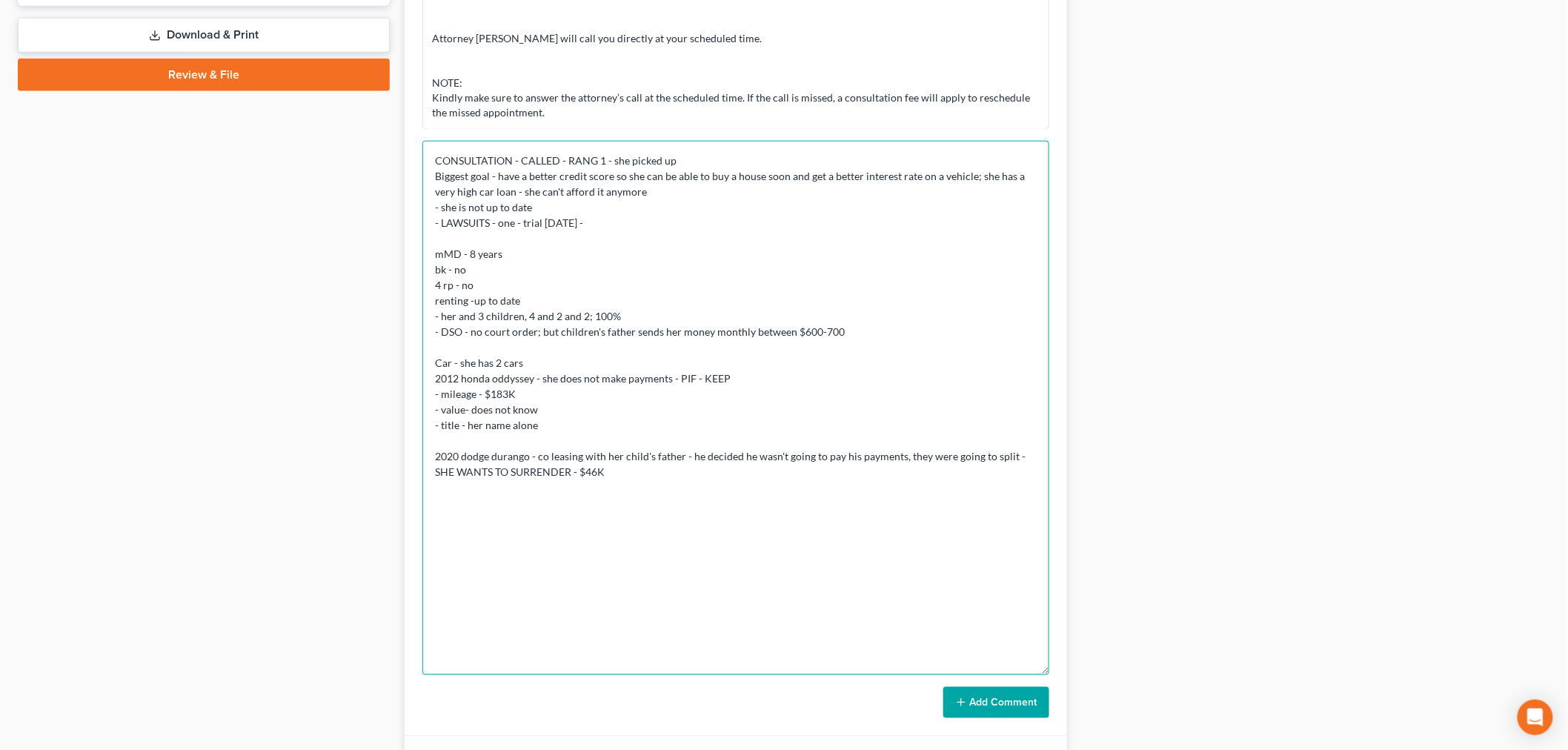
drag, startPoint x: 1045, startPoint y: 473, endPoint x: 1036, endPoint y: 787, distance: 314.1
click at [1036, 749] on html "Home New Case Client Portal Directory Cases Bankruptcy Near Me iris@bankruptcyn…" at bounding box center [784, 154] width 1568 height 1589
click at [641, 426] on textarea "CONSULTATION - CALLED - RANG 1 - she picked up Biggest goal - have a better cre…" at bounding box center [736, 465] width 627 height 649
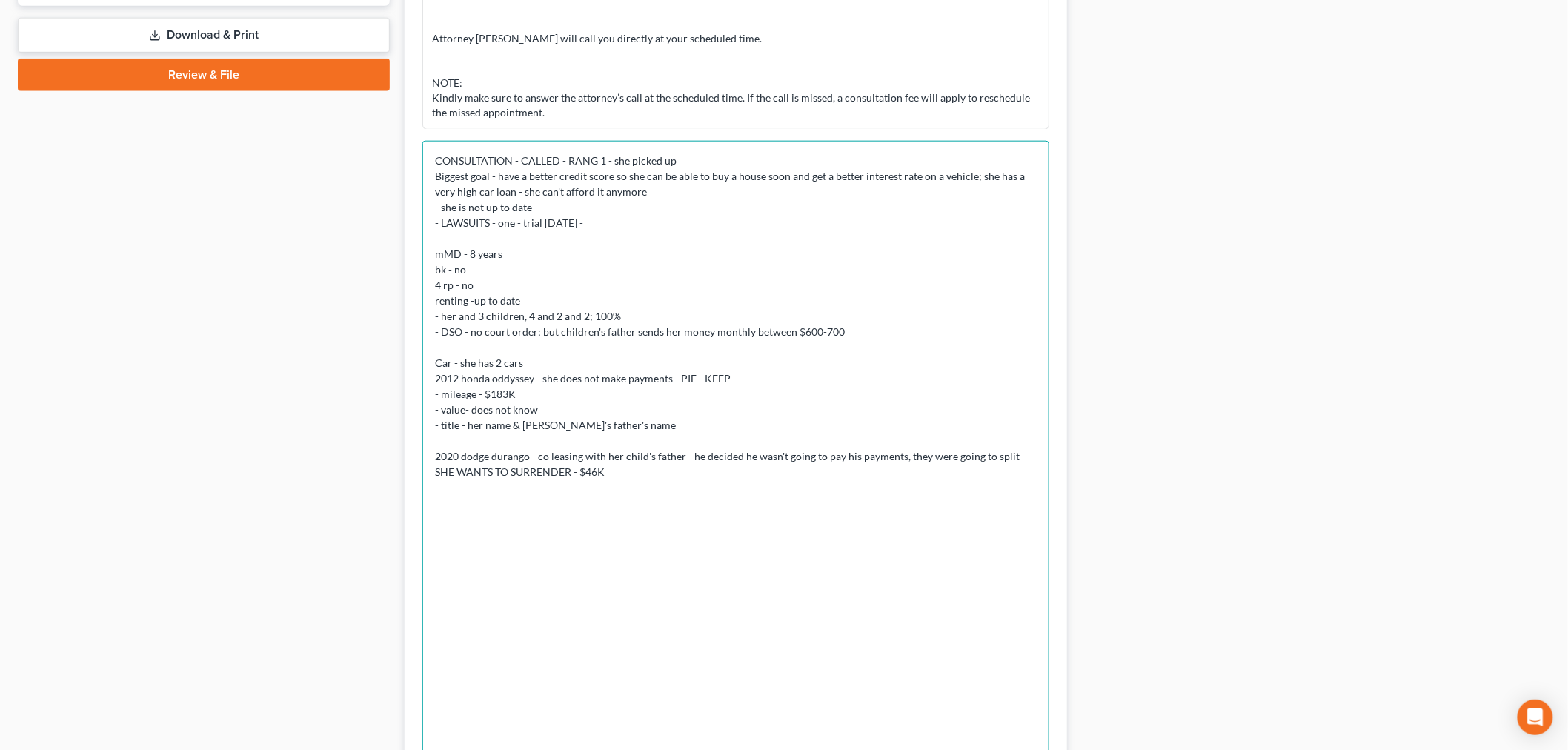
click at [645, 474] on textarea "CONSULTATION - CALLED - RANG 1 - she picked up Biggest goal - have a better cre…" at bounding box center [736, 465] width 627 height 649
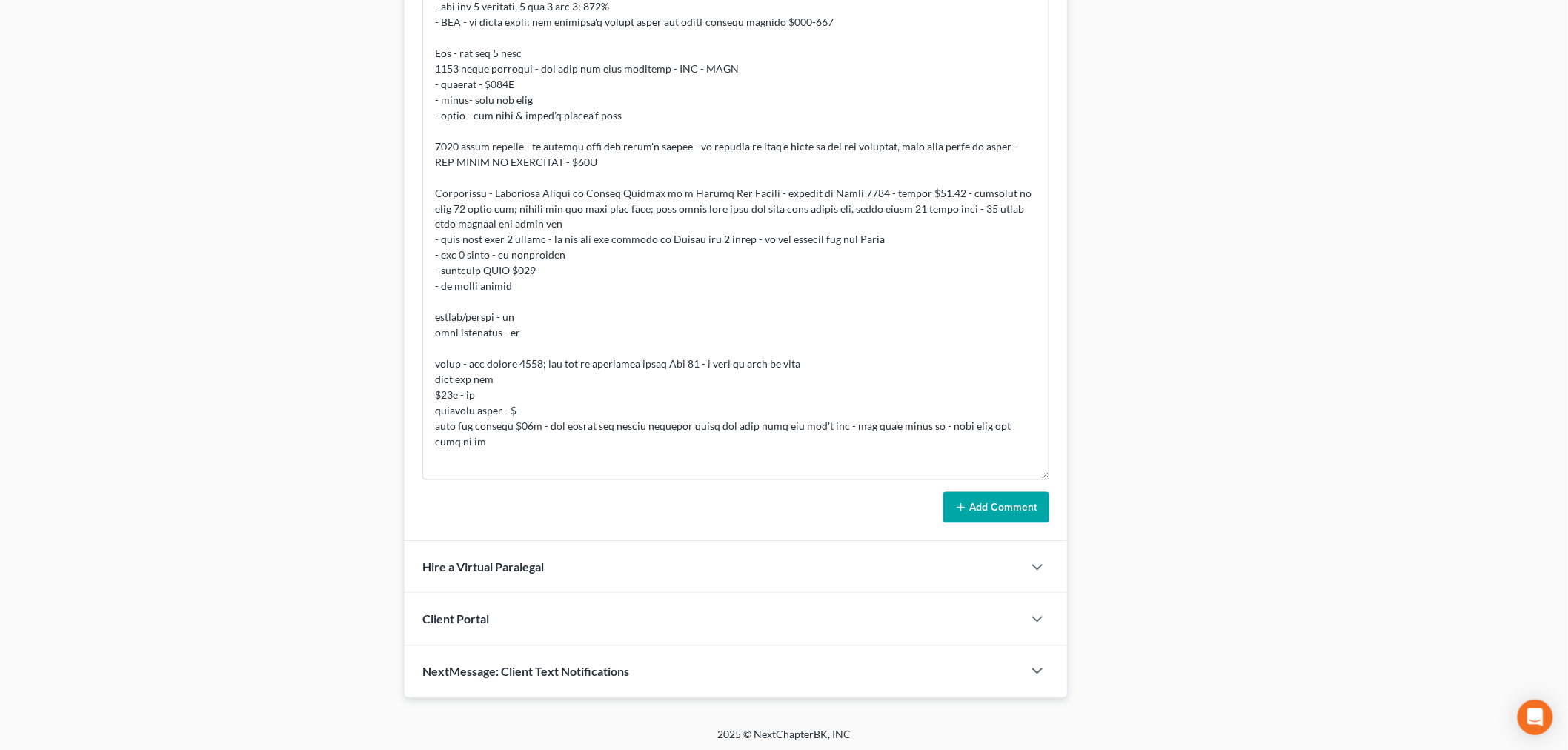
scroll to position [953, 0]
click at [1021, 423] on textarea at bounding box center [736, 152] width 627 height 649
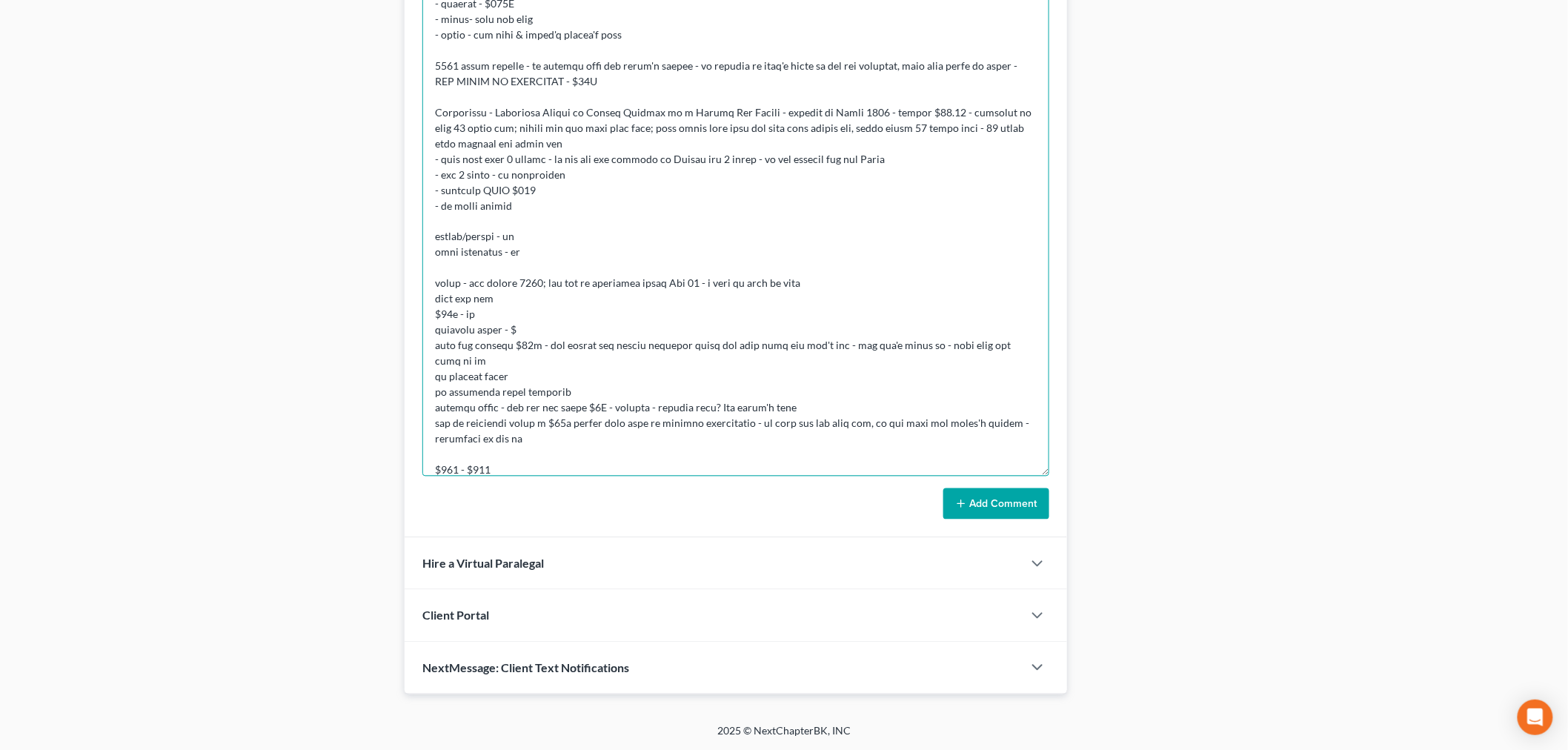
scroll to position [92, 0]
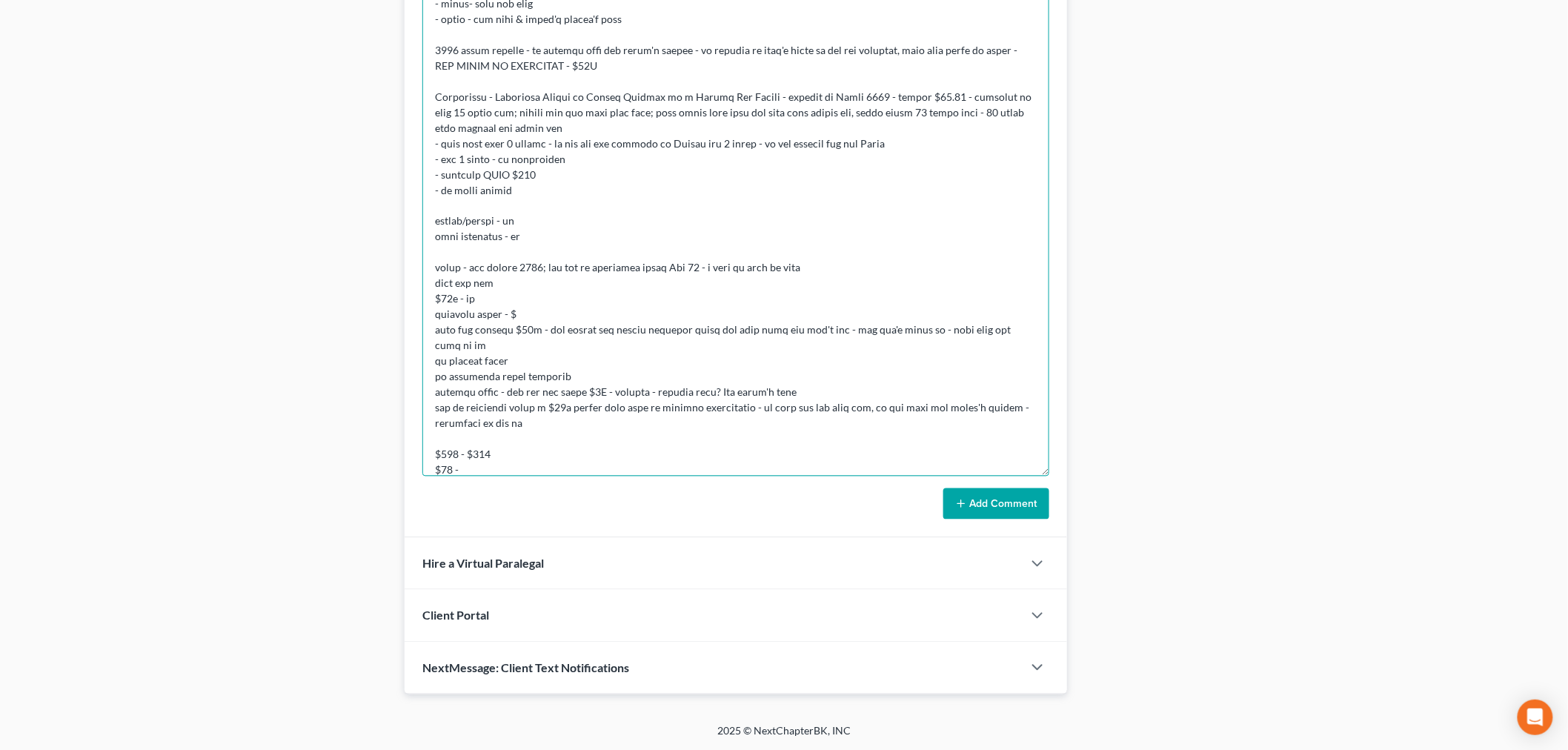
type textarea "CONSULTATION - CALLED - RANG 1 - she picked up Biggest goal - have a better cre…"
click at [978, 502] on button "Add Comment" at bounding box center [996, 503] width 106 height 31
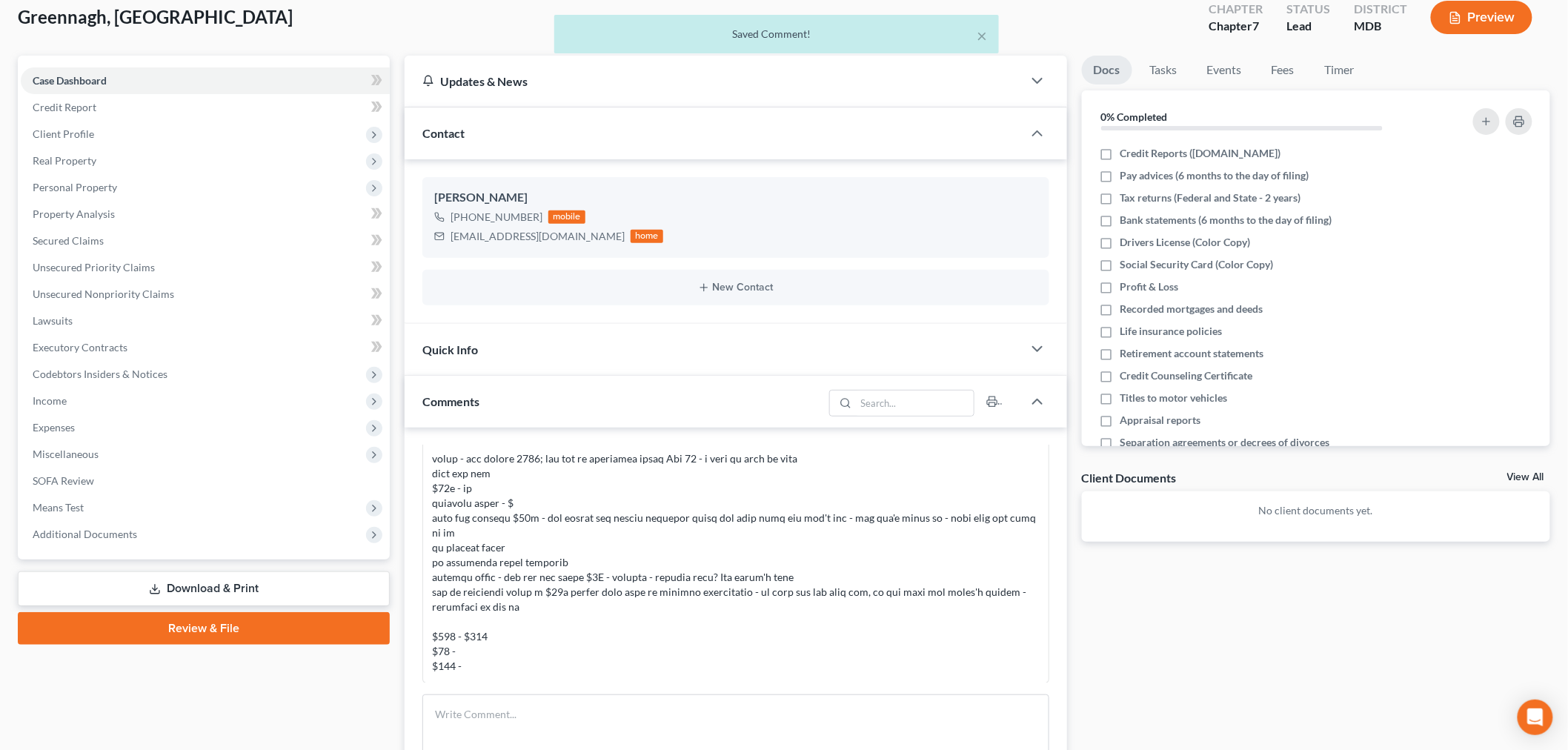
scroll to position [0, 0]
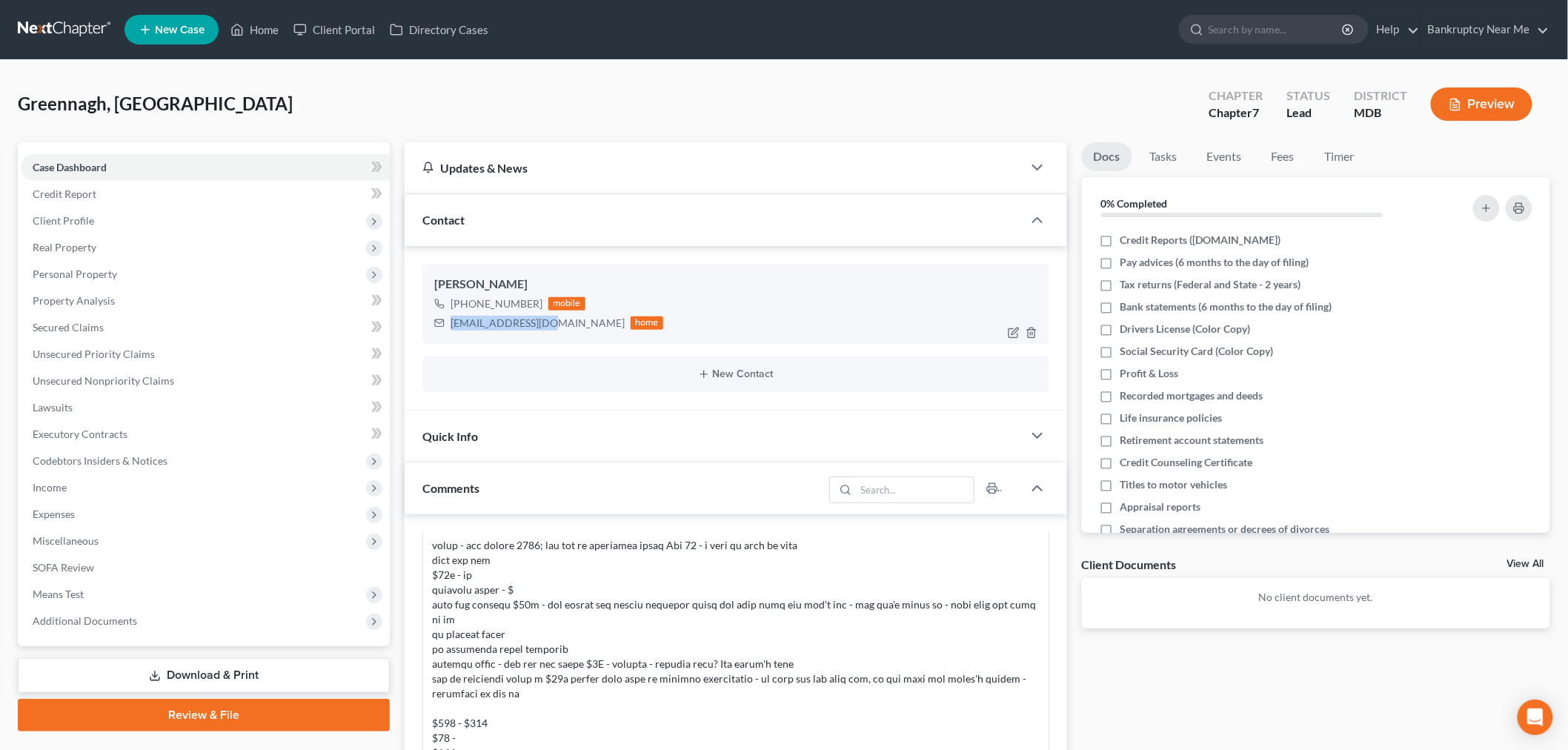
drag, startPoint x: 543, startPoint y: 326, endPoint x: 450, endPoint y: 330, distance: 93.1
click at [450, 330] on div "hanirahg@gmail.com home" at bounding box center [549, 323] width 229 height 19
copy div "hanirahg@gmail.com"
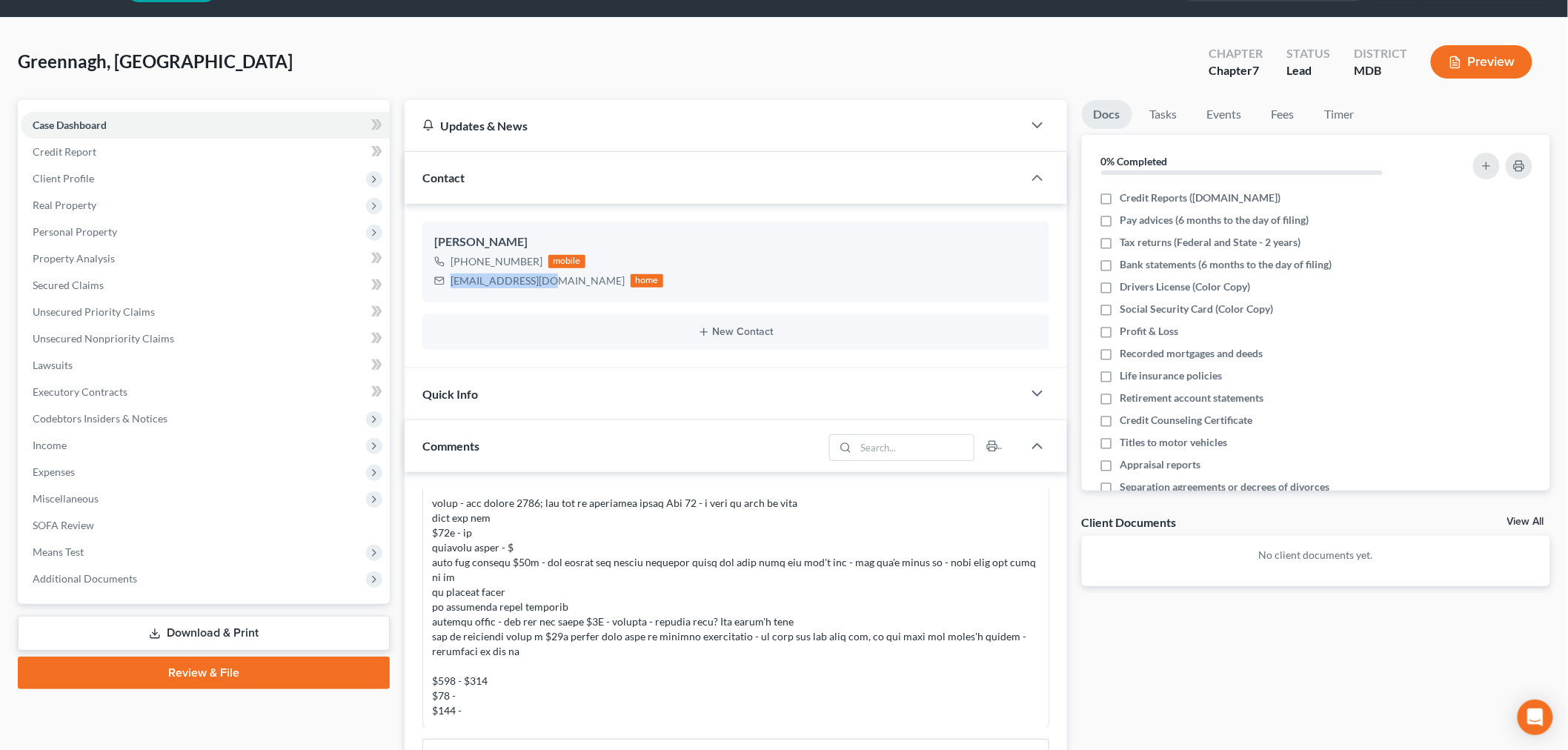
scroll to position [82, 0]
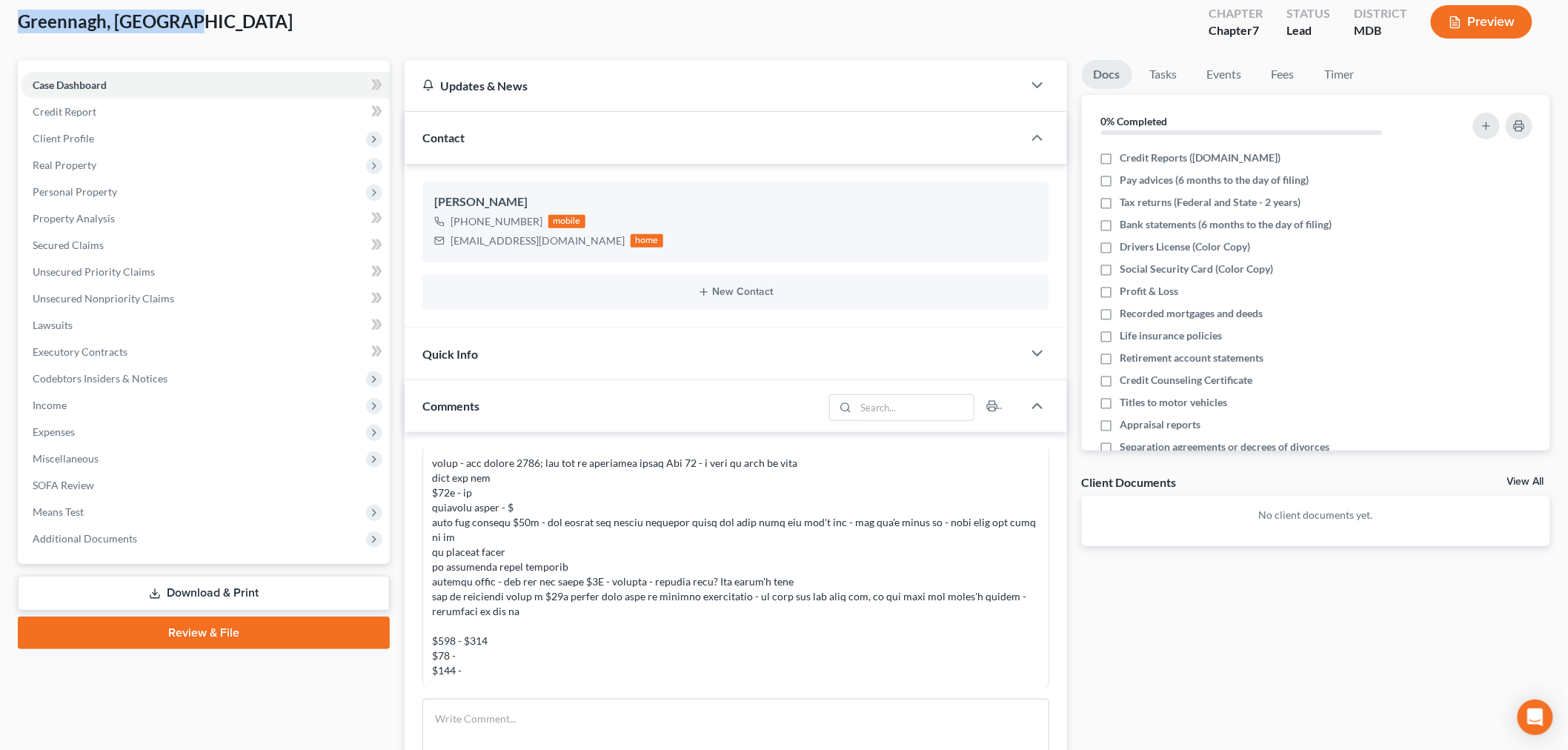
drag, startPoint x: 198, startPoint y: 20, endPoint x: 17, endPoint y: 39, distance: 182.0
click at [18, 39] on div "Greennagh, Haniraha Upgraded Chapter Chapter 7 Status Lead District MDB Preview" at bounding box center [784, 27] width 1533 height 64
copy span "Greennagh, Haniraha"
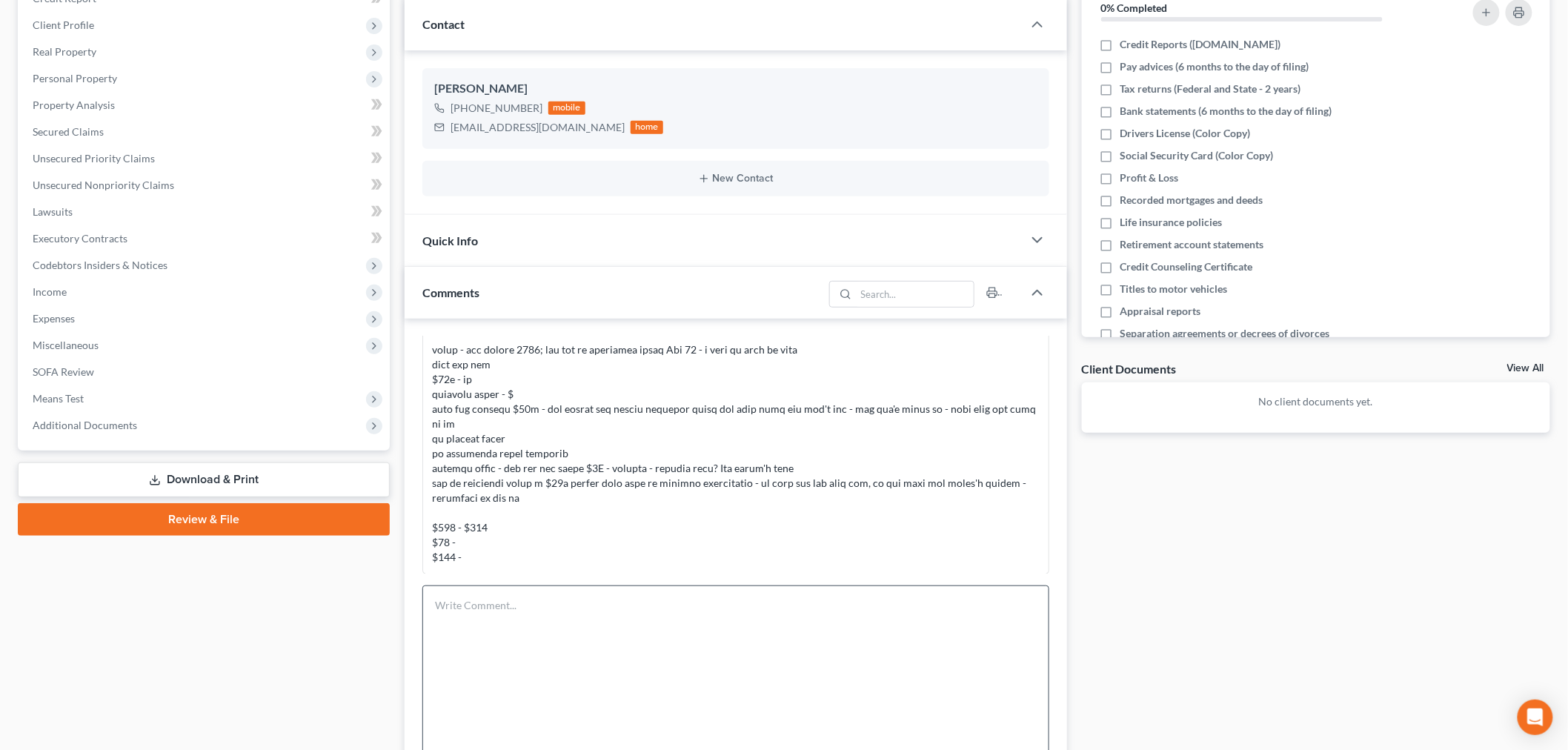
scroll to position [329, 0]
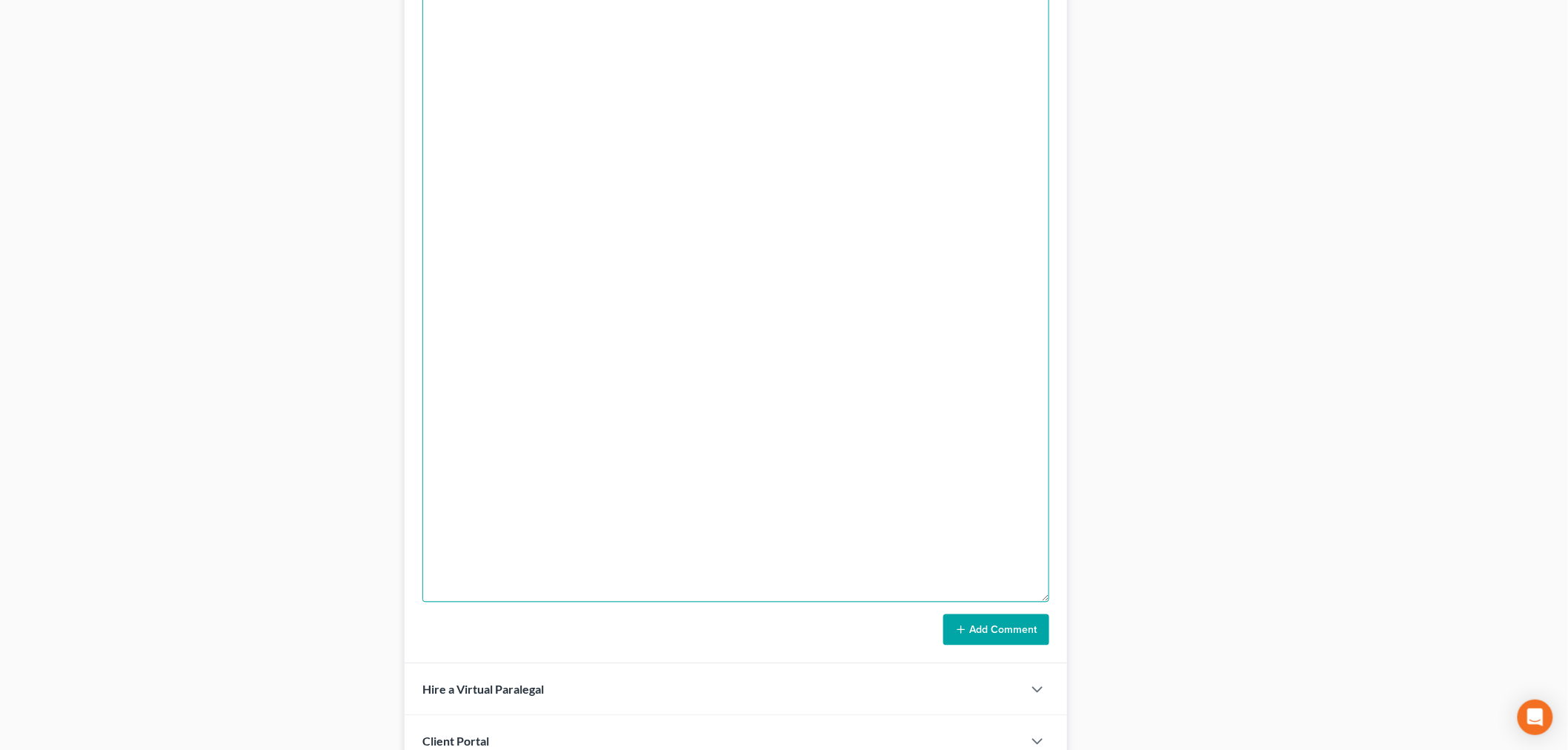
scroll to position [953, 0]
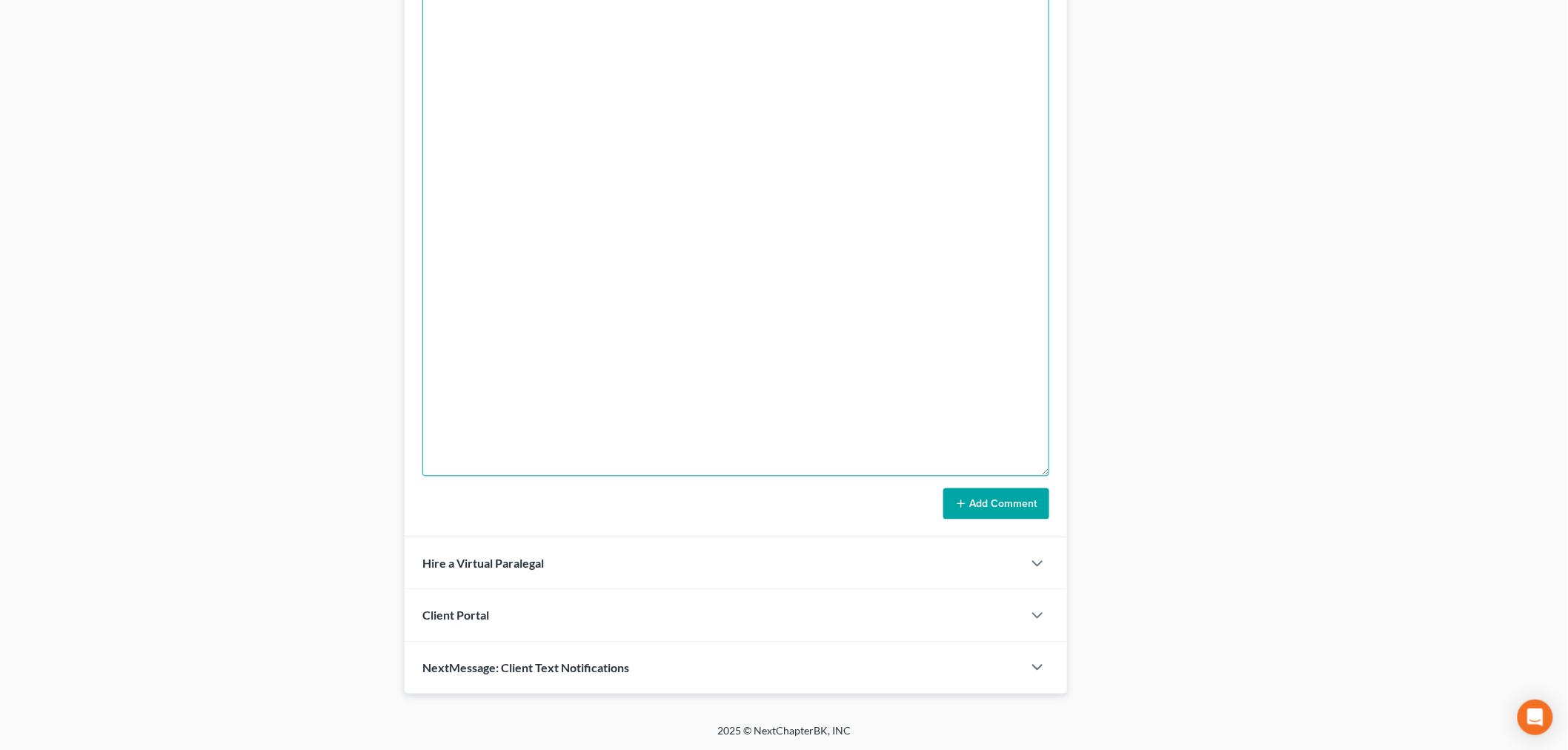
type textarea "She wants to pay on Oct - told her we can honor the reduced payment as long as …"
click at [1002, 509] on button "Add Comment" at bounding box center [996, 503] width 106 height 31
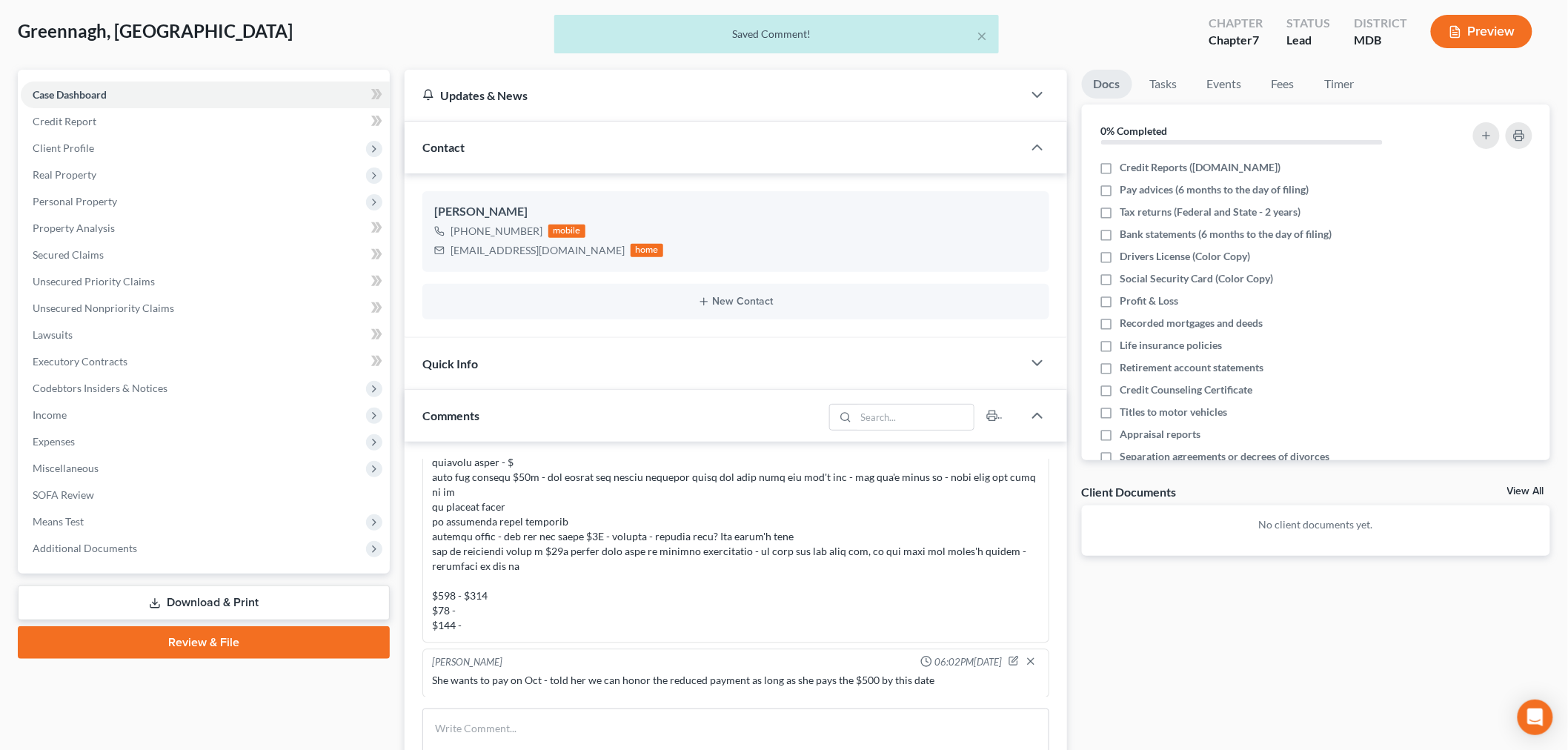
scroll to position [0, 0]
